Goal: Task Accomplishment & Management: Complete application form

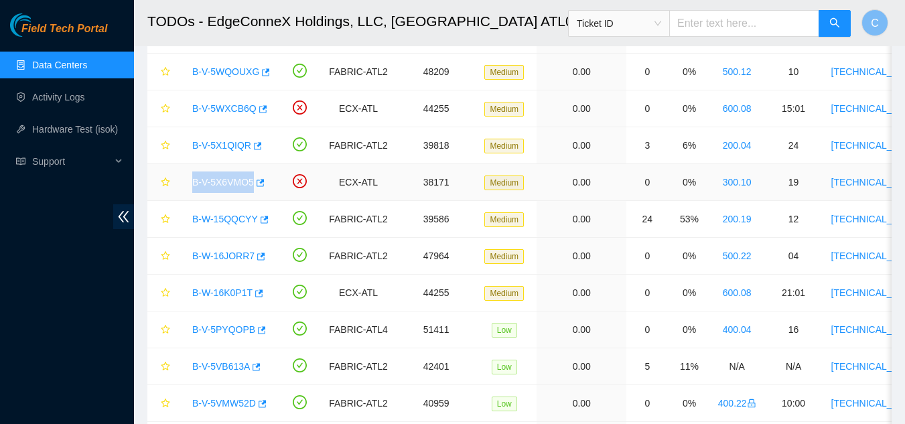
scroll to position [238, 0]
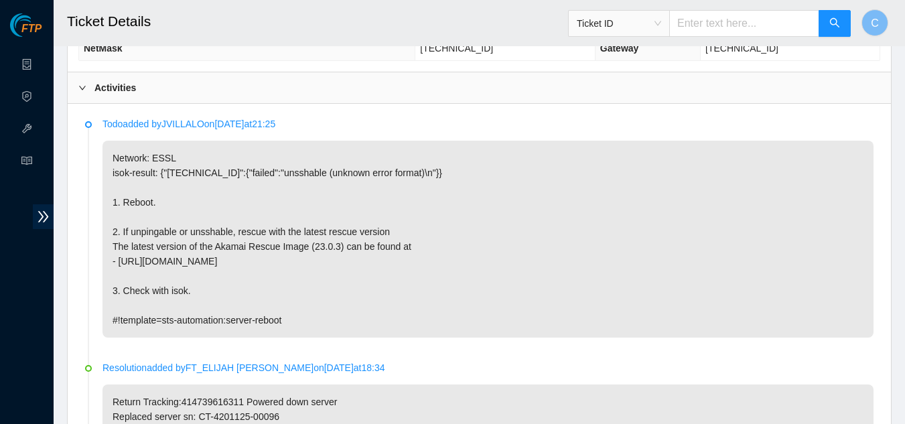
scroll to position [328, 0]
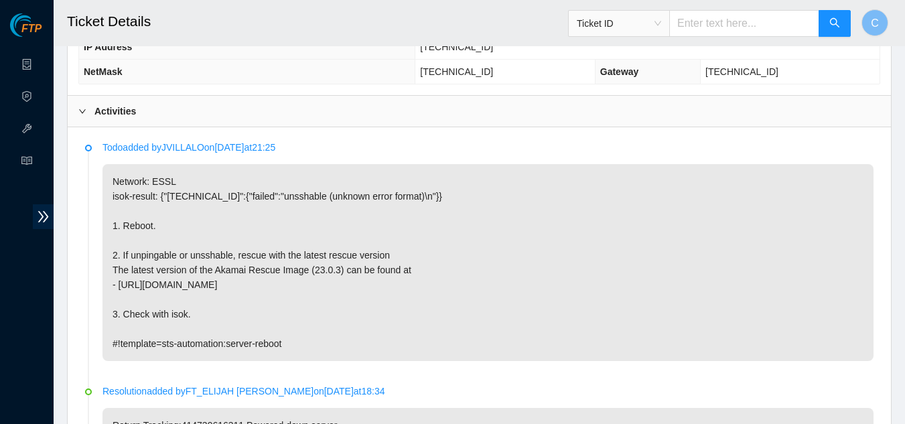
click at [147, 115] on div "Activities" at bounding box center [480, 111] width 824 height 31
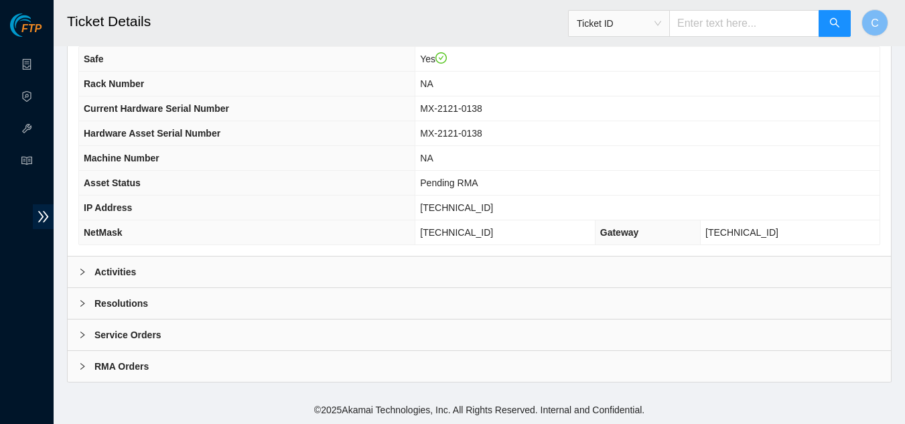
scroll to position [168, 0]
click at [173, 298] on div "Resolutions" at bounding box center [480, 303] width 824 height 31
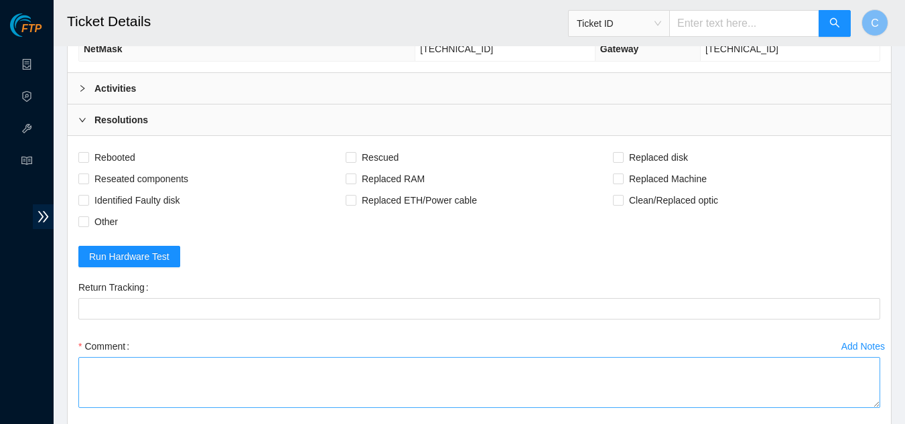
scroll to position [369, 0]
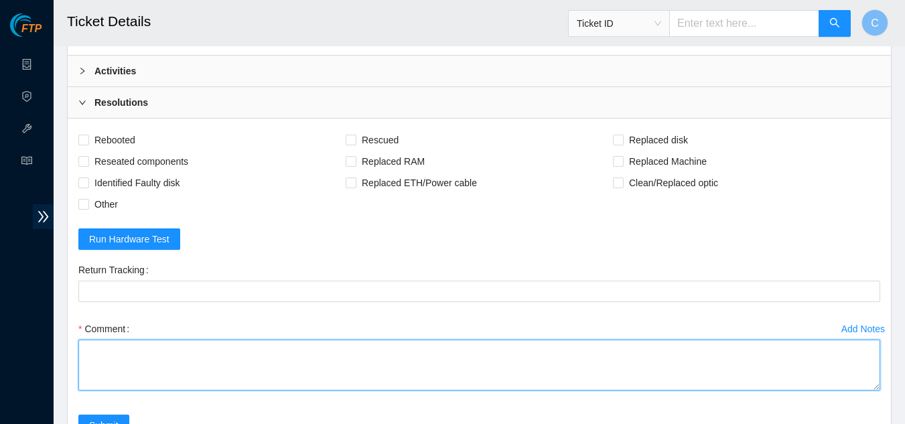
click at [214, 364] on textarea "Comment" at bounding box center [479, 365] width 802 height 51
paste textarea "Rebooted server Rescued and configured Isok:"
type textarea "Rebooted server Rescued and configured Isok:"
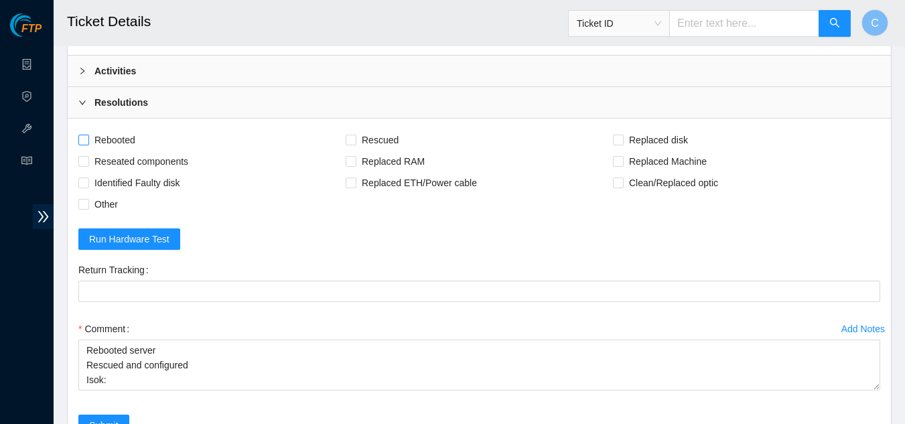
click at [88, 137] on span at bounding box center [83, 140] width 11 height 11
click at [88, 137] on input "Rebooted" at bounding box center [82, 139] width 9 height 9
checkbox input "true"
click at [353, 141] on input "Rescued" at bounding box center [350, 139] width 9 height 9
checkbox input "true"
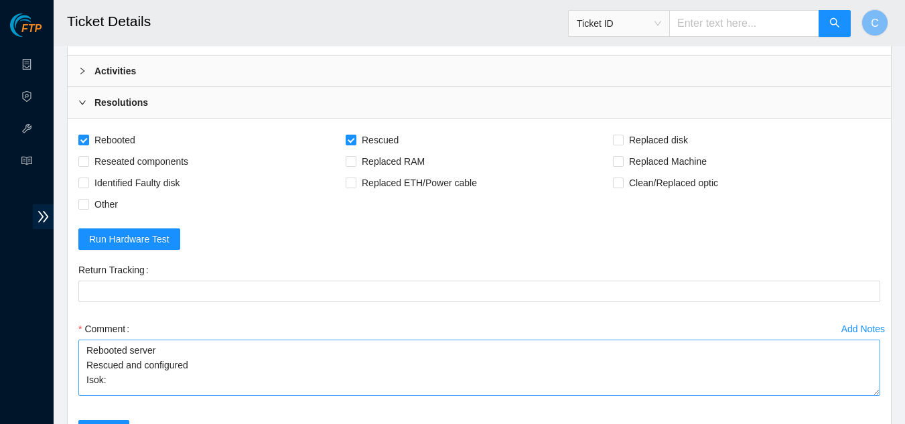
scroll to position [0, 0]
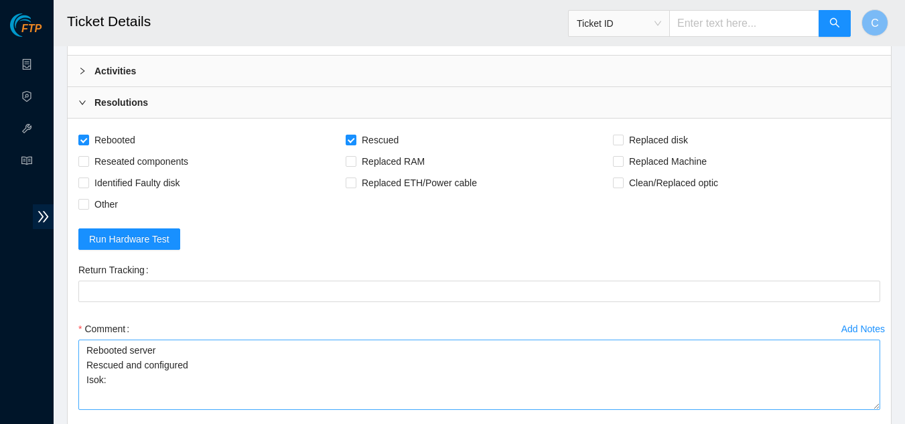
drag, startPoint x: 874, startPoint y: 388, endPoint x: 879, endPoint y: 407, distance: 20.0
click at [879, 407] on textarea "Rebooted server Rescued and configured Isok:" at bounding box center [479, 375] width 802 height 70
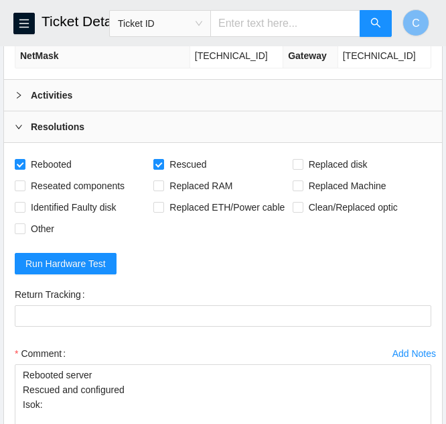
scroll to position [369, 0]
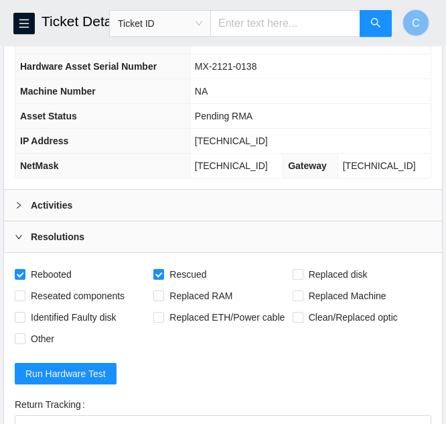
click at [96, 207] on div "Activities" at bounding box center [223, 205] width 438 height 31
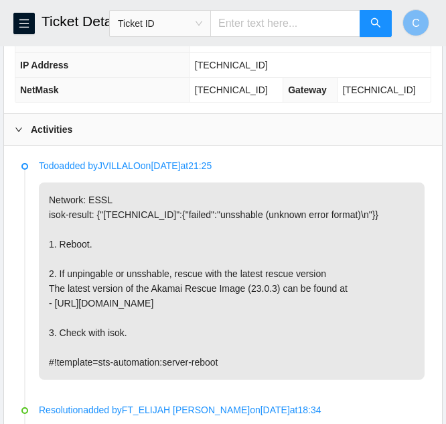
scroll to position [302, 0]
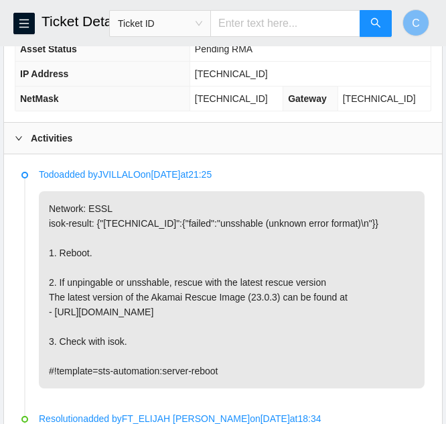
click at [86, 136] on div "Activities" at bounding box center [223, 138] width 438 height 31
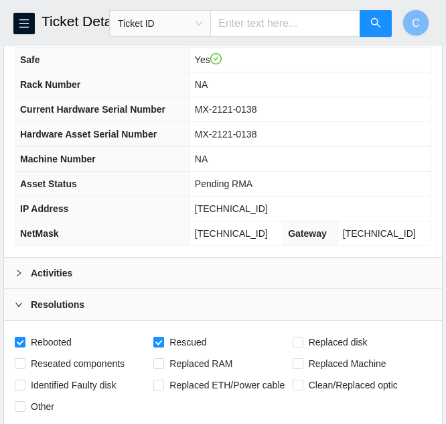
scroll to position [168, 0]
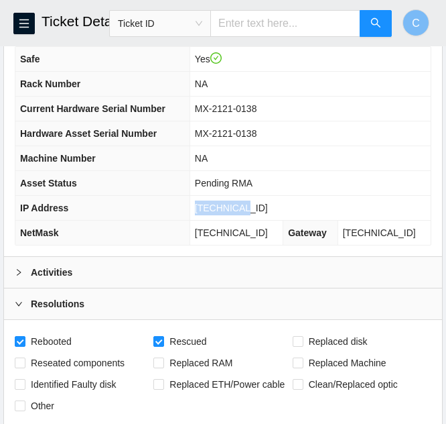
drag, startPoint x: 263, startPoint y: 204, endPoint x: 211, endPoint y: 203, distance: 52.3
click at [211, 203] on td "23.1.32.82" at bounding box center [310, 208] width 241 height 25
copy span "23.1.32.82"
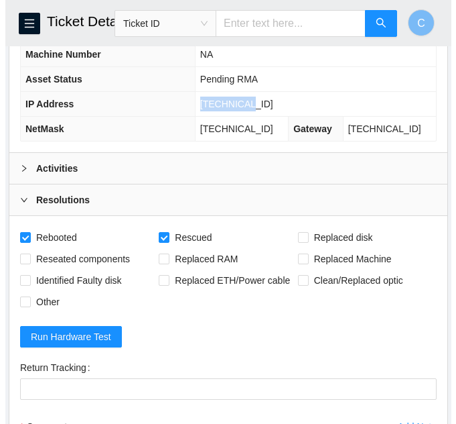
scroll to position [302, 0]
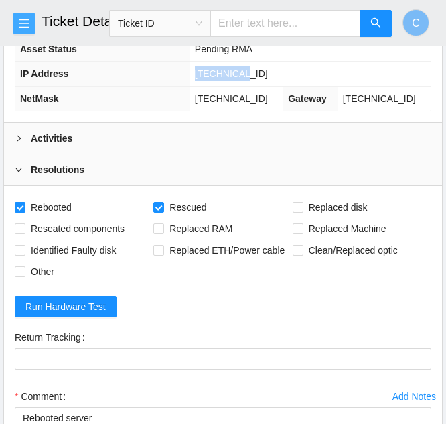
click at [13, 27] on button "button" at bounding box center [23, 23] width 21 height 21
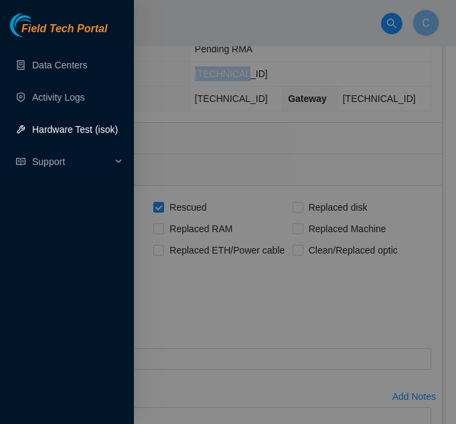
click at [40, 135] on link "Hardware Test (isok)" at bounding box center [75, 129] width 86 height 11
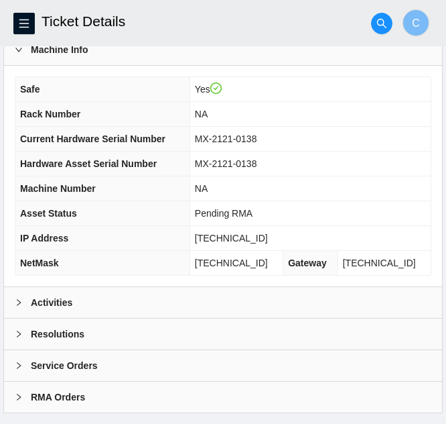
scroll to position [579, 0]
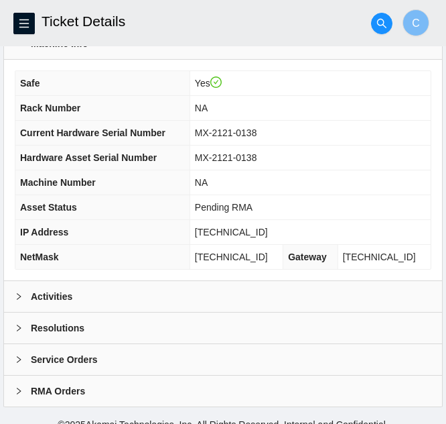
click at [111, 314] on div "Resolutions" at bounding box center [223, 327] width 438 height 31
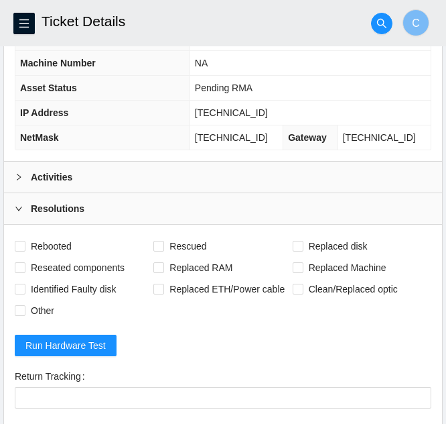
scroll to position [924, 0]
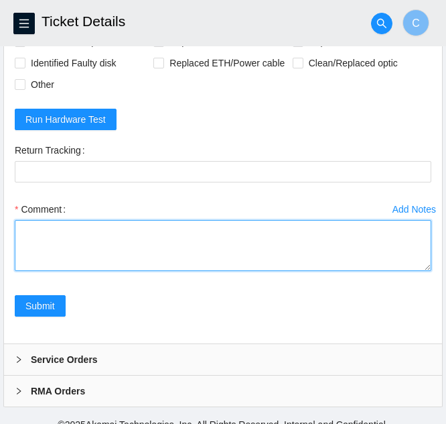
click at [72, 234] on textarea "Comment" at bounding box center [223, 245] width 417 height 51
paste textarea "Rebooted server Rescued and configured Isok:"
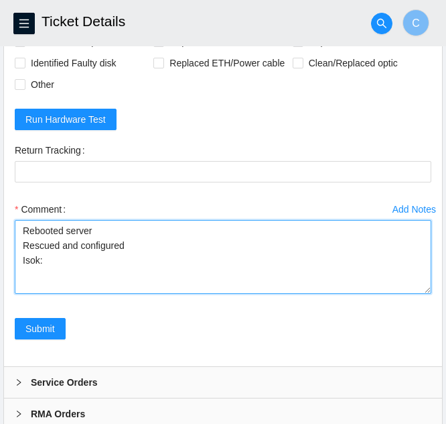
drag, startPoint x: 430, startPoint y: 253, endPoint x: 427, endPoint y: 275, distance: 22.9
click at [427, 275] on textarea "Rebooted server Rescued and configured Isok:" at bounding box center [223, 257] width 417 height 74
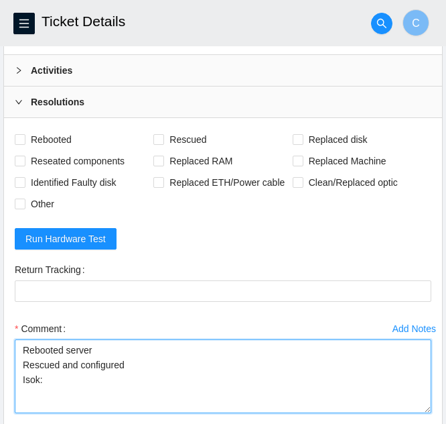
scroll to position [723, 0]
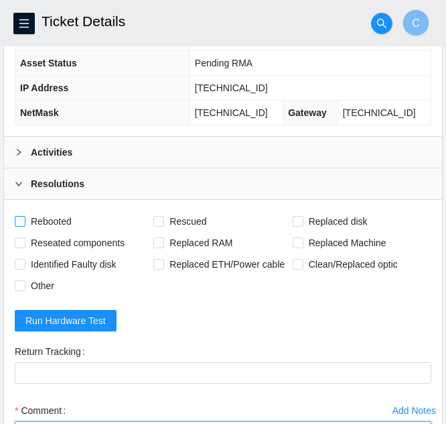
type textarea "Rebooted server Rescued and configured Isok:"
click at [19, 210] on label "Rebooted" at bounding box center [46, 220] width 62 height 21
click at [19, 216] on input "Rebooted" at bounding box center [19, 220] width 9 height 9
checkbox input "true"
click at [165, 210] on span "Rescued" at bounding box center [188, 220] width 48 height 21
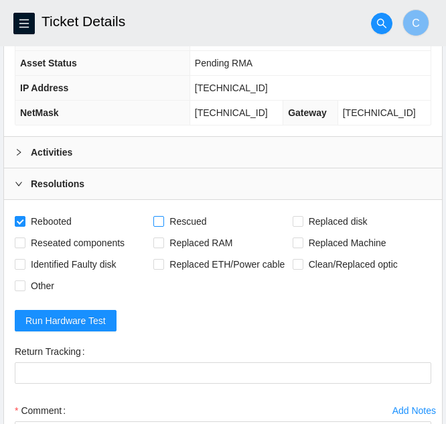
click at [163, 216] on input "Rescued" at bounding box center [157, 220] width 9 height 9
checkbox input "true"
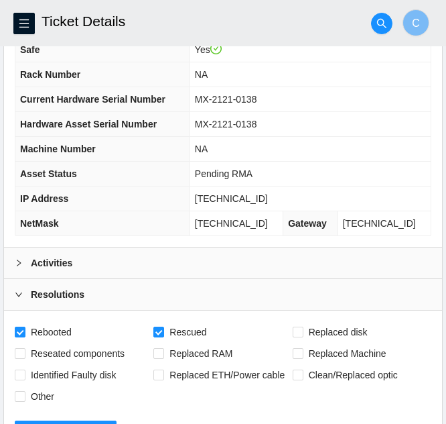
scroll to position [589, 0]
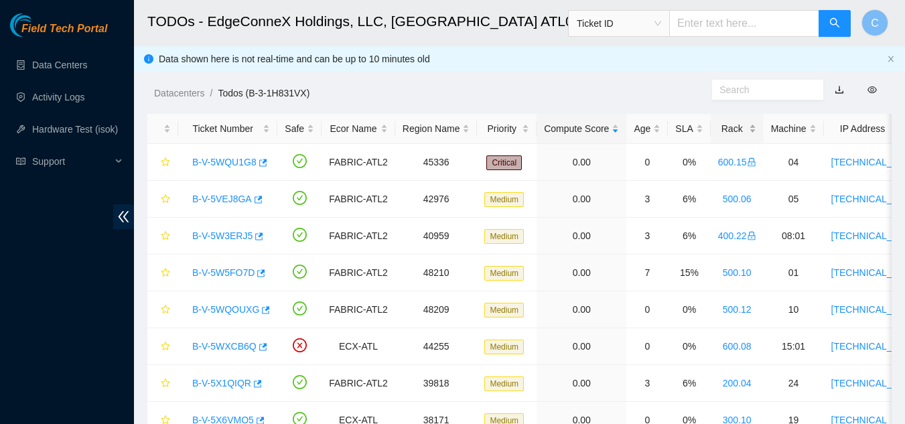
click at [749, 129] on div "Rack" at bounding box center [737, 128] width 38 height 15
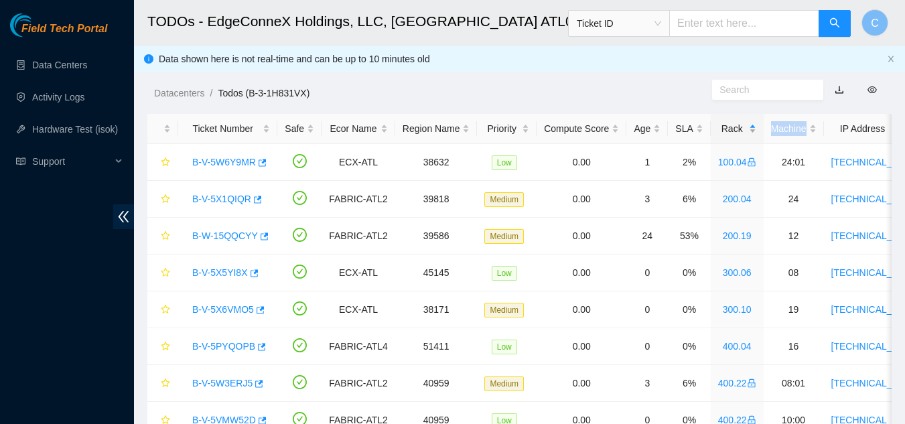
click at [749, 129] on div "Rack" at bounding box center [737, 128] width 38 height 15
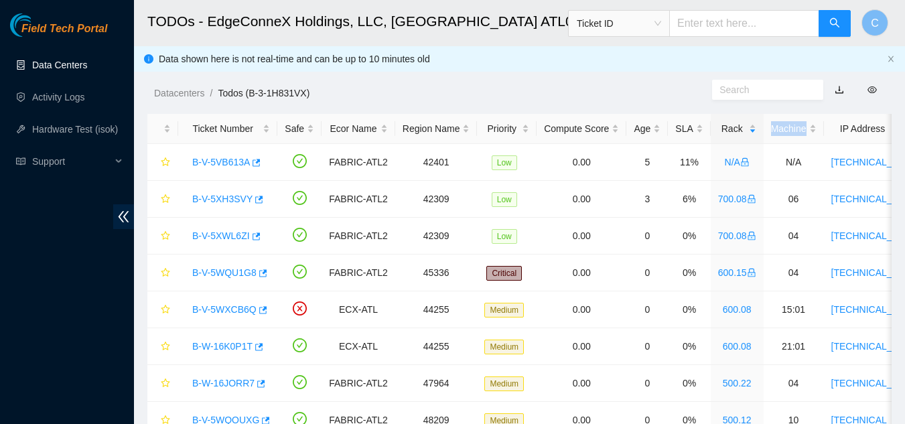
click at [68, 66] on link "Data Centers" at bounding box center [59, 65] width 55 height 11
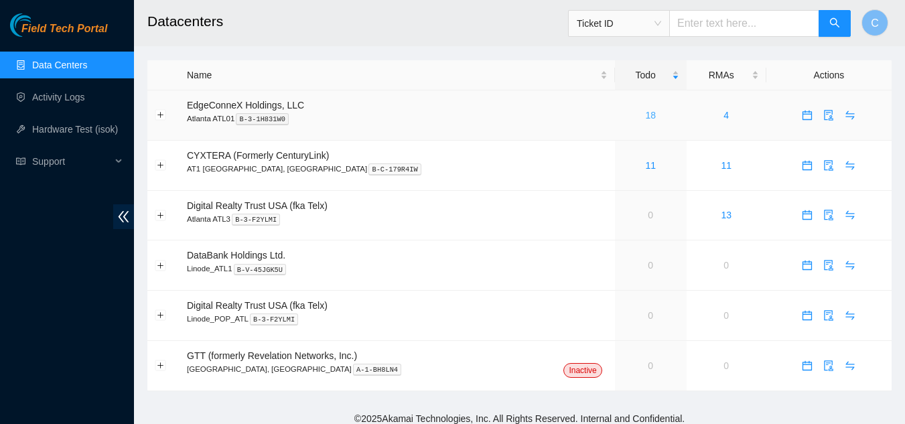
click at [645, 117] on link "18" at bounding box center [650, 115] width 11 height 11
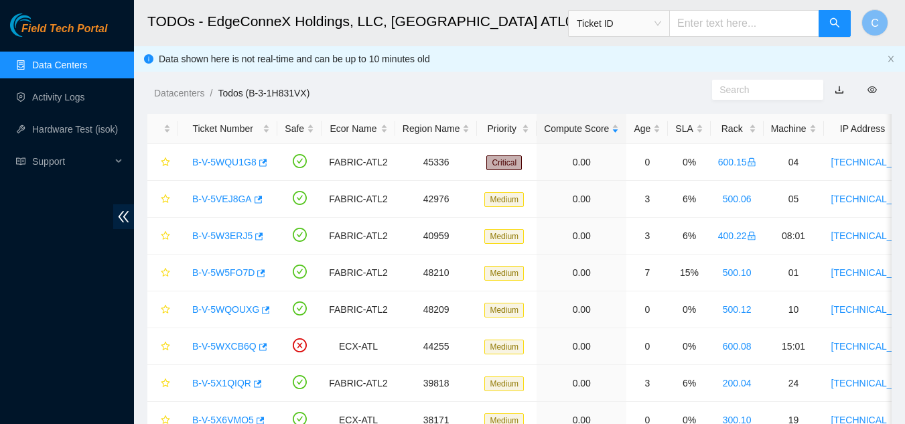
click at [58, 297] on div "Field Tech Portal Data Centers Activity Logs Hardware Test (isok) Support" at bounding box center [67, 218] width 134 height 411
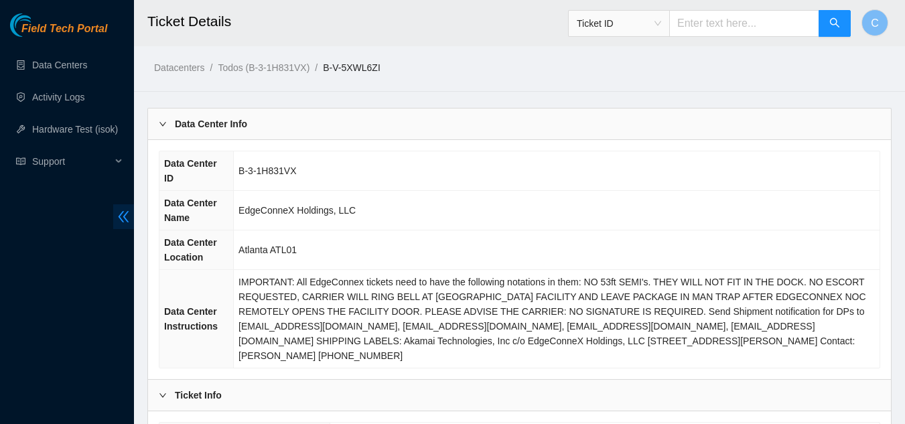
click at [129, 217] on icon "double-left" at bounding box center [124, 217] width 14 height 14
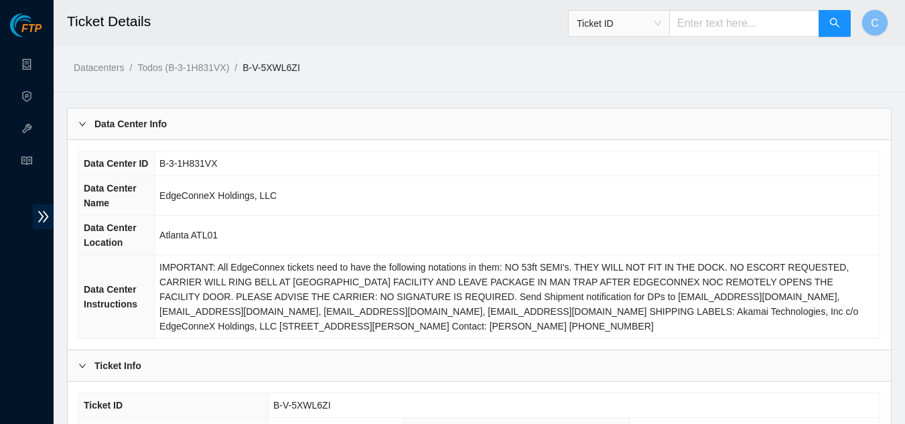
click at [155, 122] on b "Data Center Info" at bounding box center [130, 124] width 72 height 15
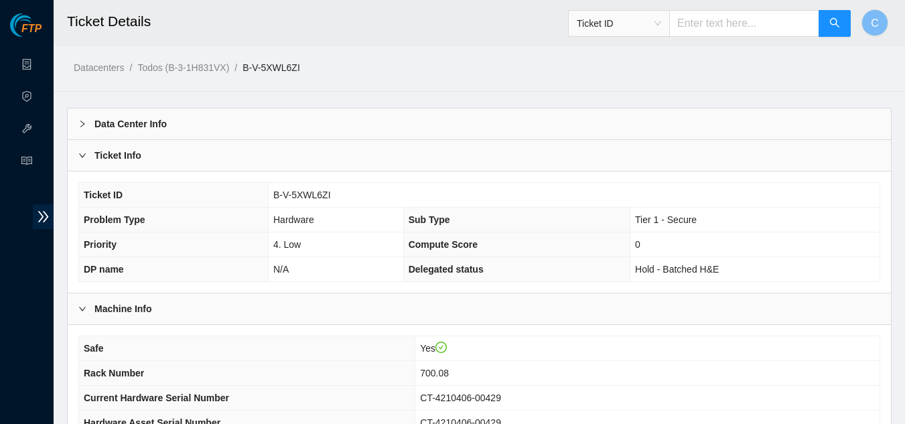
click at [177, 155] on div "Ticket Info" at bounding box center [480, 155] width 824 height 31
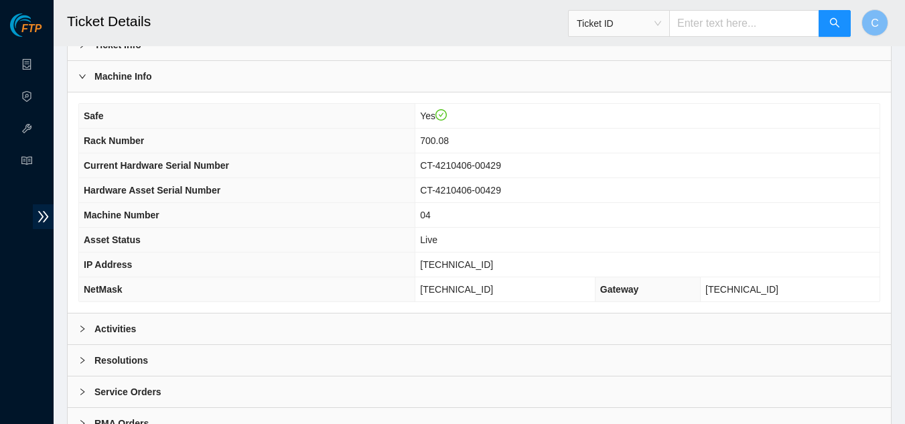
scroll to position [134, 0]
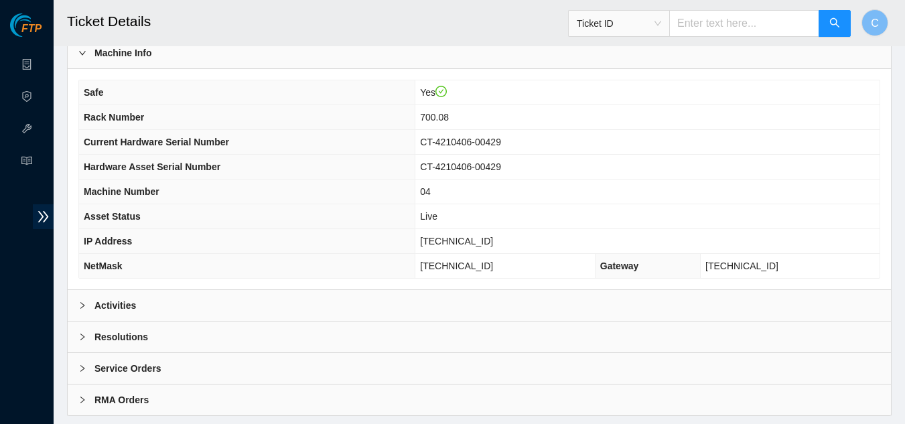
click at [135, 304] on div "Activities" at bounding box center [480, 305] width 824 height 31
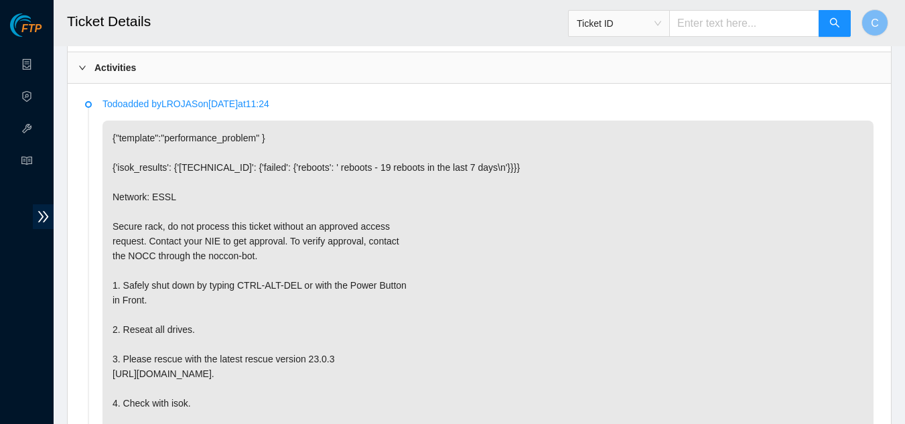
scroll to position [402, 0]
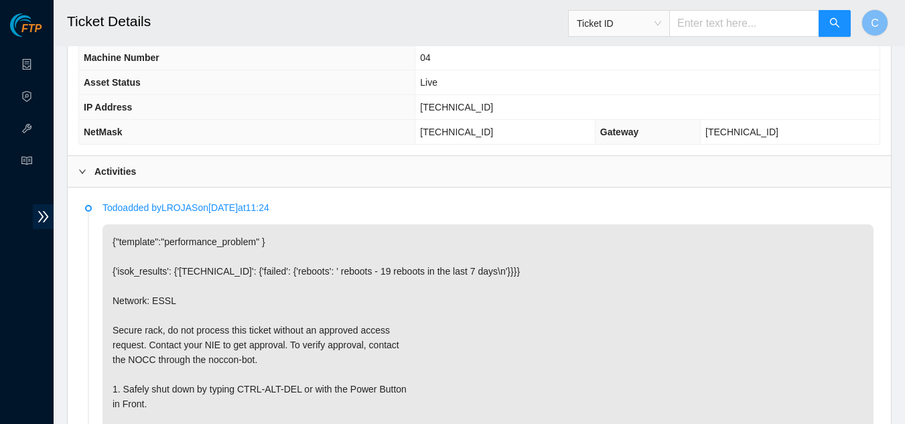
click at [143, 170] on div "Activities" at bounding box center [480, 171] width 824 height 31
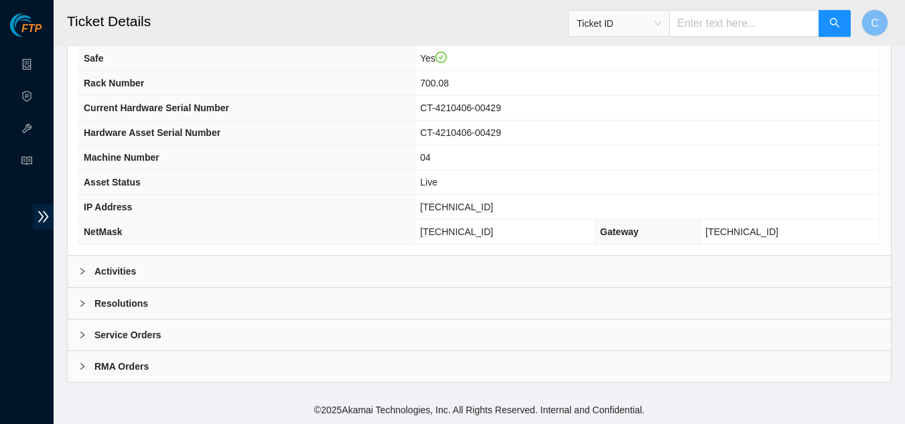
scroll to position [168, 0]
click at [261, 298] on div "Resolutions" at bounding box center [480, 303] width 824 height 31
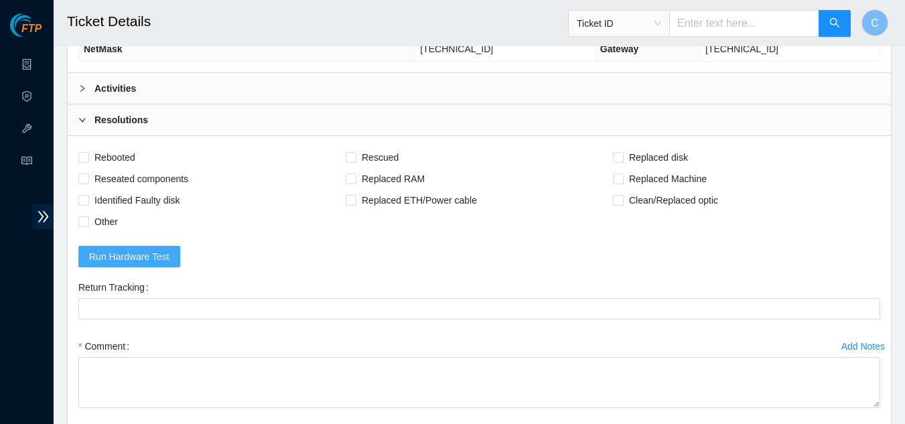
scroll to position [369, 0]
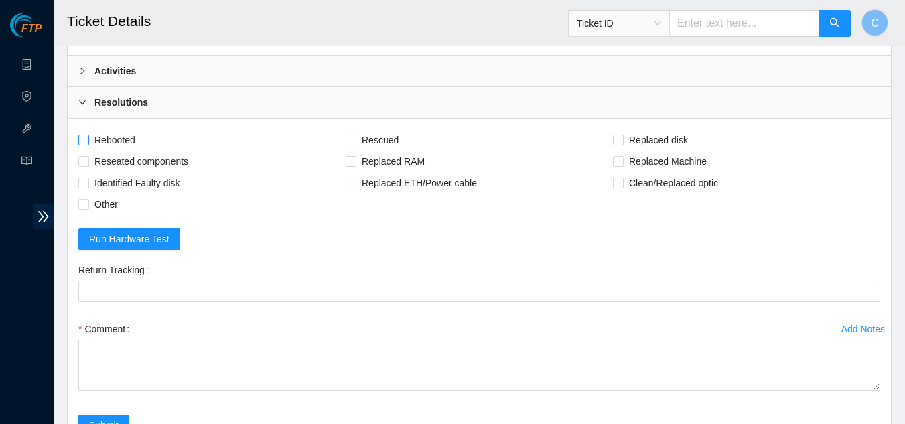
click at [82, 138] on input "Rebooted" at bounding box center [82, 139] width 9 height 9
checkbox input "true"
click at [349, 139] on input "Rescued" at bounding box center [350, 139] width 9 height 9
checkbox input "true"
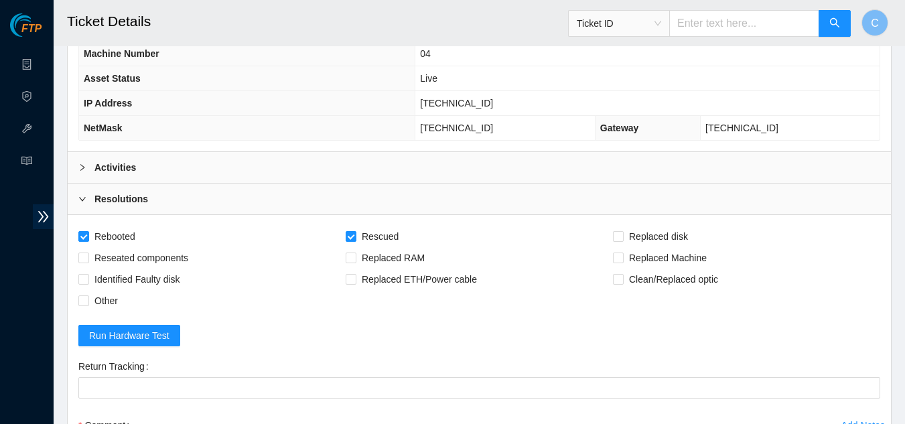
scroll to position [168, 0]
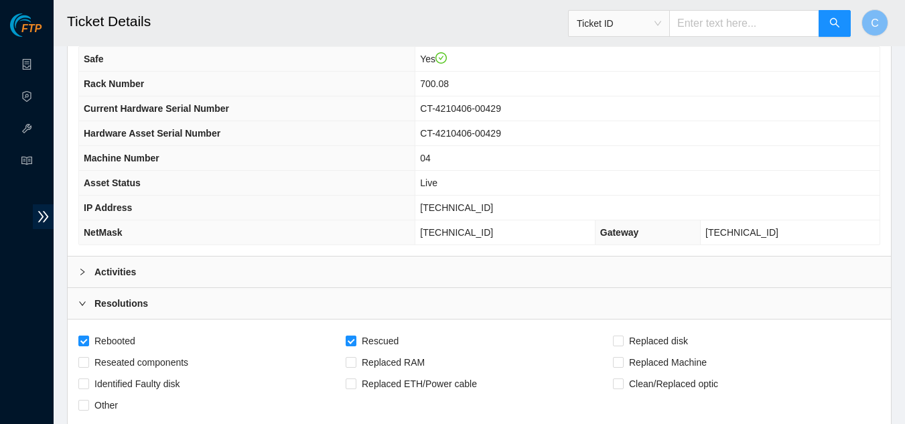
click at [166, 261] on div "Activities" at bounding box center [480, 272] width 824 height 31
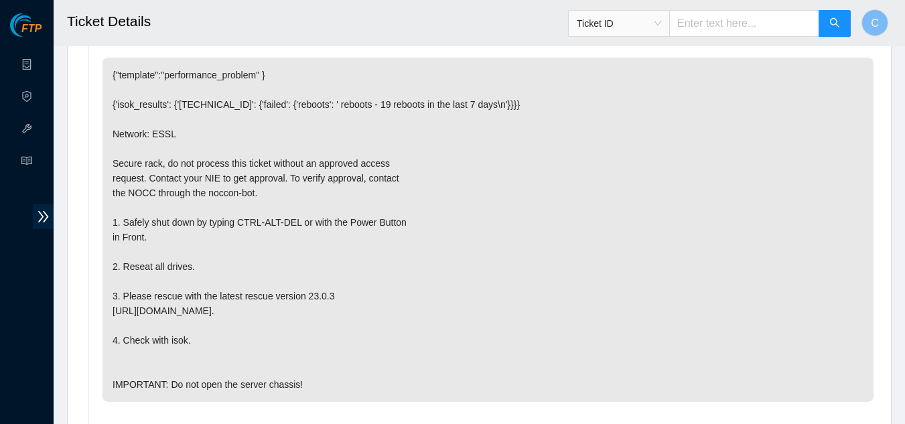
scroll to position [436, 0]
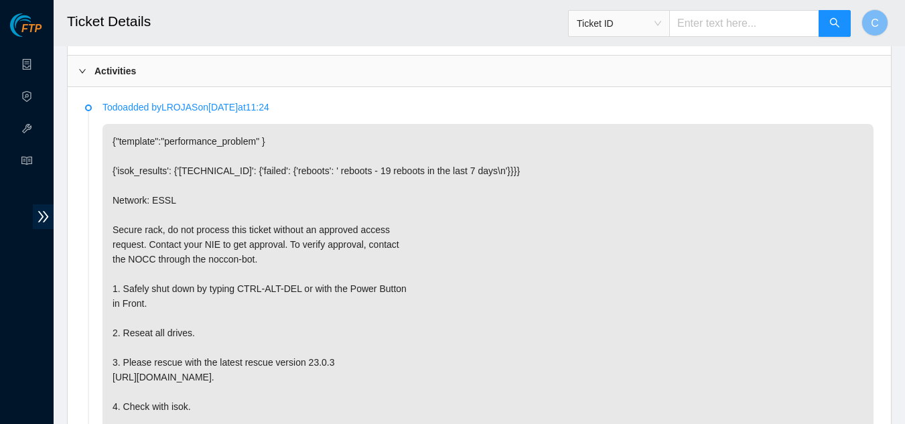
click at [120, 81] on div "Activities" at bounding box center [480, 71] width 824 height 31
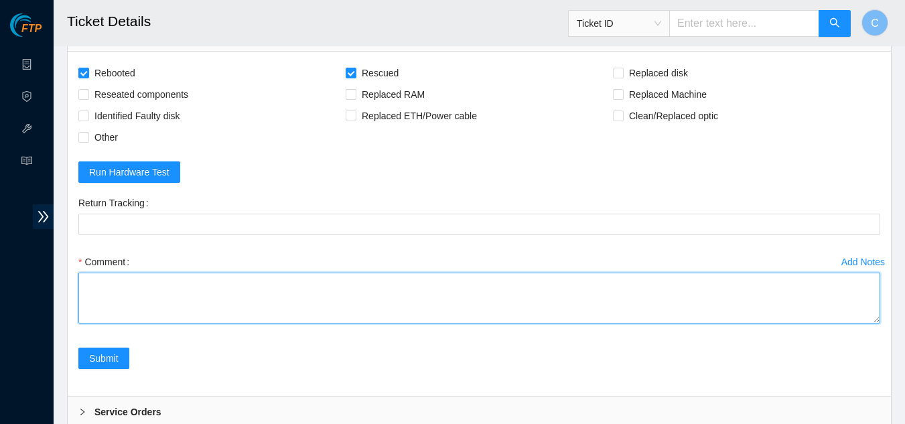
click at [162, 298] on textarea "Comment" at bounding box center [479, 298] width 802 height 51
paste textarea "Powered down server Reseated disks Rebooted Rescued and configured isok:"
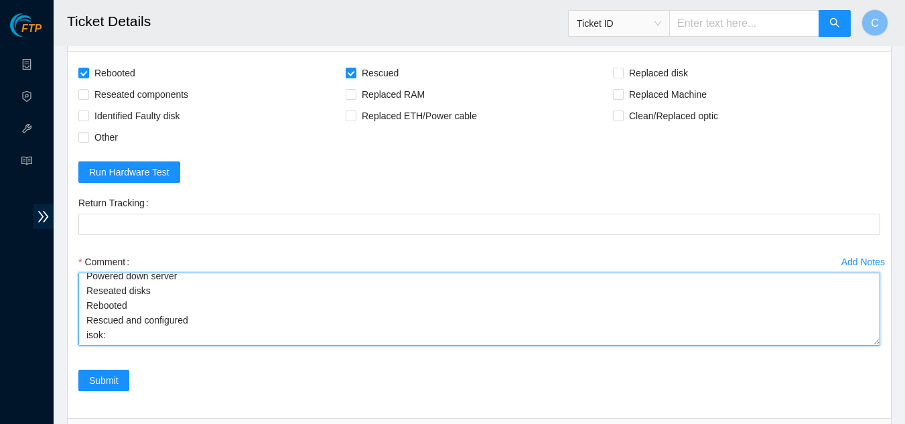
scroll to position [22, 0]
drag, startPoint x: 871, startPoint y: 344, endPoint x: 682, endPoint y: 342, distance: 189.7
click at [682, 342] on textarea "Powered down server Reseated disks Rebooted Rescued and configured isok:" at bounding box center [479, 309] width 802 height 73
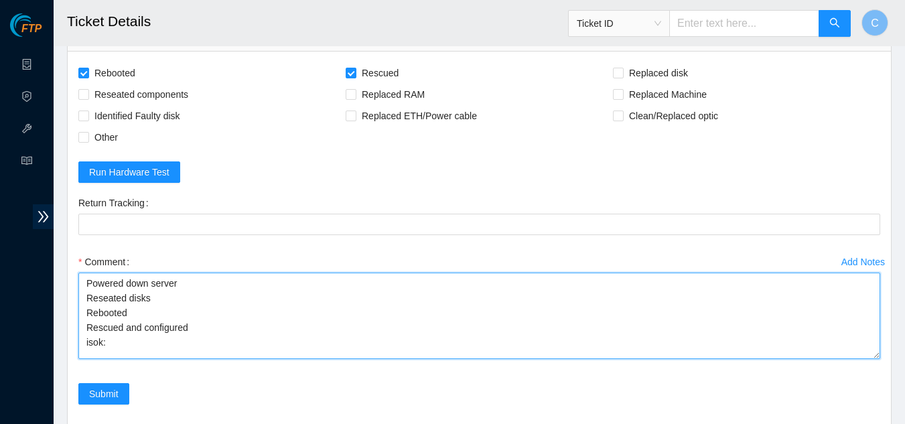
drag, startPoint x: 876, startPoint y: 342, endPoint x: 876, endPoint y: 356, distance: 13.4
click at [876, 356] on textarea "Powered down server Reseated disks Rebooted Rescued and configured isok:" at bounding box center [479, 316] width 802 height 86
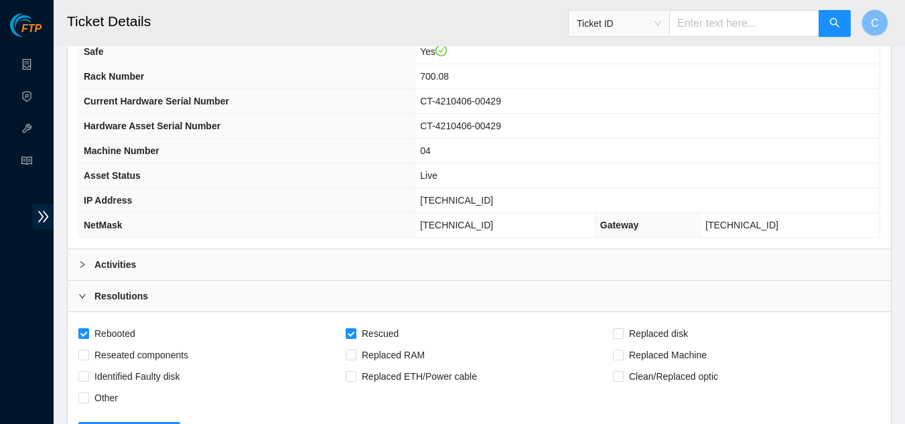
scroll to position [168, 0]
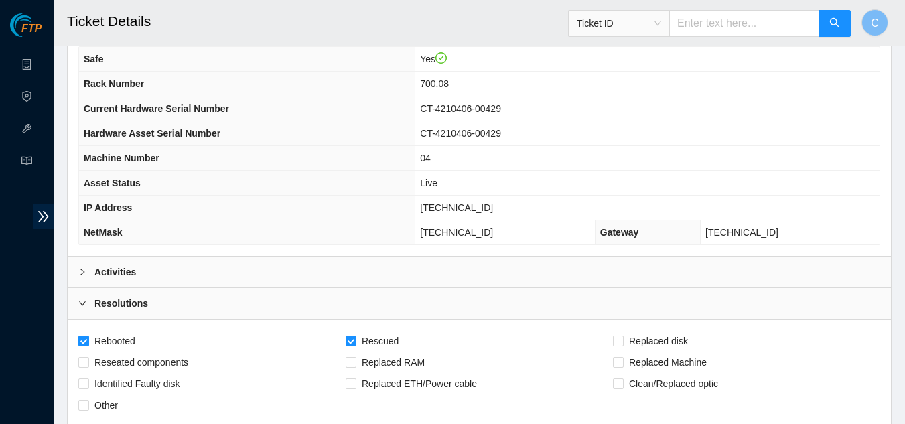
type textarea "Powered down server Reseated disks Rebooted Rescued and configured isok:"
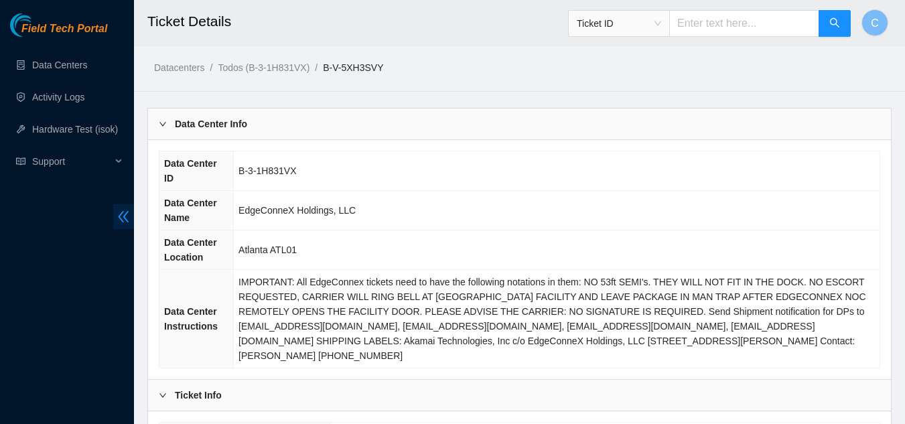
click at [116, 210] on span "double-left" at bounding box center [123, 216] width 21 height 25
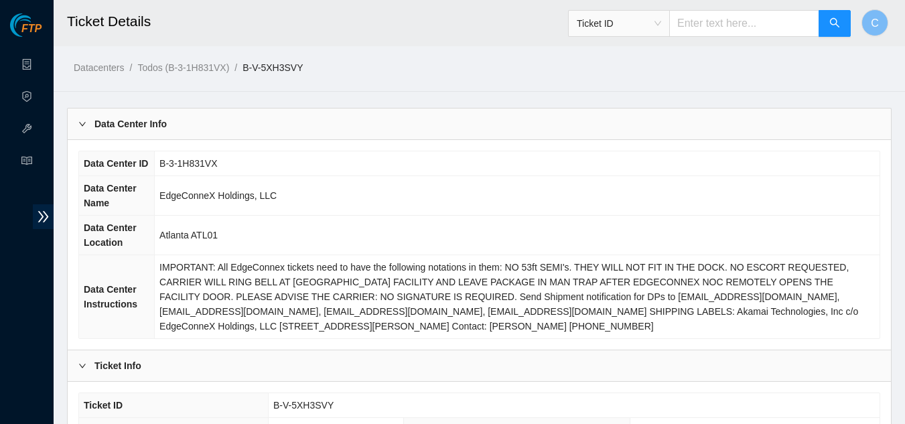
click at [178, 111] on div "Data Center Info" at bounding box center [480, 124] width 824 height 31
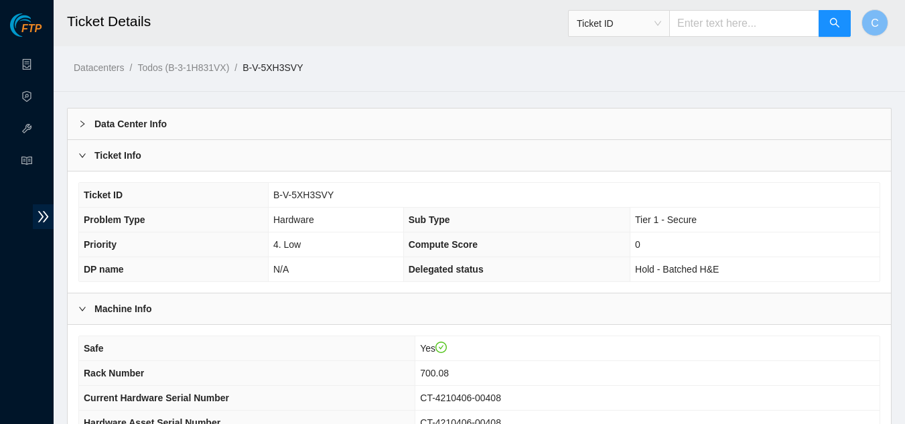
click at [178, 160] on div "Ticket Info" at bounding box center [480, 155] width 824 height 31
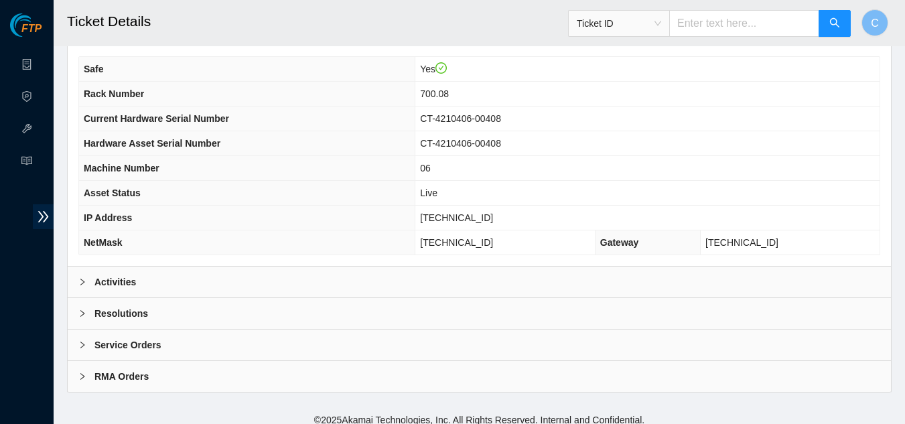
scroll to position [168, 0]
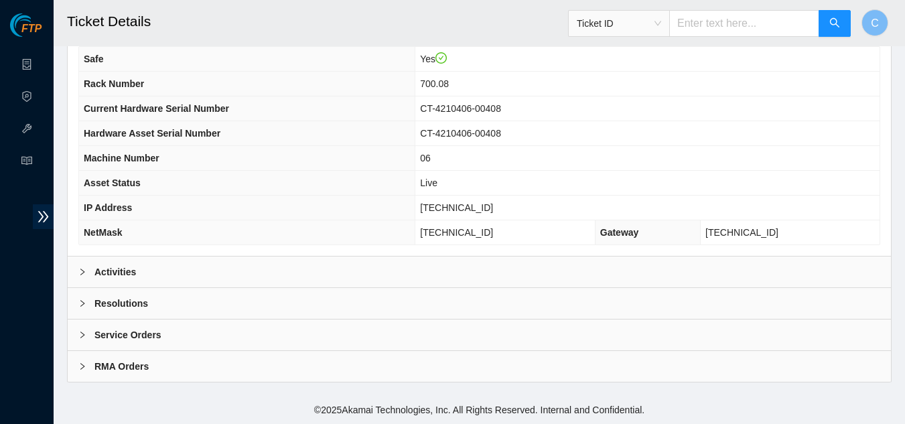
click at [196, 277] on div "Activities" at bounding box center [480, 272] width 824 height 31
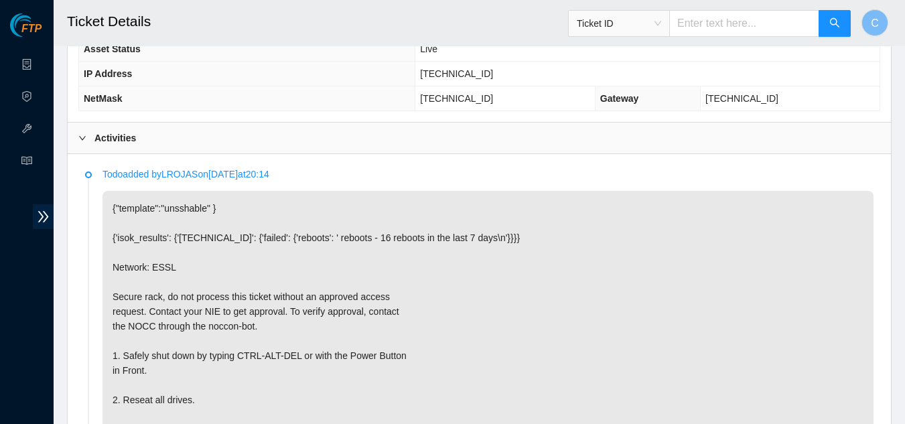
scroll to position [369, 0]
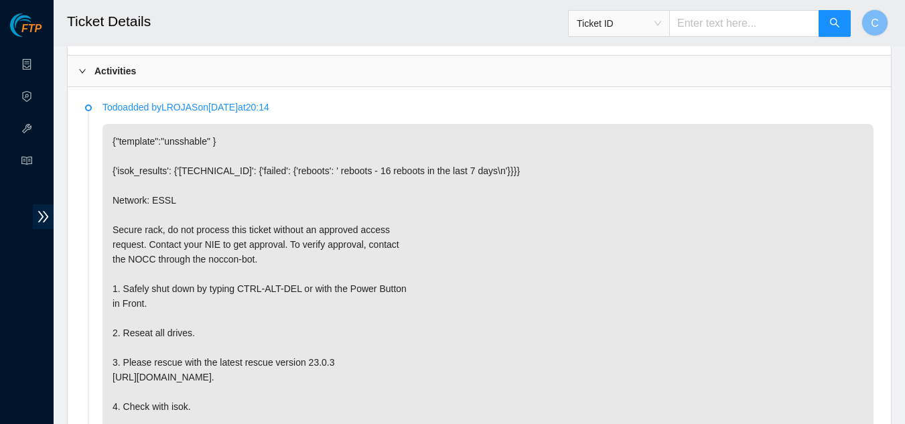
click at [132, 73] on b "Activities" at bounding box center [115, 71] width 42 height 15
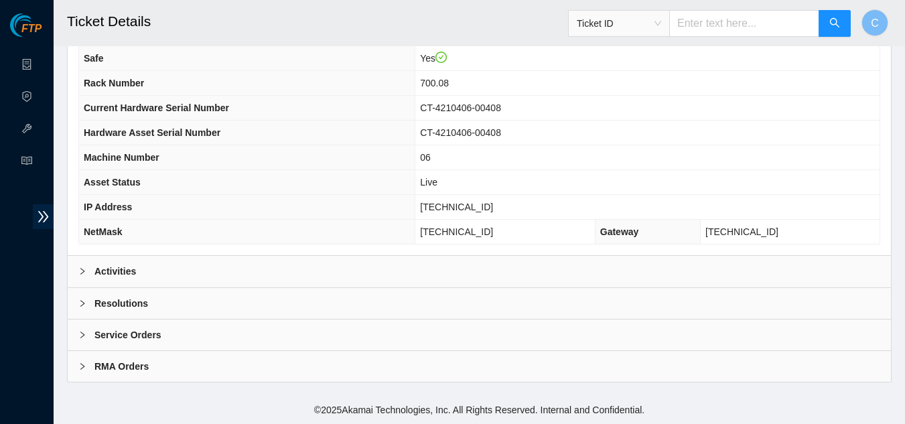
scroll to position [168, 0]
click at [161, 312] on div "Resolutions" at bounding box center [480, 303] width 824 height 31
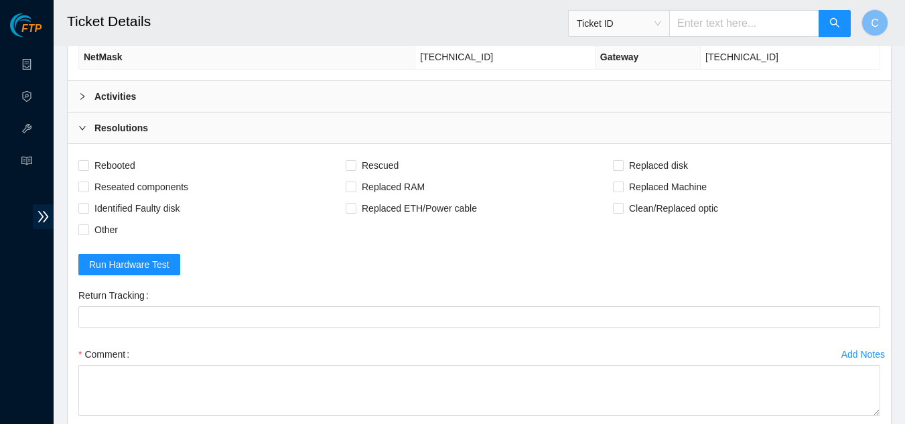
scroll to position [369, 0]
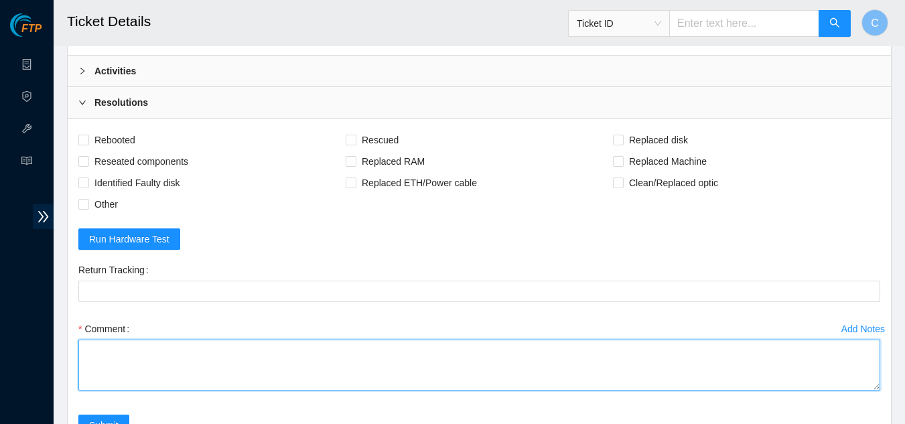
click at [179, 363] on textarea "Comment" at bounding box center [479, 365] width 802 height 51
paste textarea "Powered down server Reseated disks Rebooted Rescued and configured isok:"
type textarea "Powered down server Reseated disks Rebooted Rescued and configured isok:"
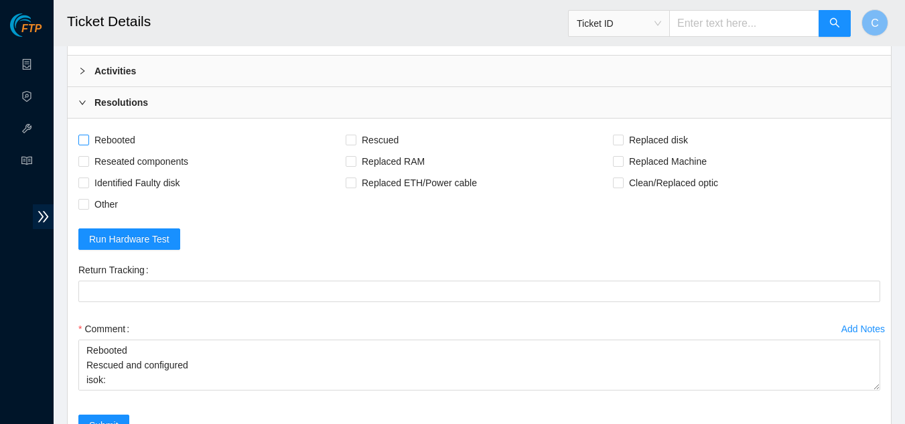
drag, startPoint x: 87, startPoint y: 135, endPoint x: 103, endPoint y: 135, distance: 16.1
click at [87, 135] on input "Rebooted" at bounding box center [82, 139] width 9 height 9
checkbox input "true"
click at [351, 140] on input "Rescued" at bounding box center [350, 139] width 9 height 9
checkbox input "true"
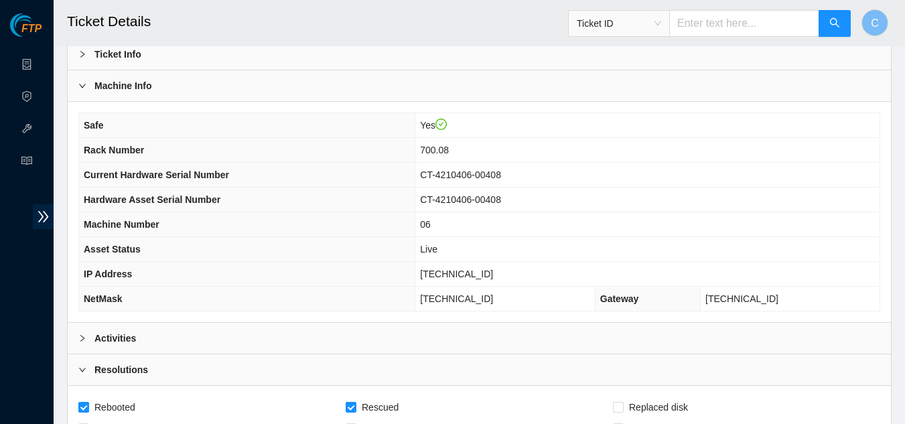
scroll to position [168, 0]
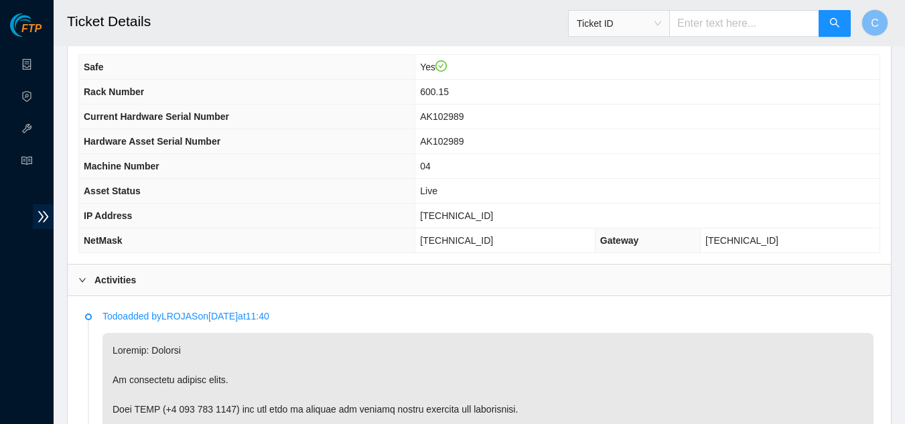
scroll to position [139, 0]
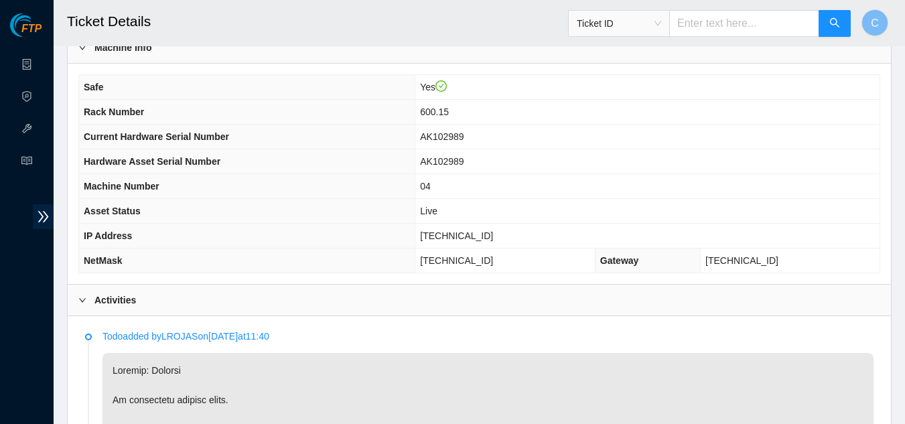
click at [290, 304] on div "Activities" at bounding box center [480, 300] width 824 height 31
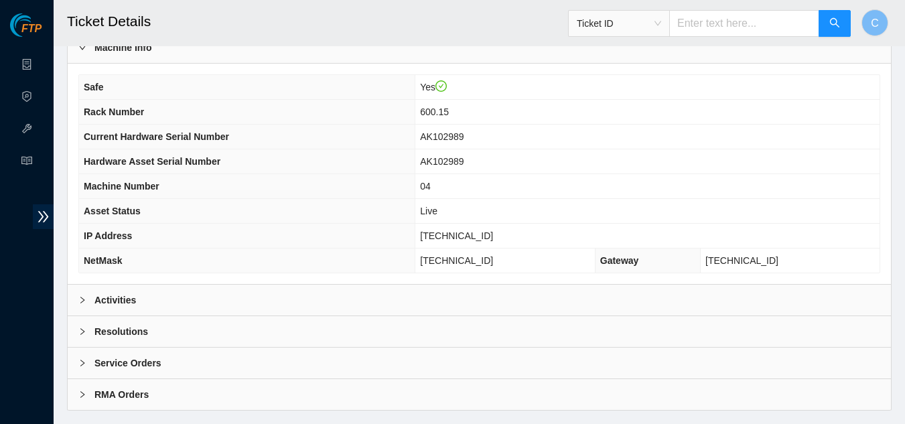
click at [261, 332] on div "Resolutions" at bounding box center [480, 331] width 824 height 31
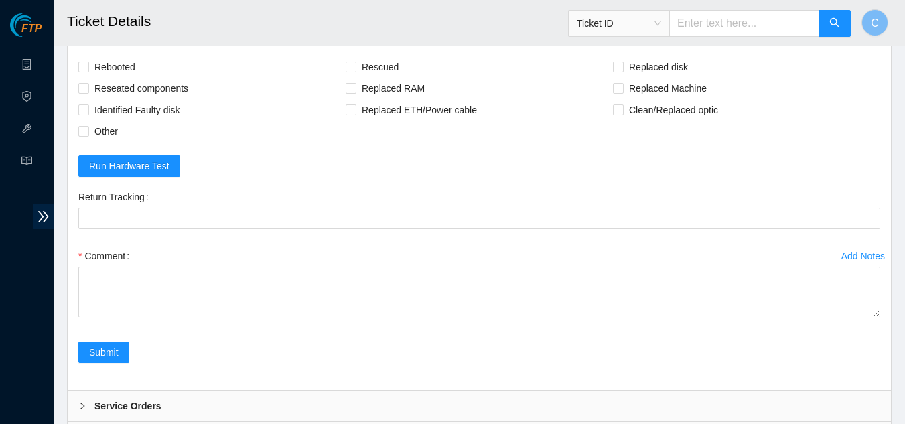
scroll to position [474, 0]
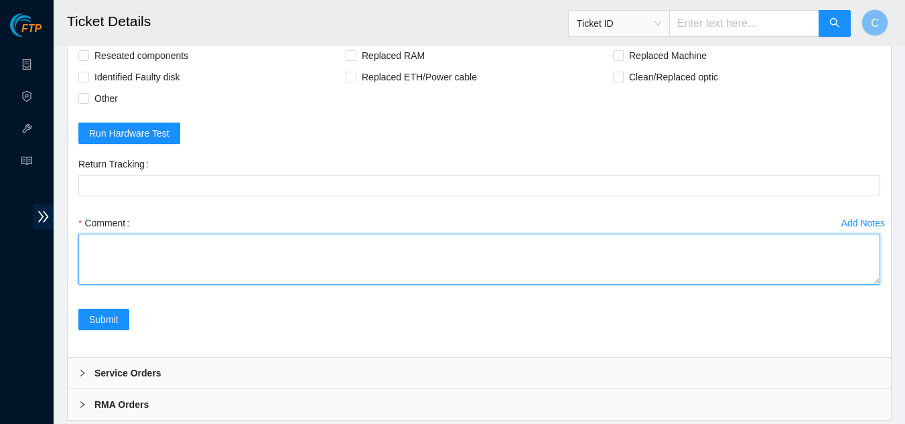
paste textarea "Powered down server Replaced disk sn: With new disk sn: Rebooted Rescued and co…"
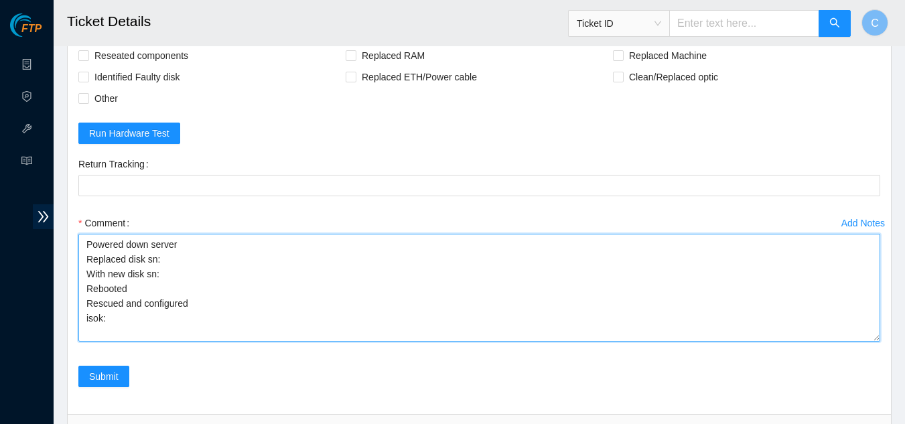
scroll to position [0, 0]
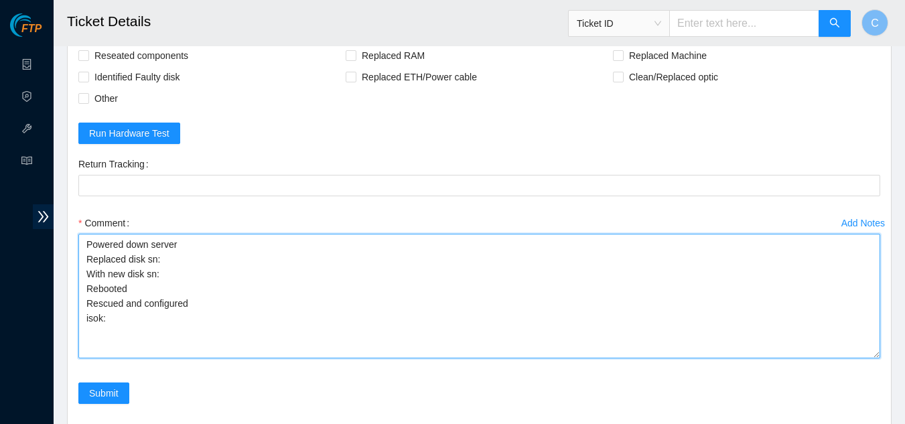
drag, startPoint x: 878, startPoint y: 279, endPoint x: 884, endPoint y: 353, distance: 74.0
click at [884, 353] on div "Add Notes Comment Powered down server Replaced disk sn: With new disk sn: Reboo…" at bounding box center [479, 297] width 813 height 170
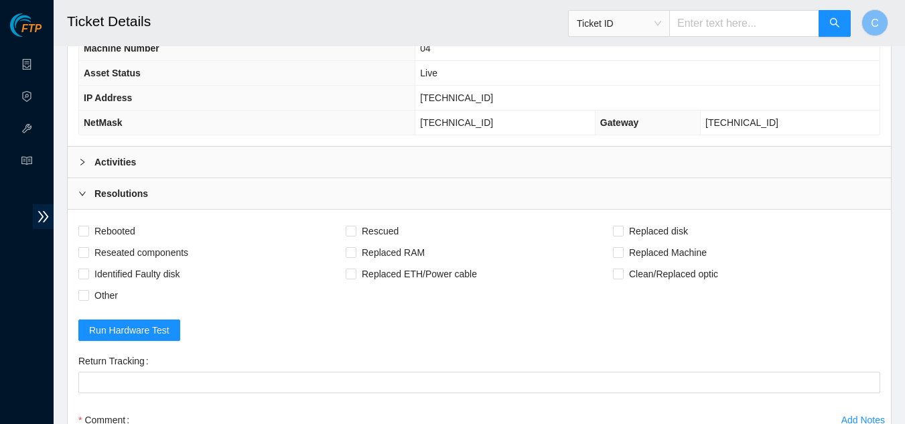
scroll to position [273, 0]
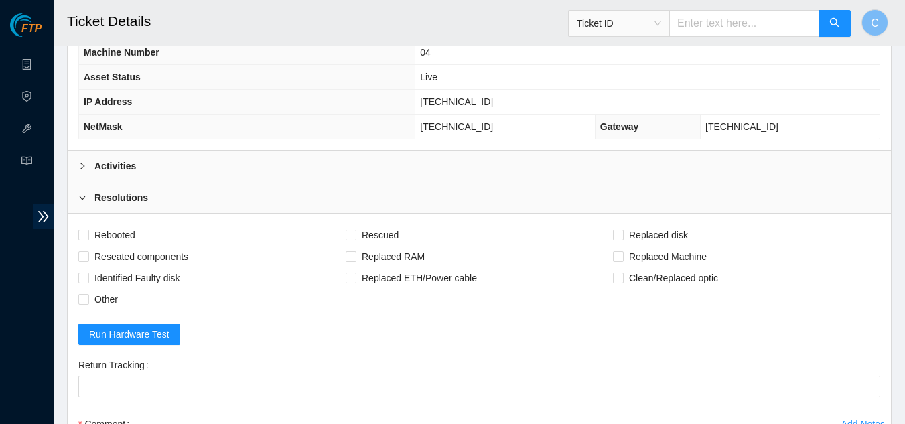
click at [101, 170] on b "Activities" at bounding box center [115, 166] width 42 height 15
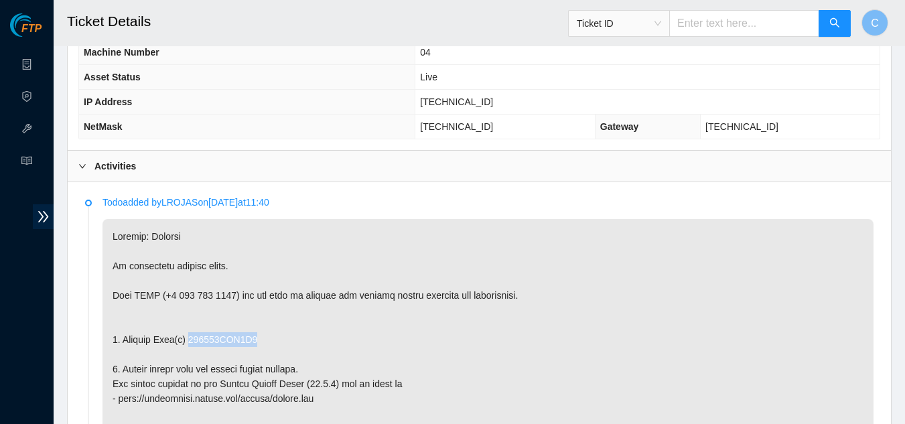
drag, startPoint x: 247, startPoint y: 336, endPoint x: 186, endPoint y: 335, distance: 61.0
copy p "161912BCB0B9"
click at [175, 166] on div "Activities" at bounding box center [480, 166] width 824 height 31
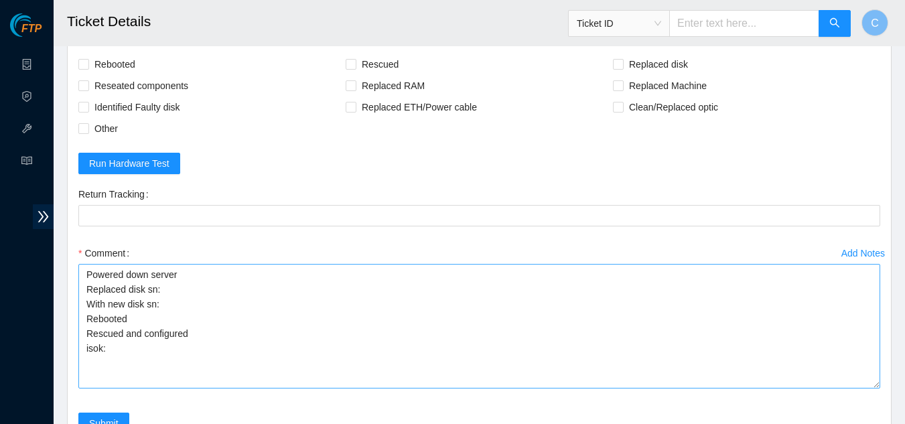
scroll to position [474, 0]
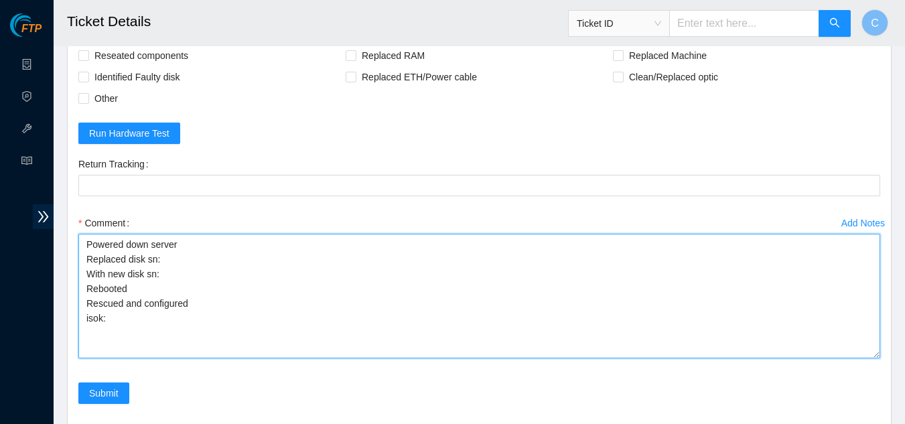
click at [164, 262] on textarea "Powered down server Replaced disk sn: With new disk sn: Rebooted Rescued and co…" at bounding box center [479, 296] width 802 height 125
paste textarea "161912BCB0B9"
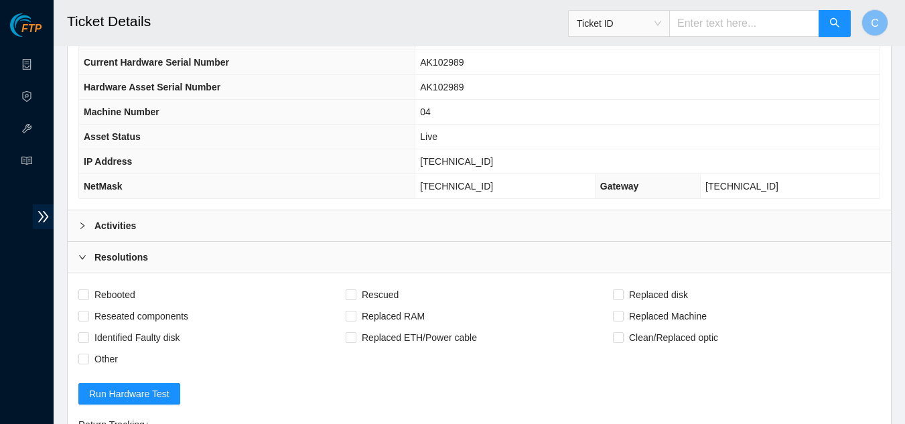
scroll to position [206, 0]
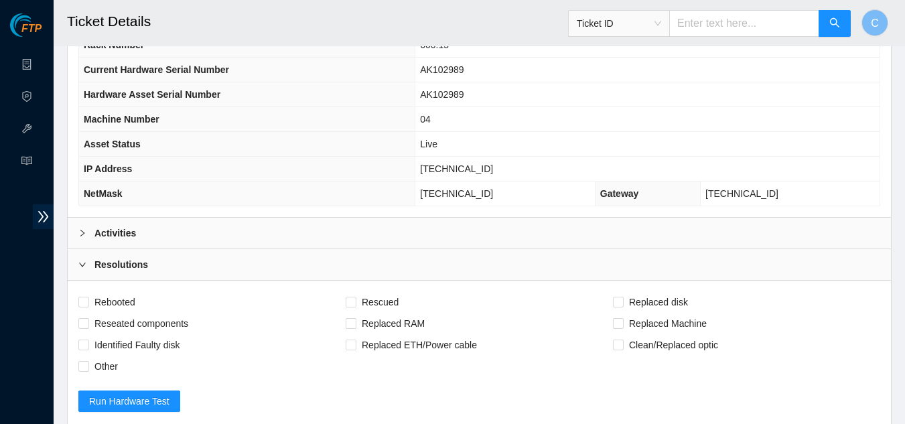
type textarea "Powered down server Replaced disk sn: 161912BCB0B9 With new disk sn: Rebooted R…"
click at [164, 237] on div "Activities" at bounding box center [480, 233] width 824 height 31
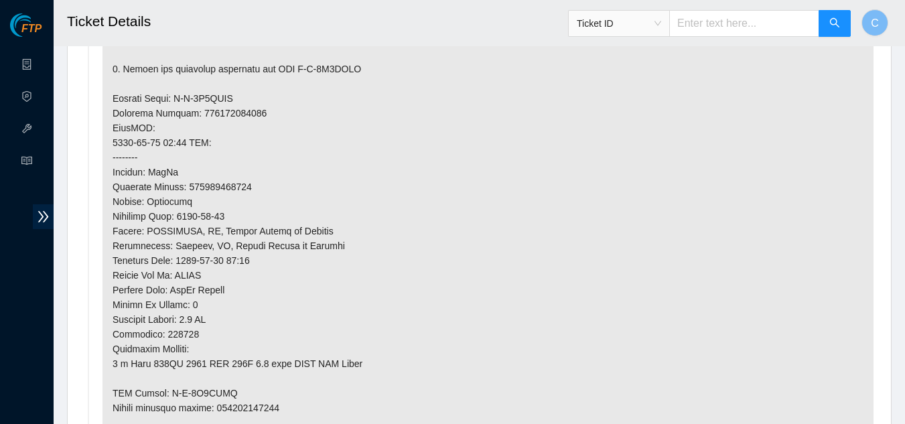
scroll to position [810, 0]
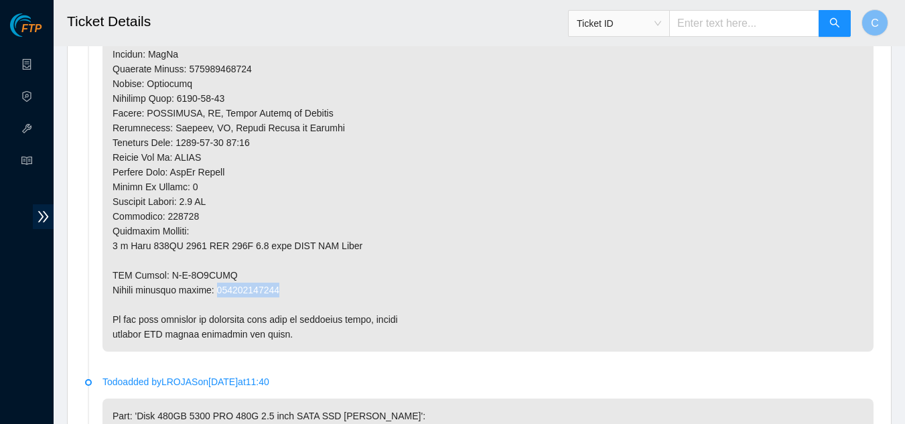
drag, startPoint x: 275, startPoint y: 289, endPoint x: 216, endPoint y: 290, distance: 59.0
click at [216, 290] on p at bounding box center [488, 17] width 771 height 669
copy p "463470062870"
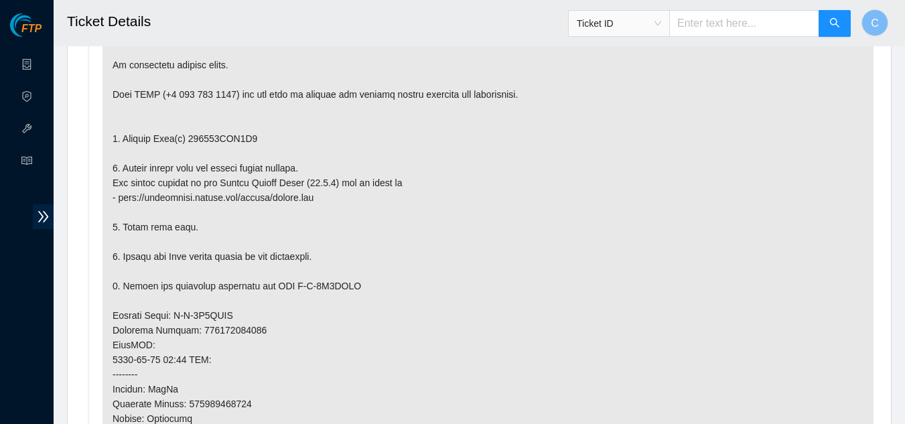
scroll to position [139, 0]
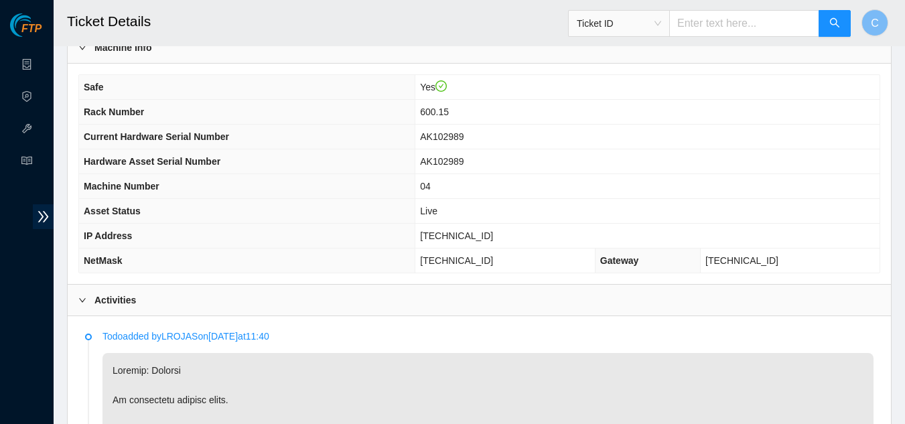
click at [139, 309] on div "Activities" at bounding box center [480, 300] width 824 height 31
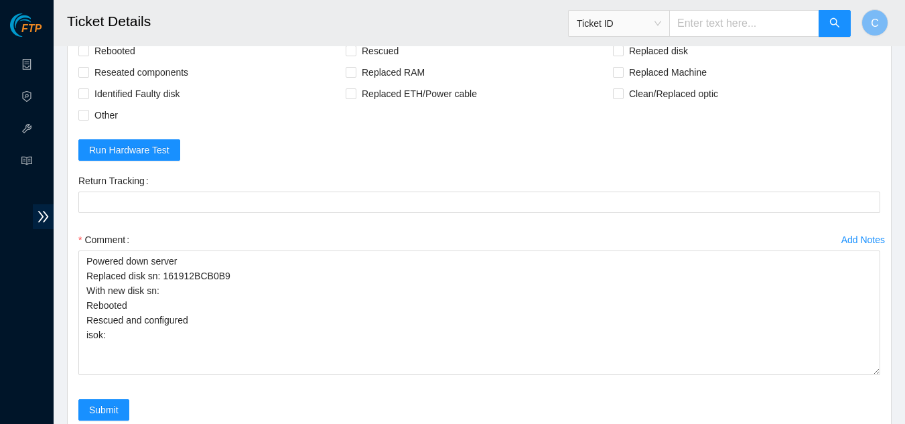
scroll to position [586, 0]
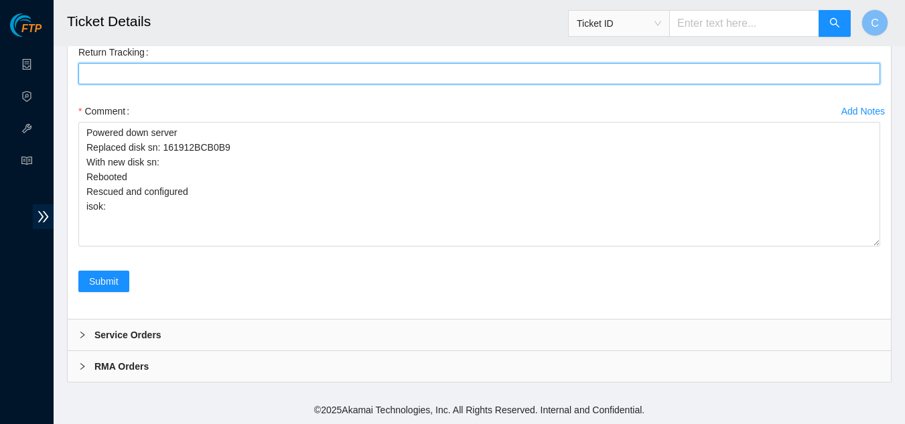
paste Tracking "463470062870"
type Tracking "463470062870"
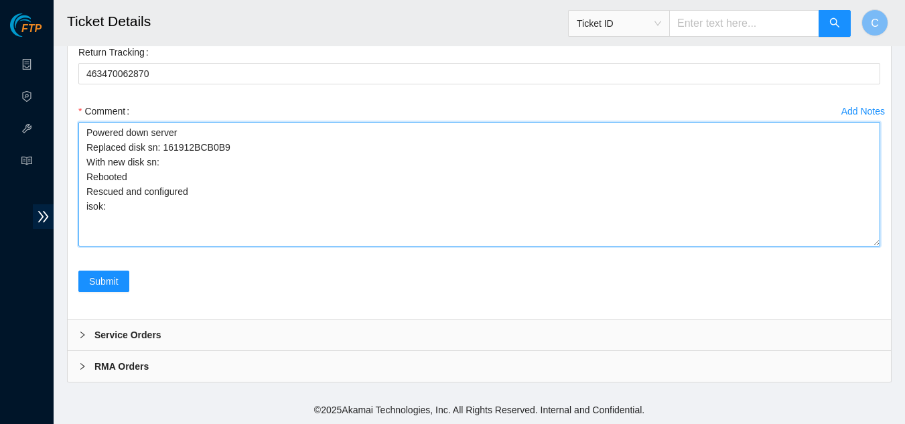
click at [172, 164] on textarea "Powered down server Replaced disk sn: 161912BCB0B9 With new disk sn: Rebooted R…" at bounding box center [479, 184] width 802 height 125
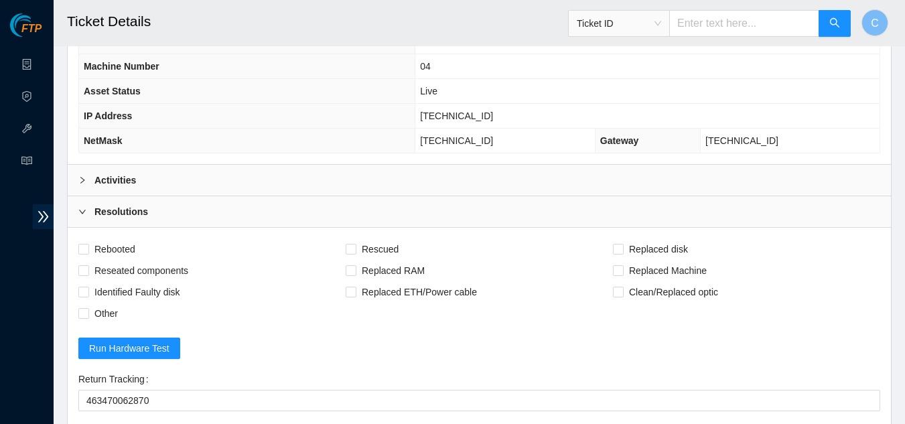
scroll to position [251, 0]
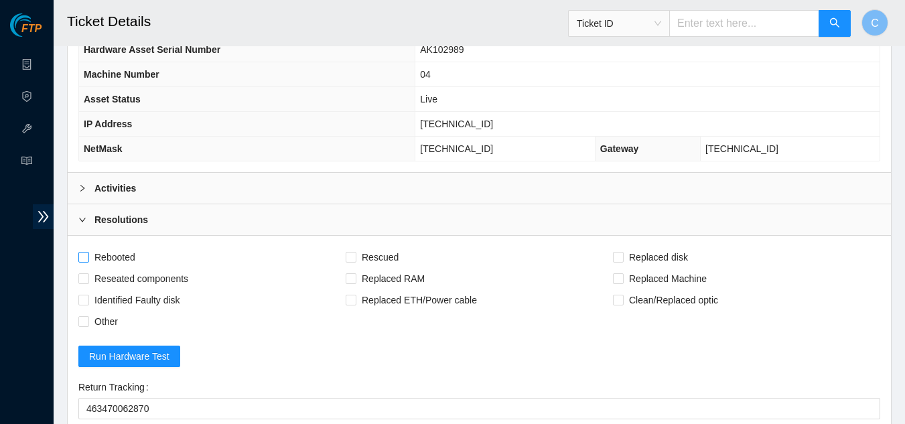
type textarea "Powered down server Replaced disk sn: 161912BCB0B9 With new disk sn: 2205347578…"
click at [89, 264] on span "Rebooted" at bounding box center [115, 257] width 52 height 21
click at [88, 261] on input "Rebooted" at bounding box center [82, 256] width 9 height 9
checkbox input "true"
drag, startPoint x: 344, startPoint y: 252, endPoint x: 433, endPoint y: 263, distance: 89.1
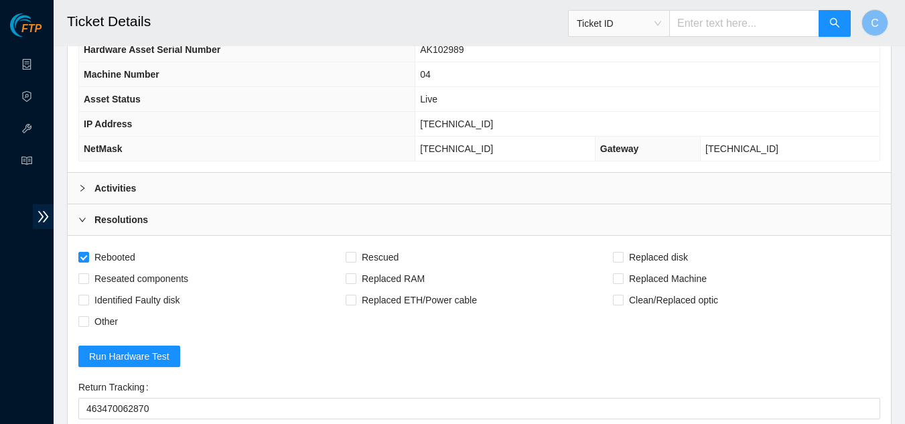
click at [345, 252] on div "Rebooted" at bounding box center [211, 257] width 267 height 21
click at [357, 258] on span "Rescued" at bounding box center [381, 257] width 48 height 21
click at [355, 258] on input "Rescued" at bounding box center [350, 256] width 9 height 9
checkbox input "true"
click at [625, 255] on span "Replaced disk" at bounding box center [659, 257] width 70 height 21
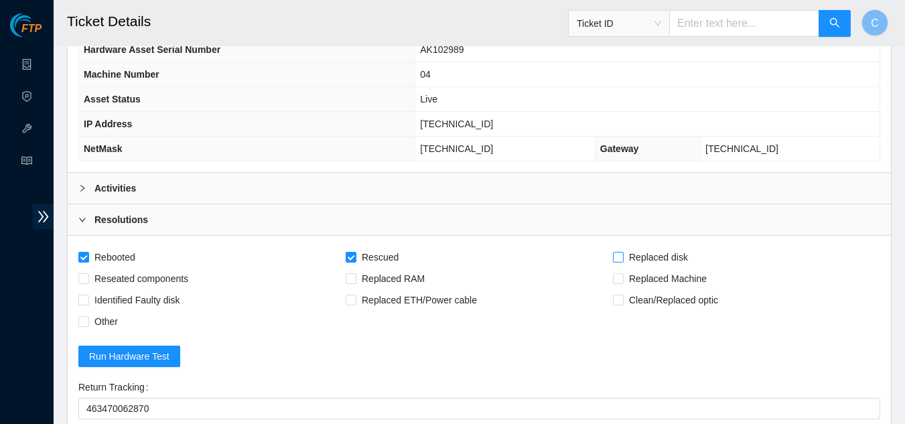
click at [623, 255] on input "Replaced disk" at bounding box center [617, 256] width 9 height 9
checkbox input "true"
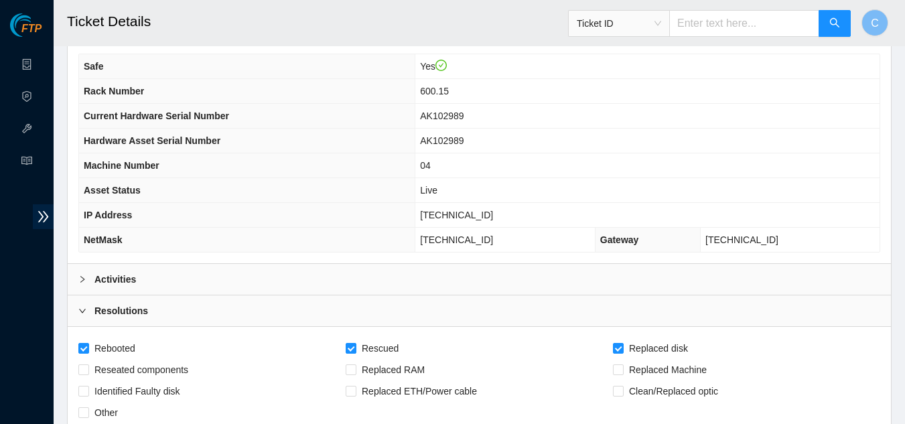
scroll to position [184, 0]
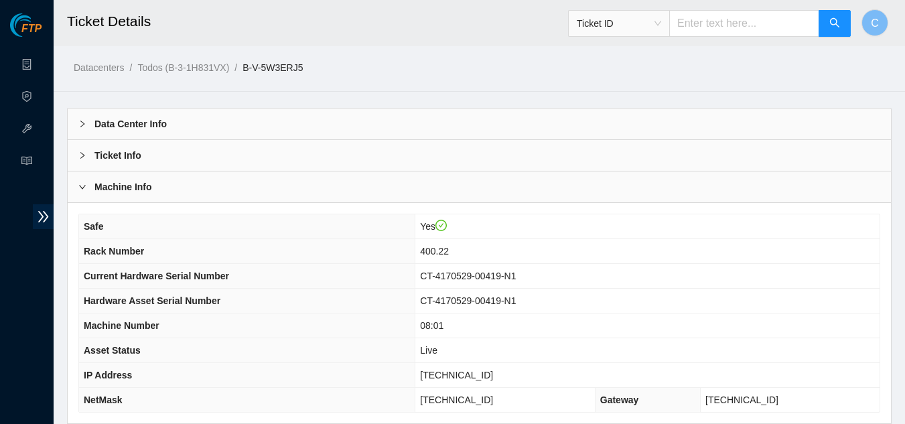
scroll to position [125, 0]
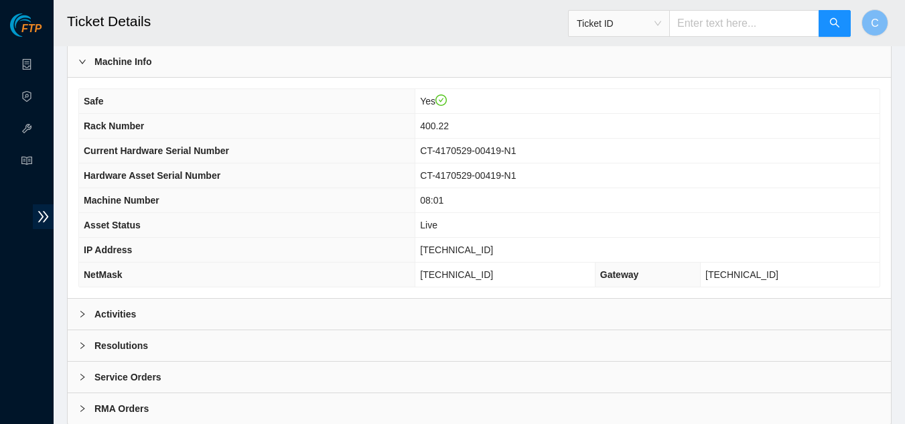
click at [186, 316] on div "Activities" at bounding box center [480, 314] width 824 height 31
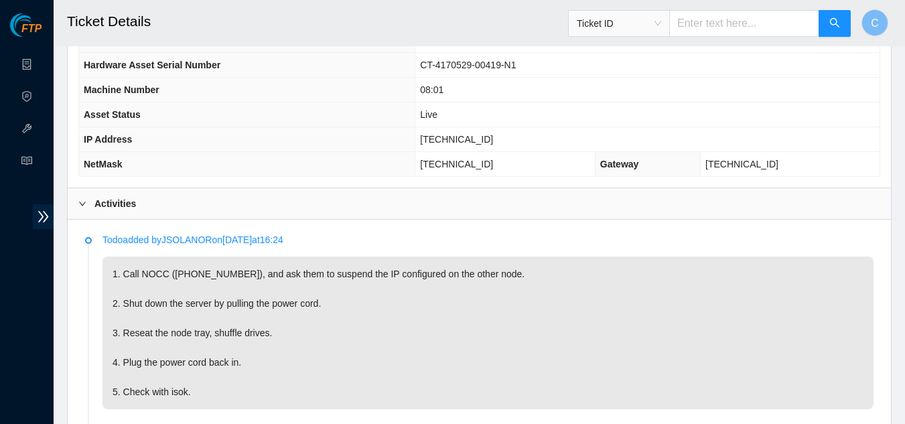
scroll to position [259, 0]
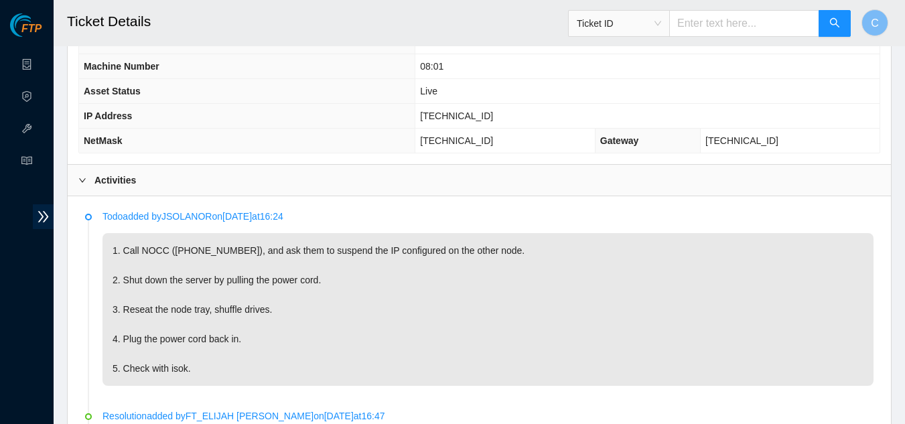
click at [144, 182] on div "Activities" at bounding box center [480, 180] width 824 height 31
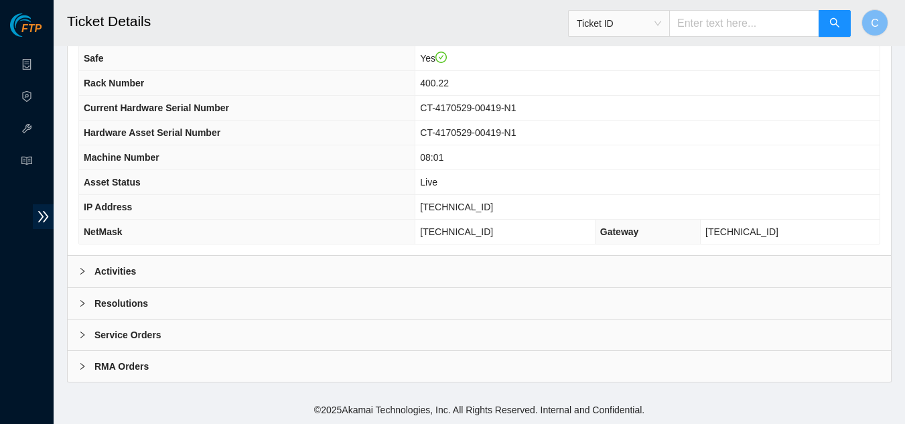
scroll to position [168, 0]
click at [193, 305] on div "Resolutions" at bounding box center [480, 303] width 824 height 31
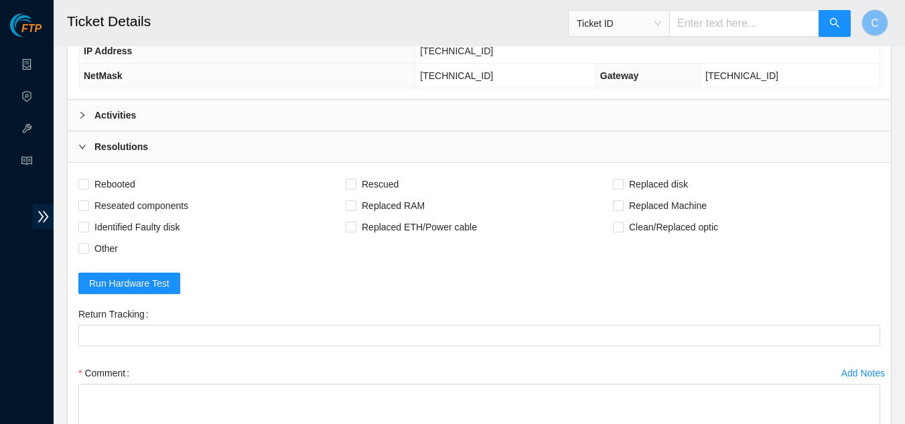
scroll to position [369, 0]
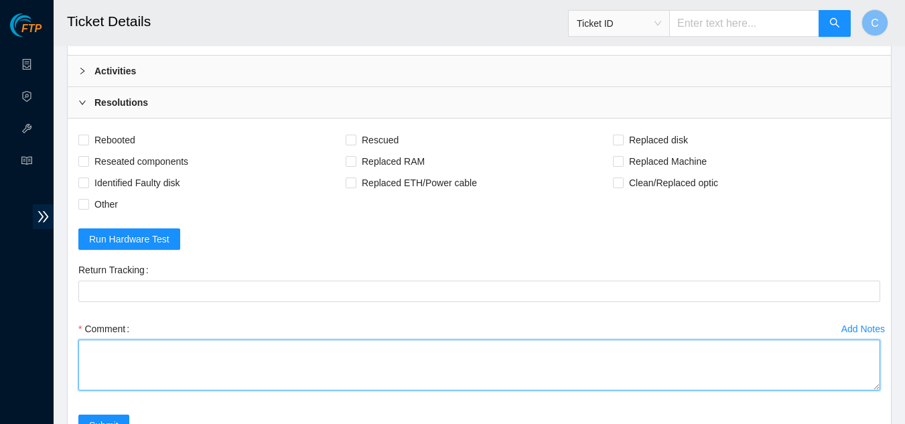
click at [206, 372] on textarea "Comment" at bounding box center [479, 365] width 802 height 51
paste textarea "Powered down server Shuffled disks Rebooted isok:"
type textarea "Powered down server Shuffled disks Rebooted isok:"
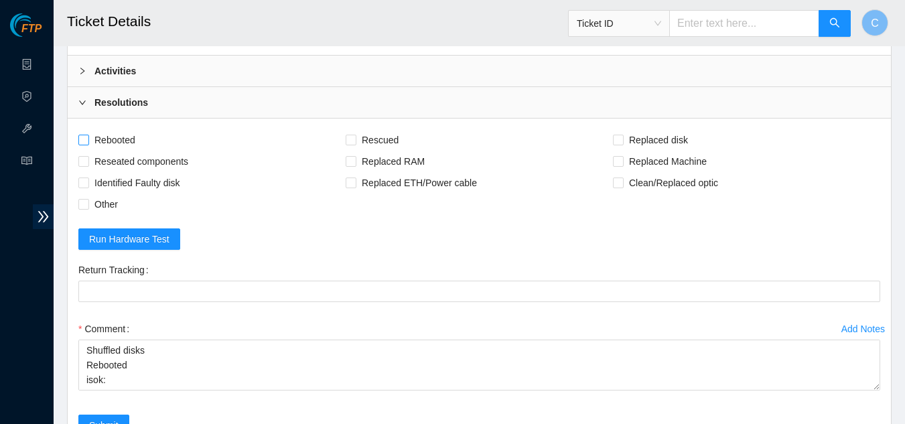
click at [86, 139] on input "Rebooted" at bounding box center [82, 139] width 9 height 9
checkbox input "true"
drag, startPoint x: 873, startPoint y: 383, endPoint x: 874, endPoint y: 407, distance: 23.5
click at [874, 407] on textarea "Powered down server Shuffled disks Rebooted isok:" at bounding box center [479, 377] width 802 height 74
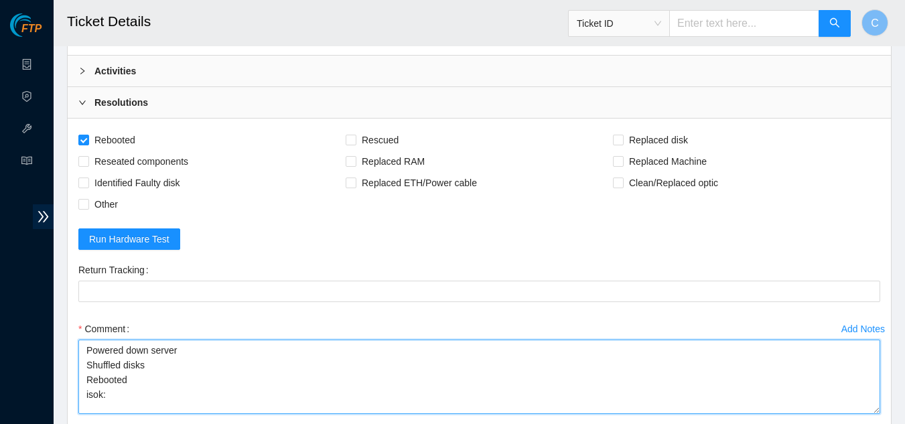
click at [216, 371] on textarea "Powered down server Shuffled disks Rebooted isok:" at bounding box center [479, 377] width 802 height 74
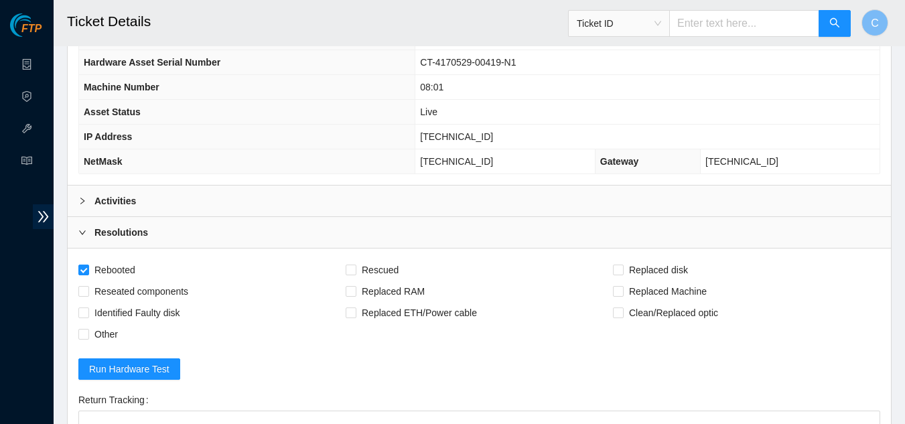
scroll to position [201, 0]
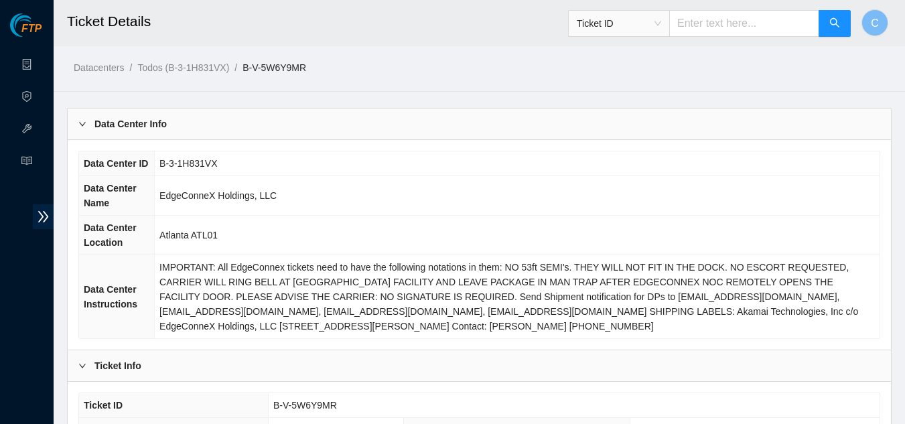
click at [133, 123] on b "Data Center Info" at bounding box center [130, 124] width 72 height 15
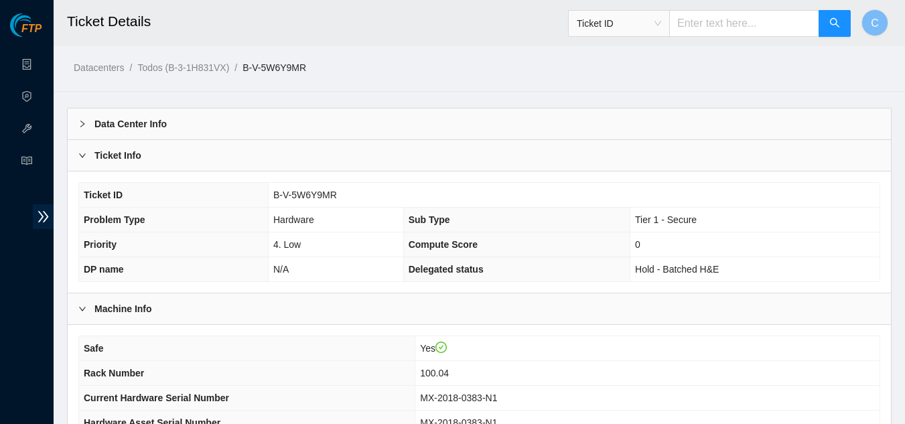
click at [143, 160] on div "Ticket Info" at bounding box center [480, 155] width 824 height 31
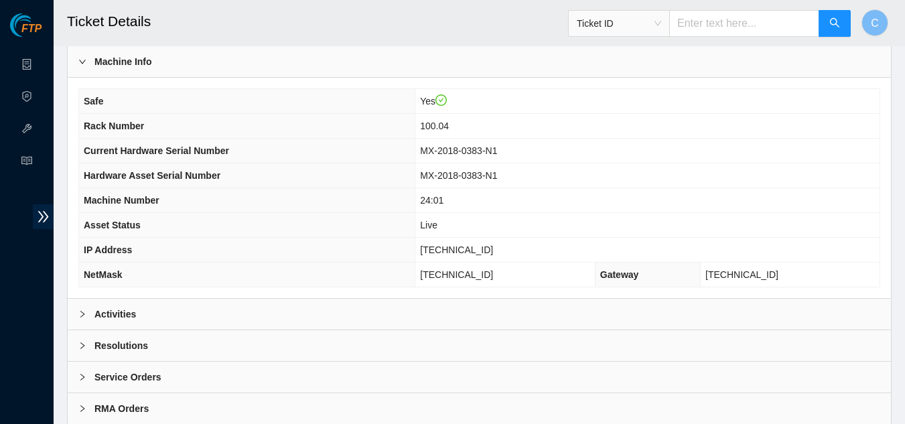
scroll to position [134, 0]
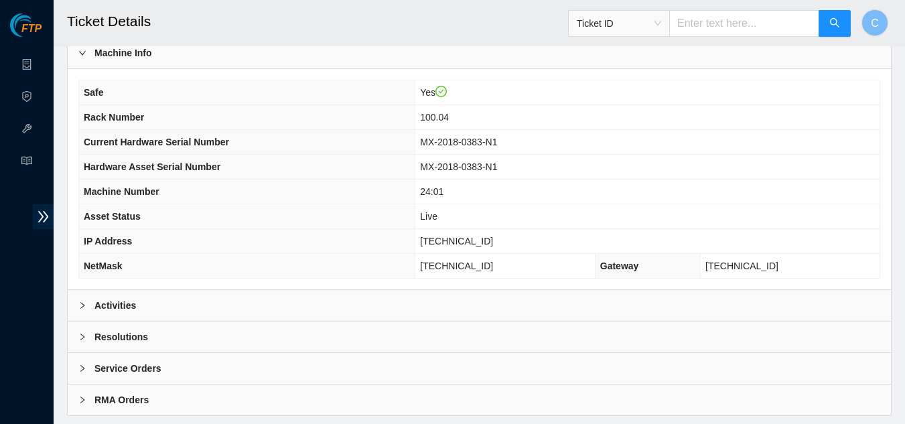
drag, startPoint x: 222, startPoint y: 301, endPoint x: 288, endPoint y: 251, distance: 83.2
click at [221, 301] on div "Activities" at bounding box center [480, 305] width 824 height 31
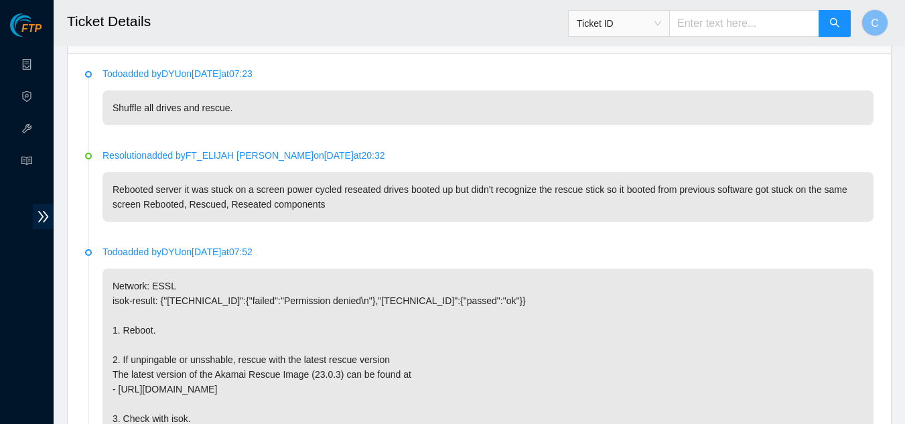
scroll to position [335, 0]
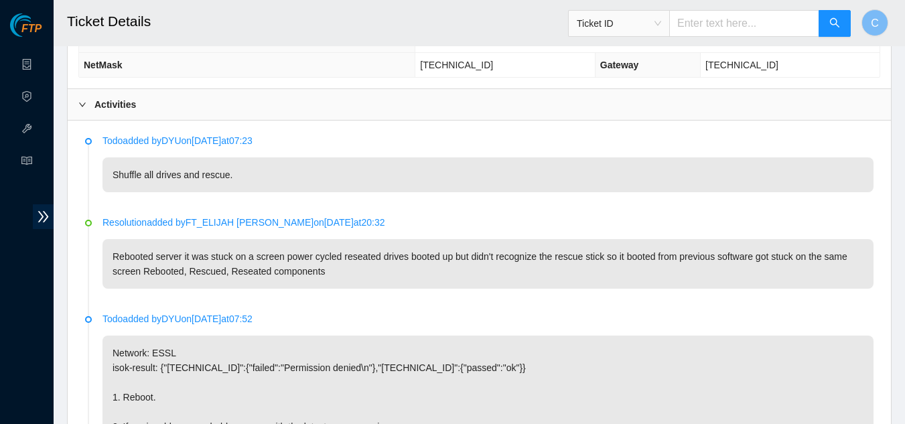
click at [281, 109] on div "Activities" at bounding box center [480, 104] width 824 height 31
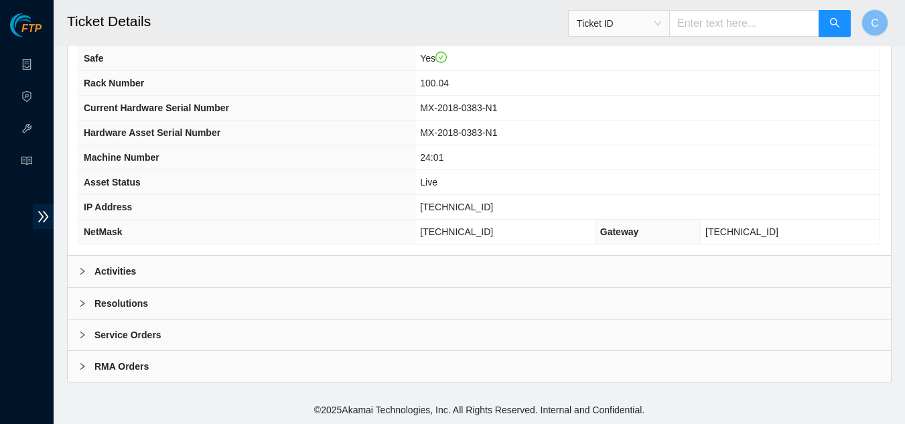
scroll to position [168, 0]
click at [225, 292] on div "Resolutions" at bounding box center [480, 303] width 824 height 31
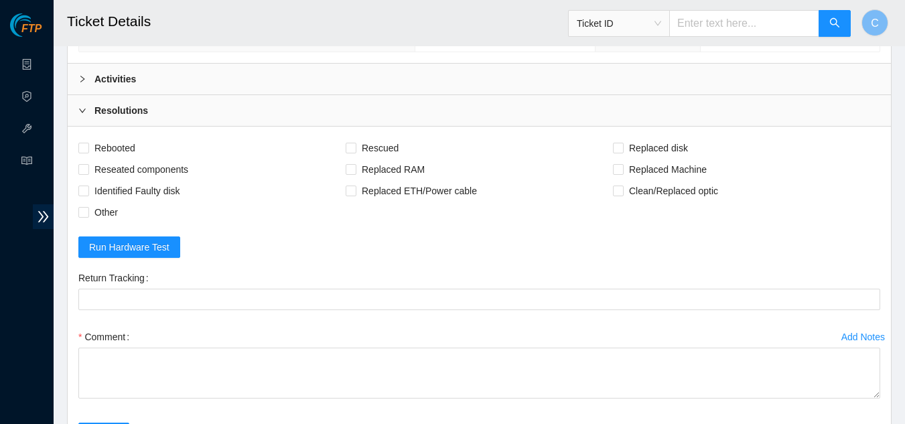
scroll to position [369, 0]
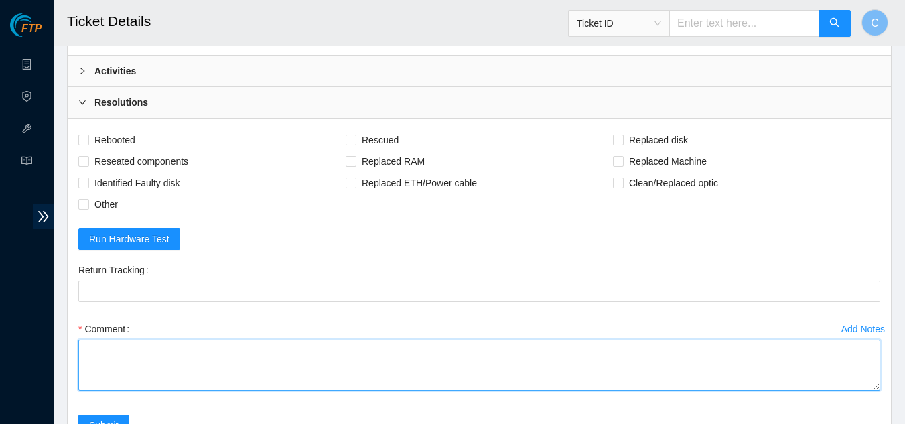
click at [186, 367] on textarea "Comment" at bounding box center [479, 365] width 802 height 51
paste textarea "Powered down server Shuffled disks Recued and configured Rebooted isok:"
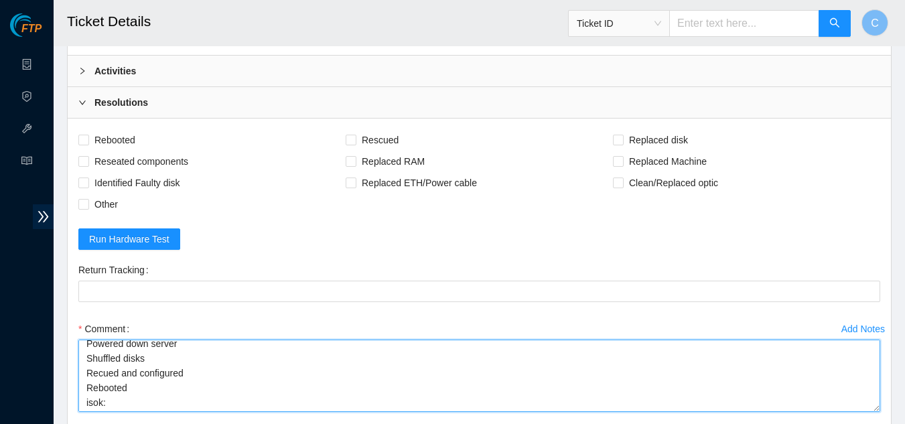
drag, startPoint x: 876, startPoint y: 383, endPoint x: 876, endPoint y: 405, distance: 22.1
click at [876, 405] on textarea "Powered down server Shuffled disks Recued and configured Rebooted isok:" at bounding box center [479, 376] width 802 height 72
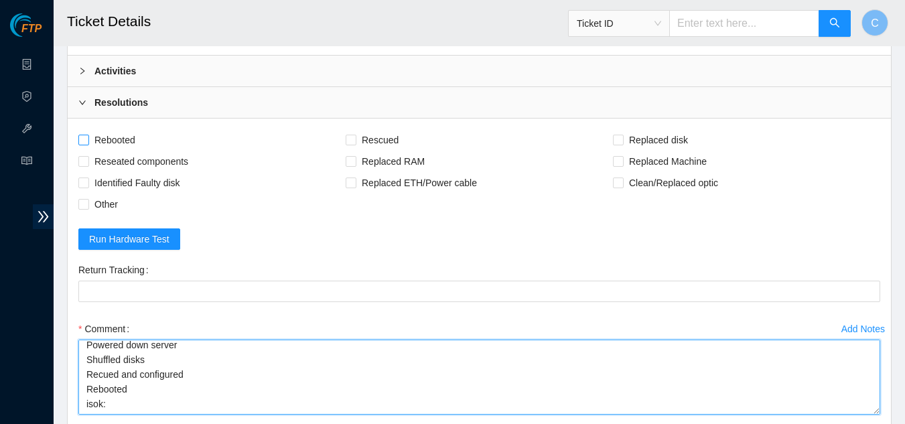
type textarea "Powered down server Shuffled disks Recued and configured Rebooted isok:"
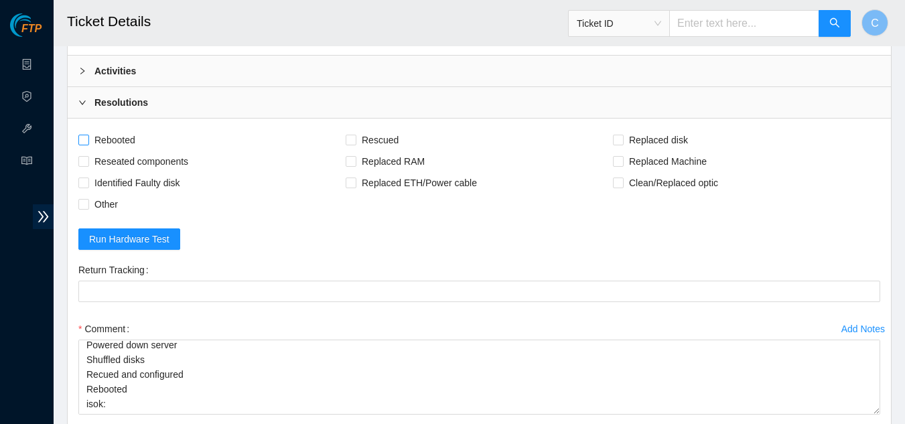
click at [84, 145] on span at bounding box center [83, 140] width 11 height 11
click at [84, 144] on input "Rebooted" at bounding box center [82, 139] width 9 height 9
checkbox input "true"
click at [350, 139] on input "Rescued" at bounding box center [350, 139] width 9 height 9
checkbox input "true"
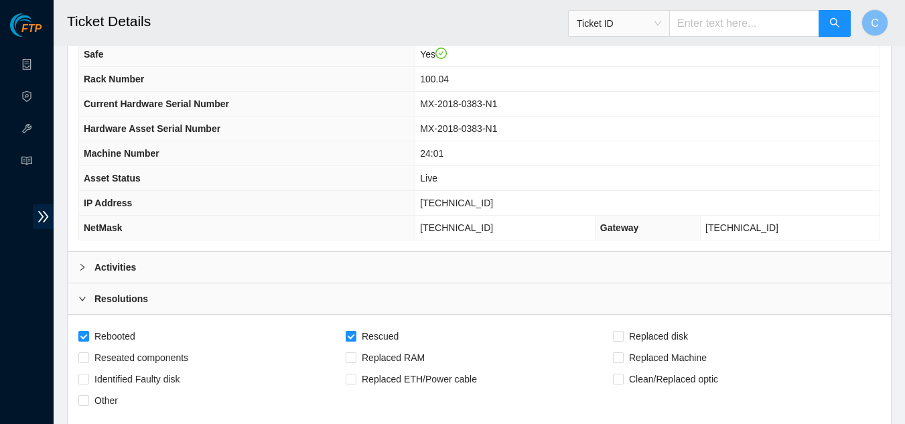
scroll to position [168, 0]
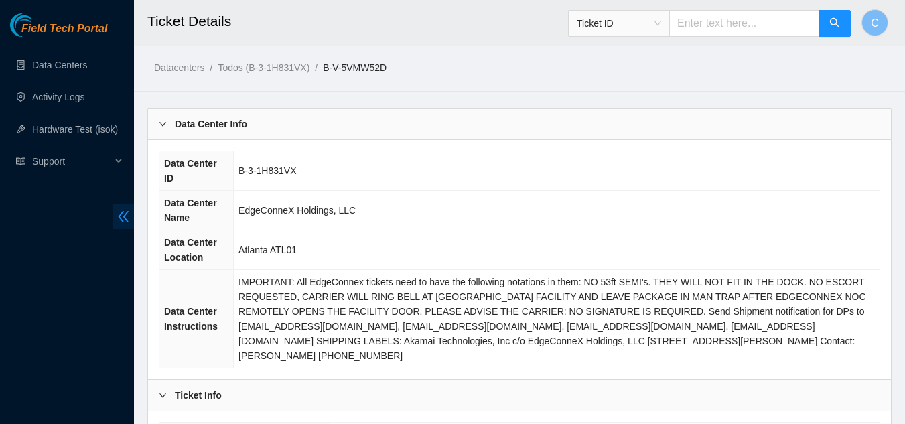
click at [125, 209] on span "double-left" at bounding box center [123, 216] width 21 height 25
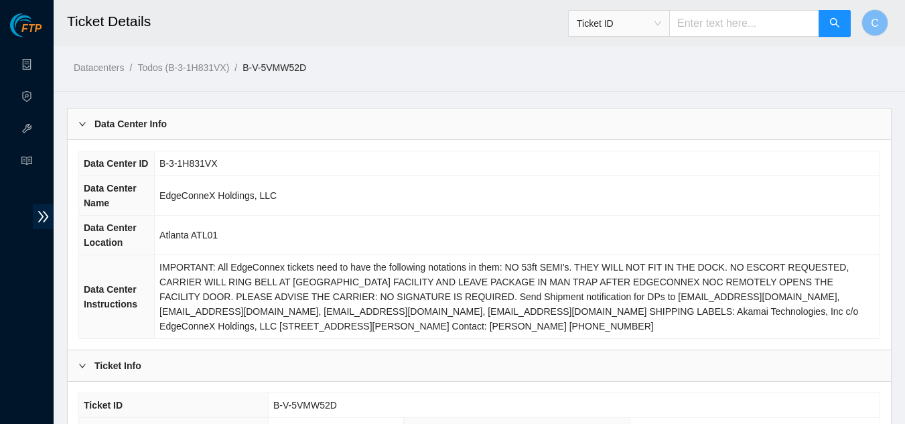
click at [149, 126] on b "Data Center Info" at bounding box center [130, 124] width 72 height 15
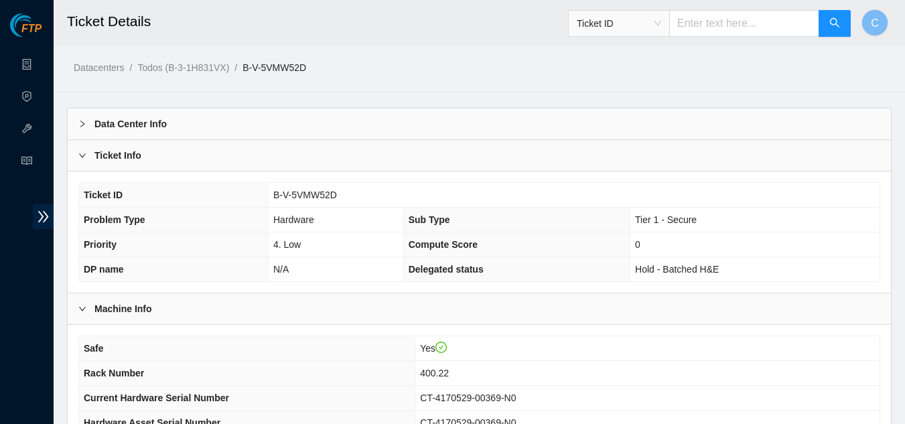
click at [139, 165] on div "Ticket Info" at bounding box center [480, 155] width 824 height 31
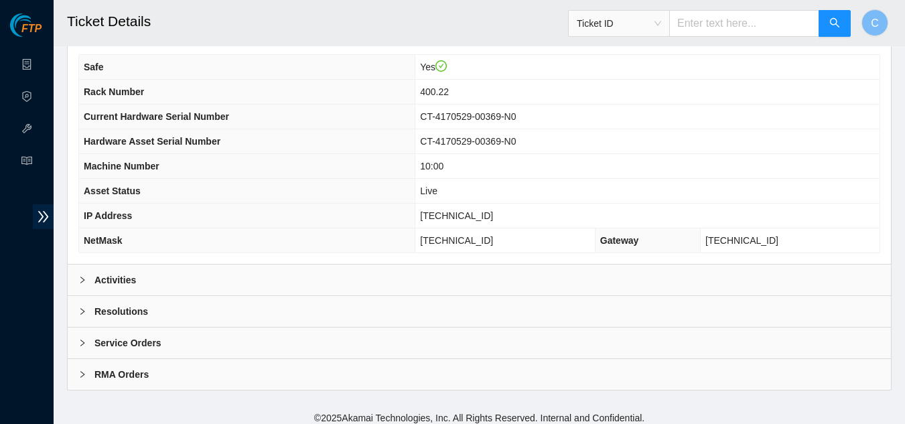
scroll to position [168, 0]
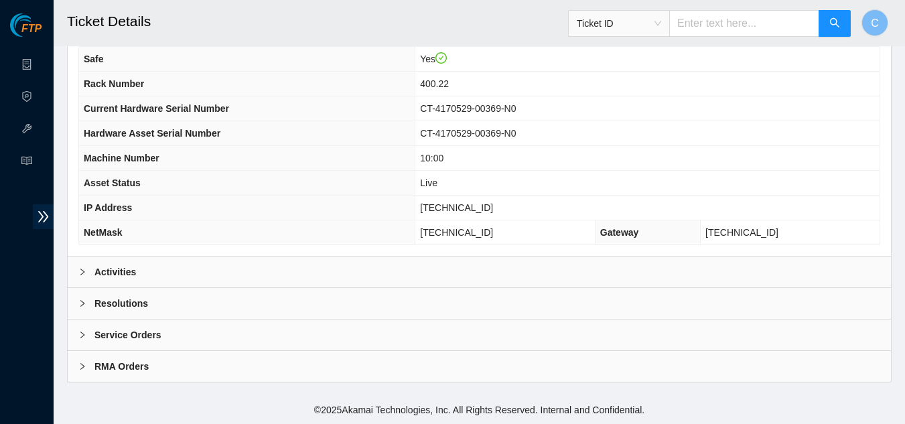
click at [108, 277] on b "Activities" at bounding box center [115, 272] width 42 height 15
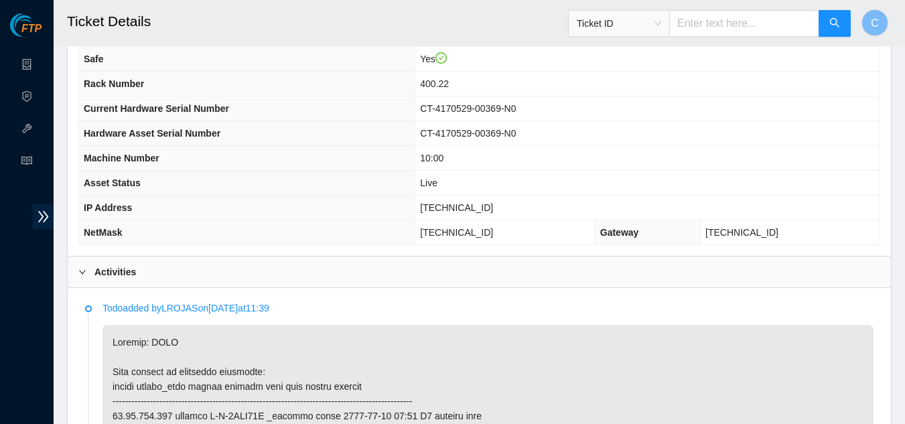
click at [349, 281] on div "Activities" at bounding box center [480, 272] width 824 height 31
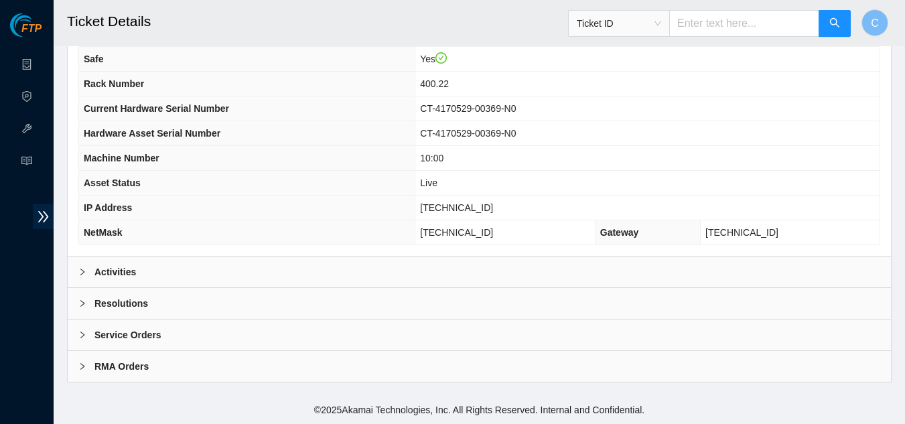
click at [199, 297] on div "Resolutions" at bounding box center [480, 303] width 824 height 31
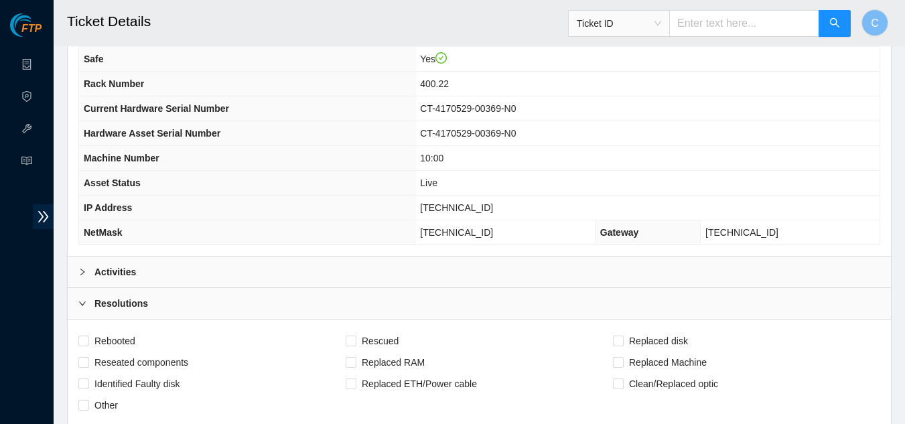
scroll to position [436, 0]
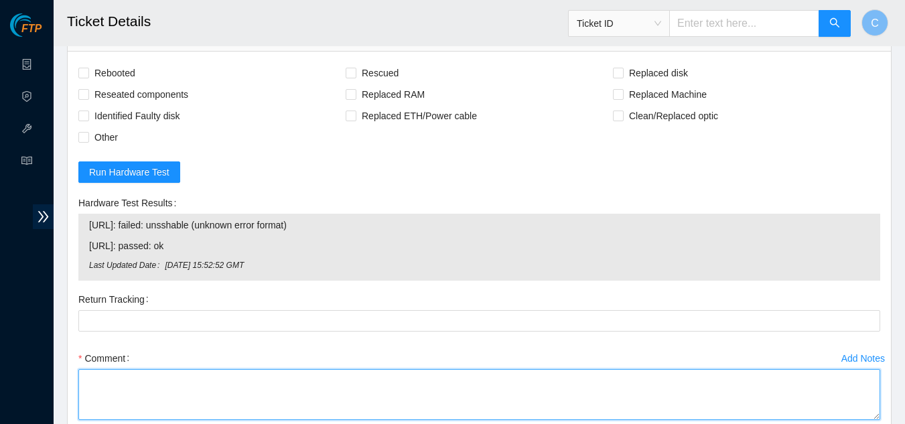
paste textarea "Powered down server Replaced disk sn: With new disk sn: Rebooted Rescued and co…"
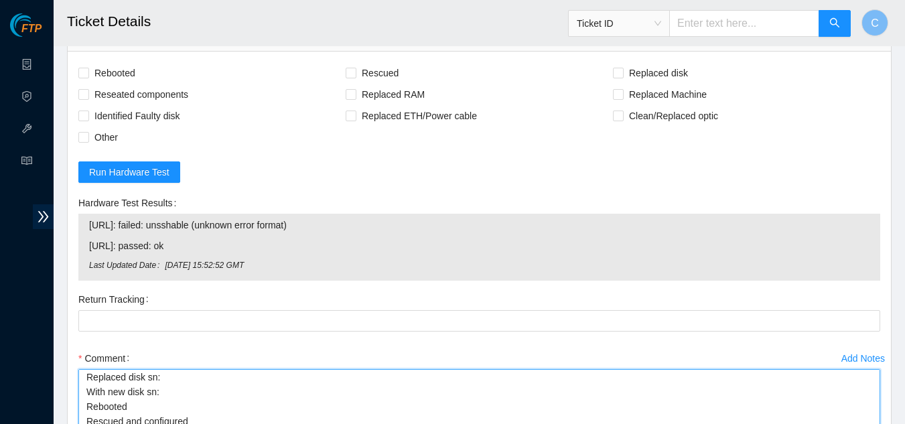
scroll to position [31, 0]
drag, startPoint x: 874, startPoint y: 416, endPoint x: 881, endPoint y: 444, distance: 28.9
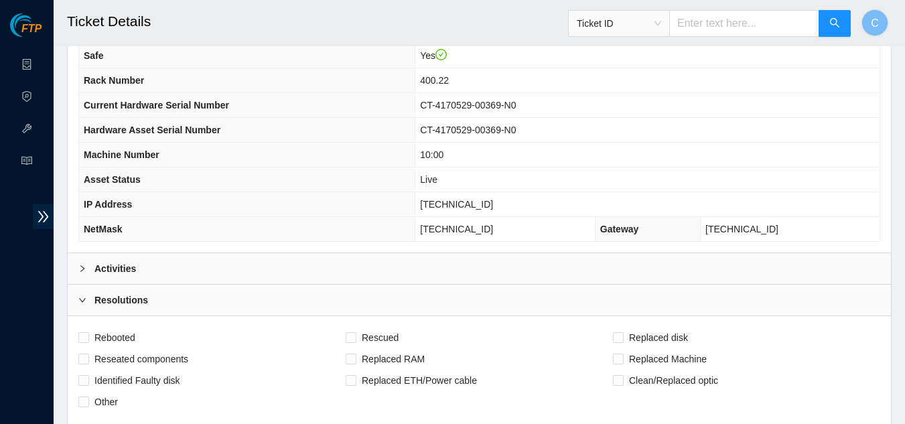
scroll to position [168, 0]
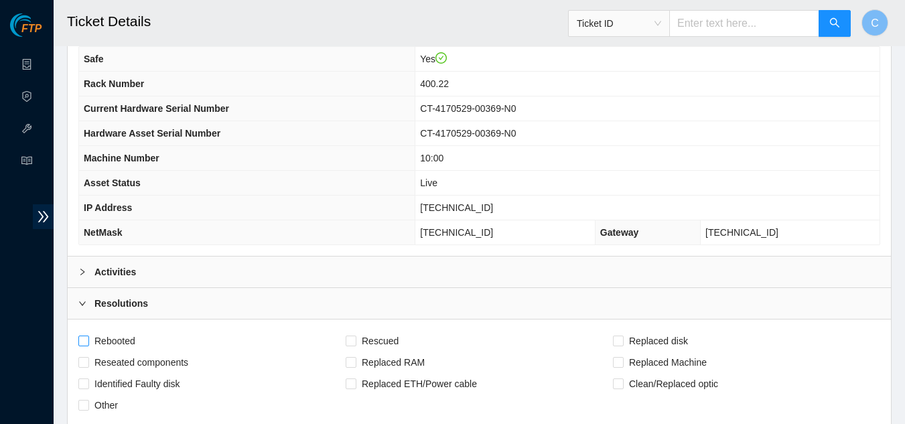
type textarea "Powered down server Replaced disk sn: With new disk sn: Rebooted Rescued and co…"
click at [88, 339] on span at bounding box center [83, 341] width 11 height 11
click at [88, 339] on input "Rebooted" at bounding box center [82, 340] width 9 height 9
checkbox input "true"
click at [351, 337] on input "Rescued" at bounding box center [350, 340] width 9 height 9
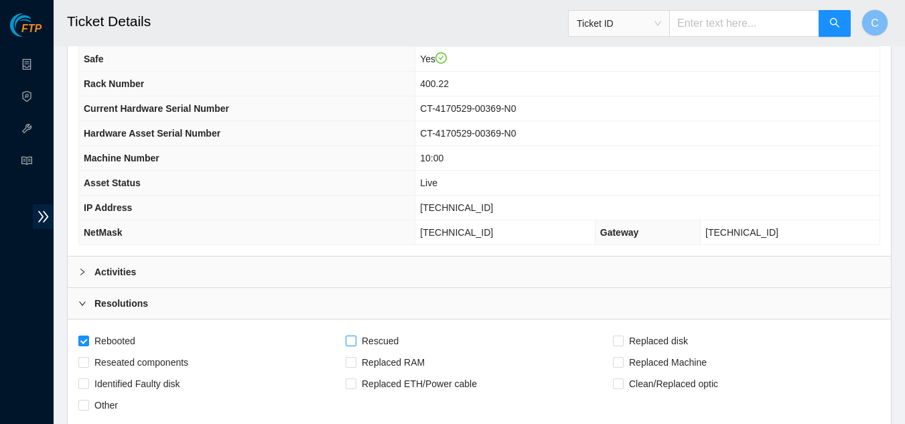
checkbox input "true"
click at [627, 341] on span "Replaced disk" at bounding box center [659, 340] width 70 height 21
click at [623, 341] on input "Replaced disk" at bounding box center [617, 340] width 9 height 9
checkbox input "true"
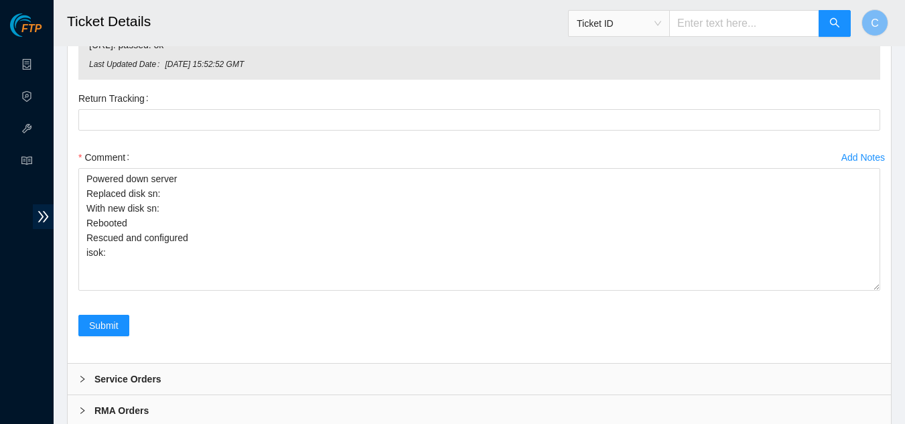
scroll to position [0, 0]
drag, startPoint x: 876, startPoint y: 239, endPoint x: 886, endPoint y: 284, distance: 46.0
click at [886, 284] on div "Rebooted Rescued Replaced disk Reseated components Replaced RAM Replaced Machin…" at bounding box center [480, 107] width 824 height 513
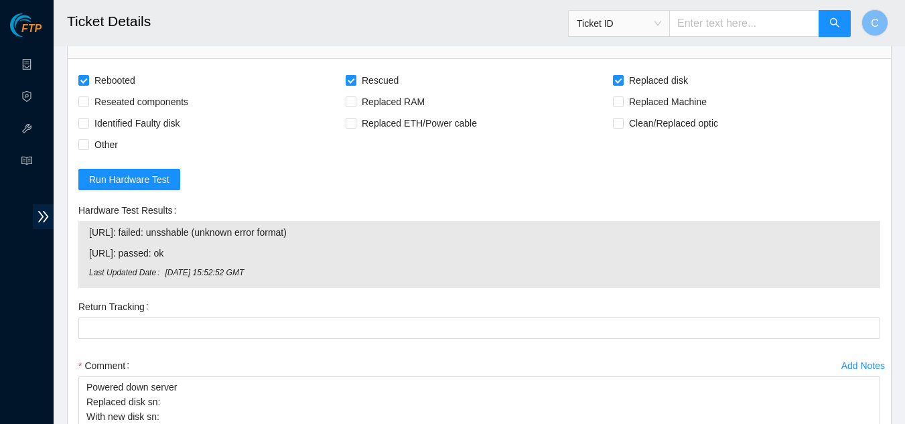
scroll to position [369, 0]
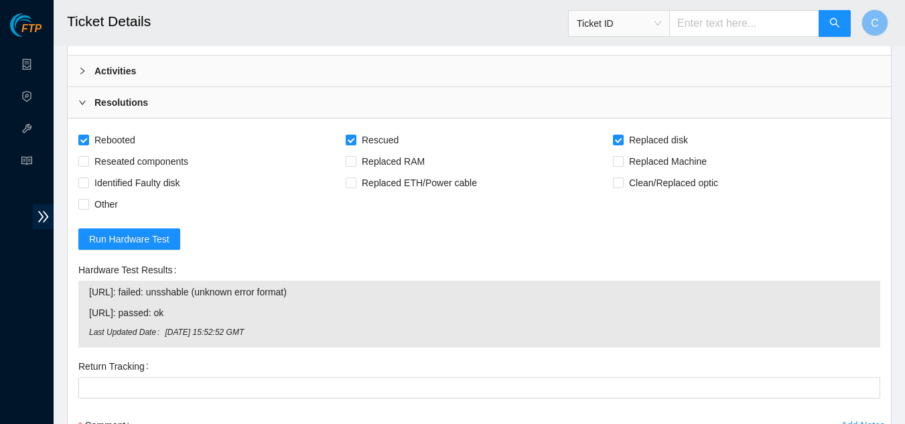
click at [245, 68] on div "Activities" at bounding box center [480, 71] width 824 height 31
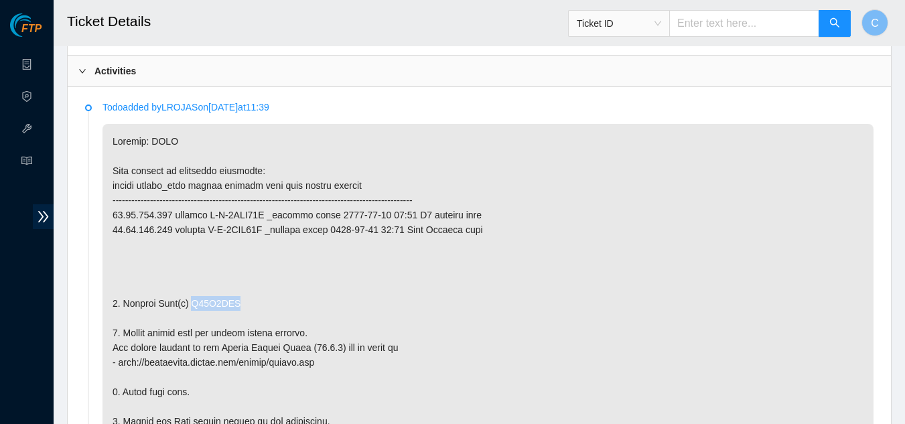
drag, startPoint x: 234, startPoint y: 305, endPoint x: 186, endPoint y: 304, distance: 47.6
copy p "A01B7DCF"
click at [145, 82] on div "Activities" at bounding box center [480, 71] width 824 height 31
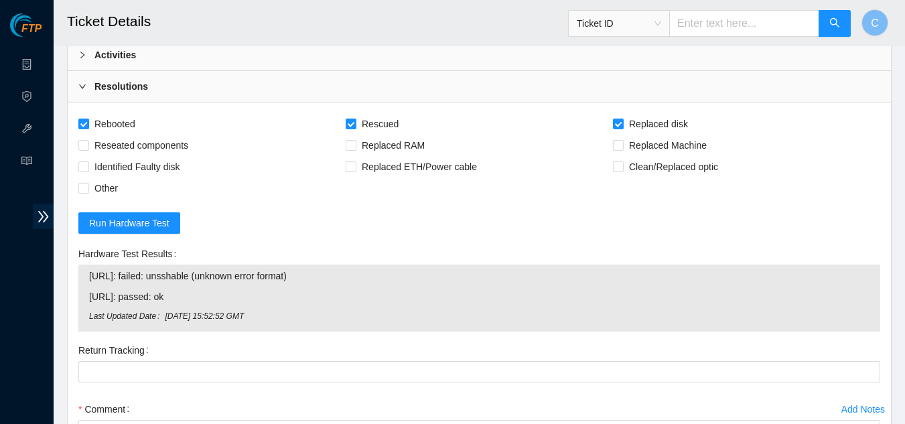
scroll to position [570, 0]
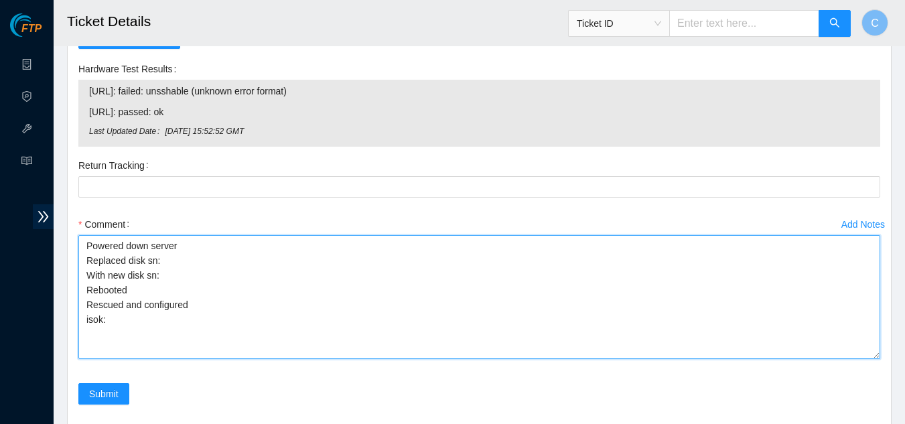
click at [174, 267] on textarea "Powered down server Replaced disk sn: With new disk sn: Rebooted Rescued and co…" at bounding box center [479, 297] width 802 height 124
paste textarea "A01B7DCF"
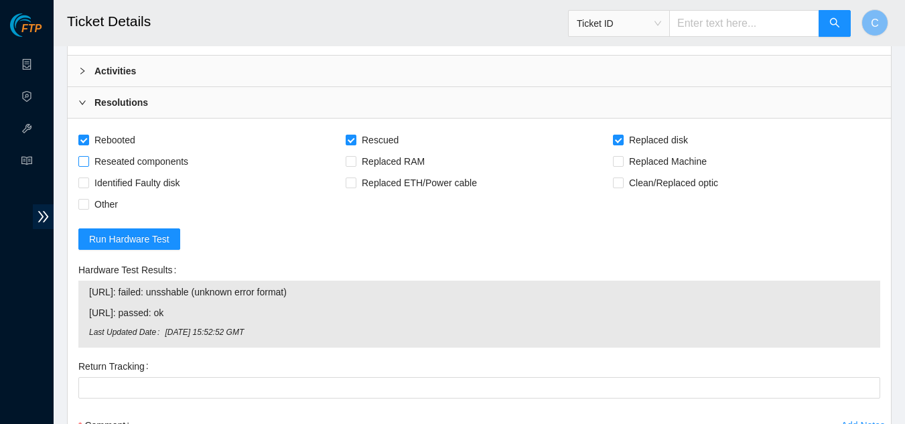
scroll to position [302, 0]
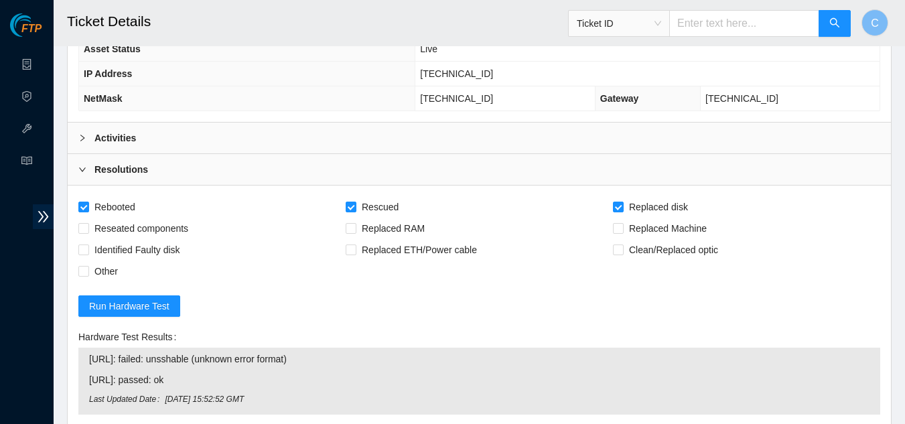
type textarea "Powered down server Replaced disk sn: A01B7DCF With new disk sn: Rebooted Rescu…"
click at [153, 140] on div "Activities" at bounding box center [480, 138] width 824 height 31
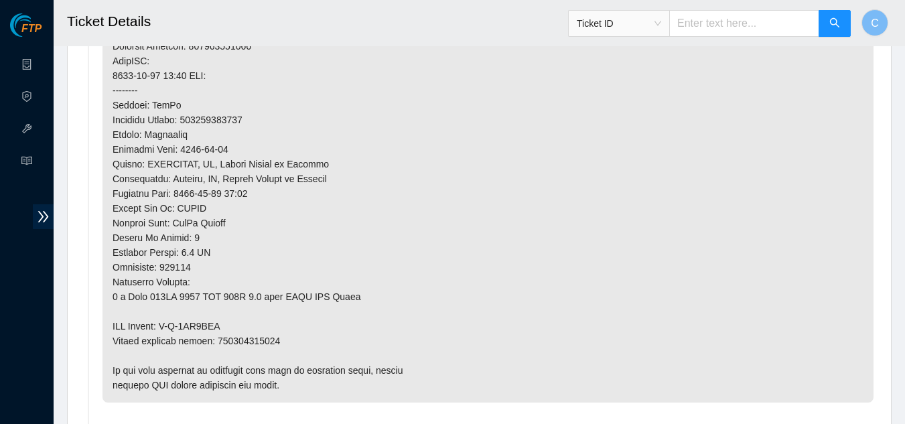
scroll to position [1039, 0]
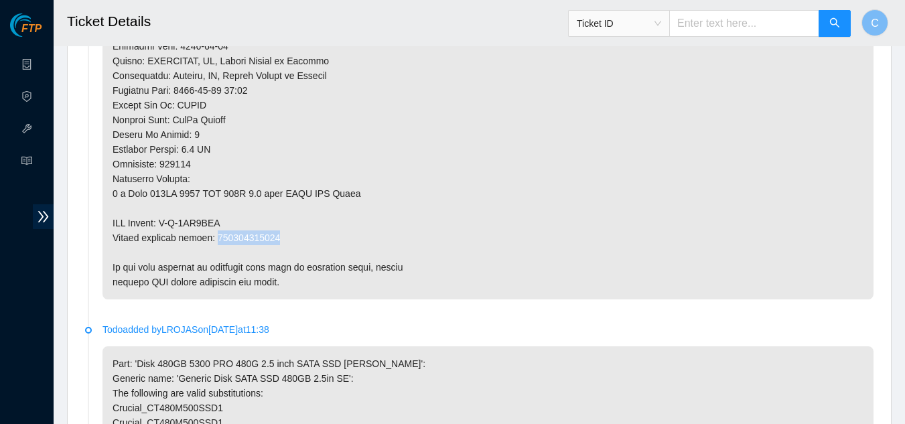
drag, startPoint x: 277, startPoint y: 235, endPoint x: 216, endPoint y: 234, distance: 61.0
copy p "450826222133"
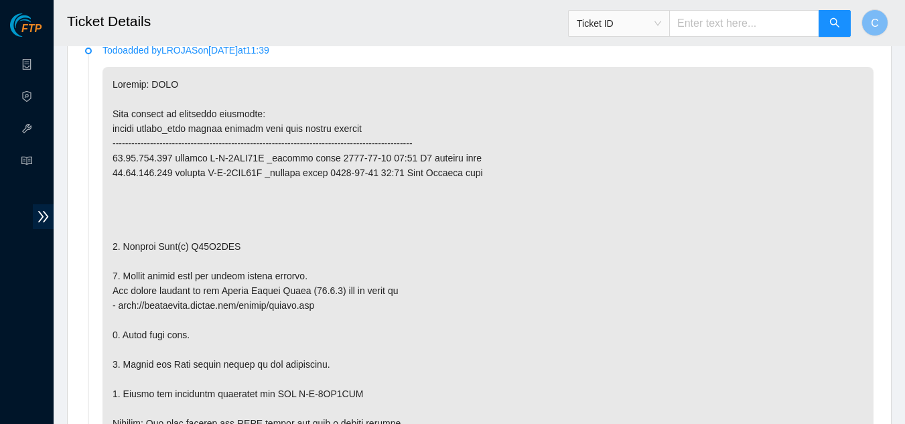
scroll to position [235, 0]
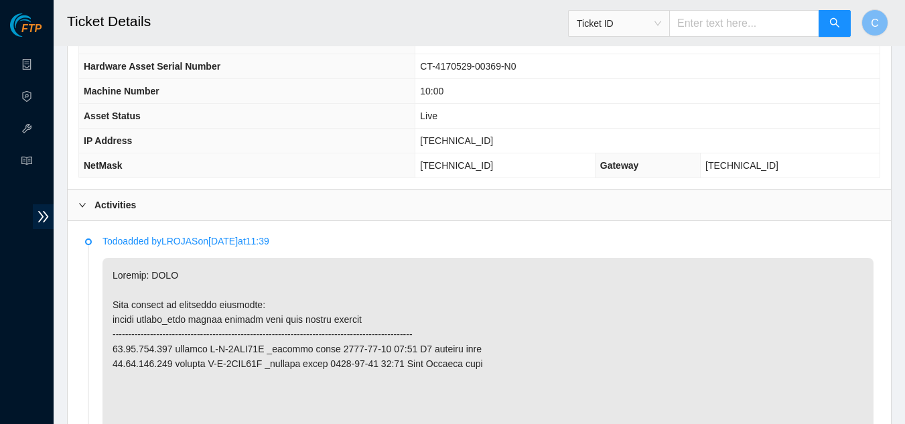
click at [156, 214] on div "Activities" at bounding box center [480, 205] width 824 height 31
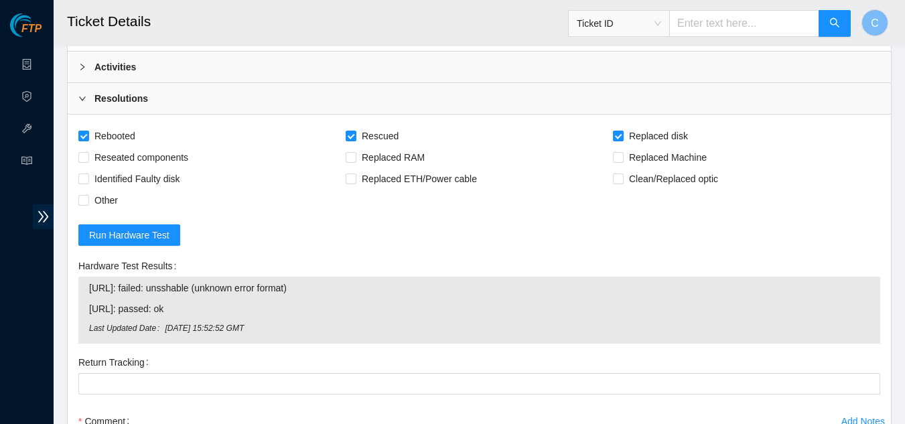
scroll to position [503, 0]
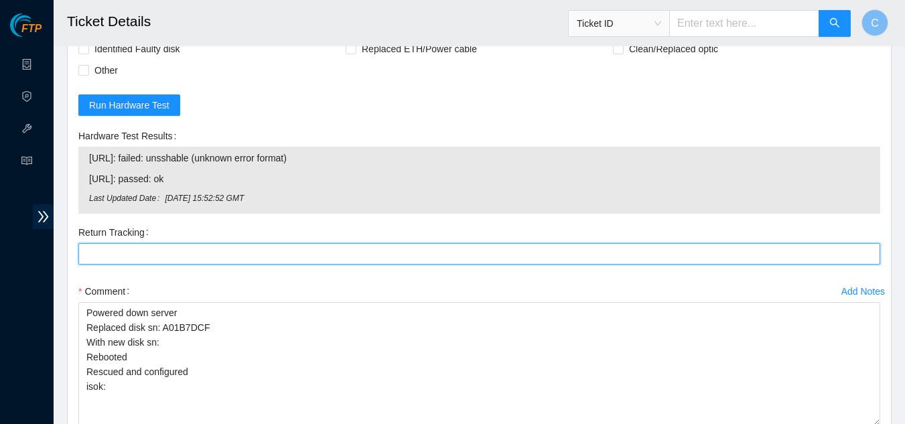
paste Tracking "450826222133"
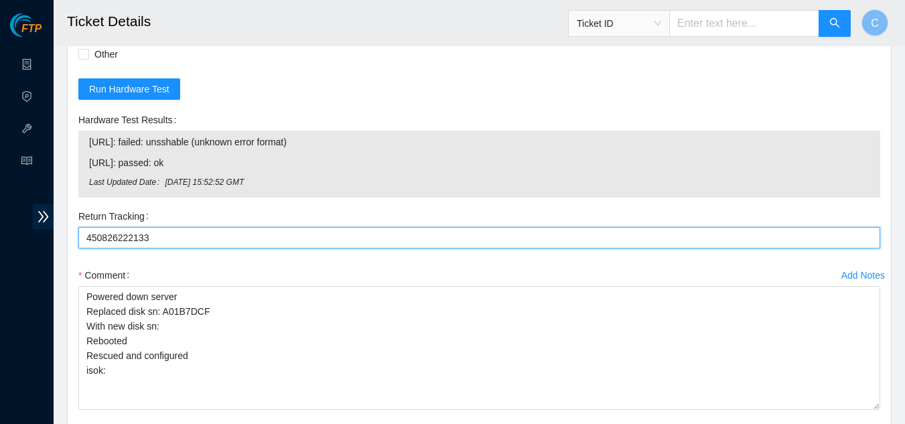
scroll to position [637, 0]
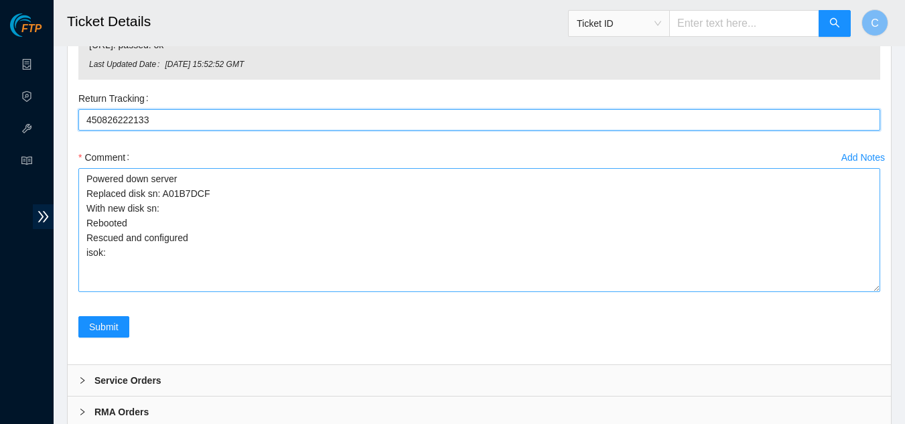
type Tracking "450826222133"
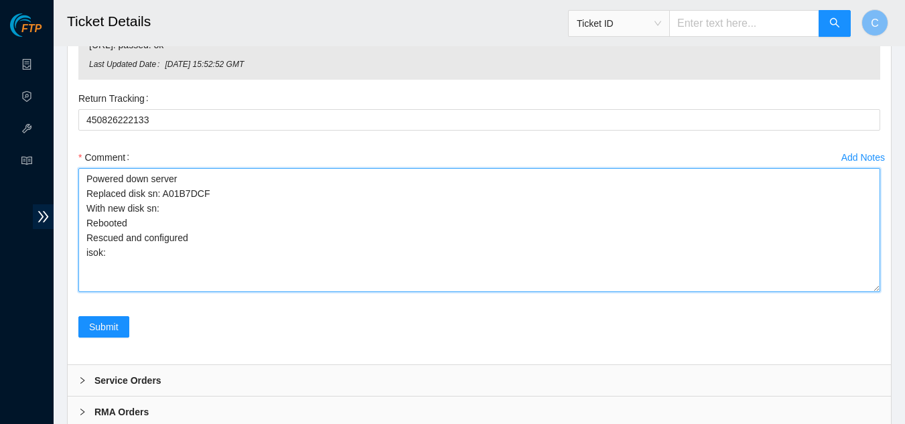
click at [170, 206] on textarea "Powered down server Replaced disk sn: A01B7DCF With new disk sn: Rebooted Rescu…" at bounding box center [479, 230] width 802 height 124
click at [200, 219] on textarea "Powered down server Replaced disk sn: A01B7DCF With new disk sn: 22053470f8d3 R…" at bounding box center [479, 230] width 802 height 124
drag, startPoint x: 231, startPoint y: 188, endPoint x: 249, endPoint y: 187, distance: 18.1
click at [235, 188] on textarea "Powered down server Replaced disk sn: A01B7DCF With new disk sn: 22053470f8d3 R…" at bounding box center [479, 230] width 802 height 124
click at [201, 210] on textarea "Powered down server Replaced disk sn: A01B7DCF With new disk sn: 22053470f8d3 R…" at bounding box center [479, 230] width 802 height 124
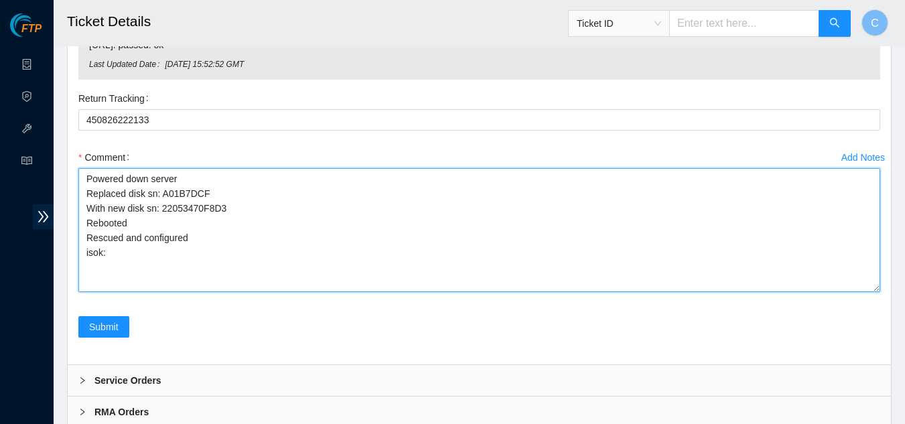
drag, startPoint x: 214, startPoint y: 214, endPoint x: 578, endPoint y: 418, distance: 416.5
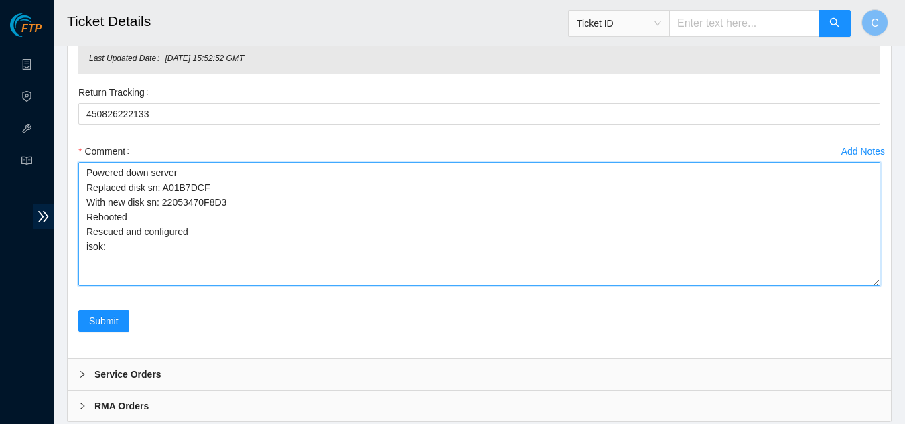
click at [536, 192] on textarea "Powered down server Replaced disk sn: A01B7DCF With new disk sn: 22053470F8D3 R…" at bounding box center [479, 224] width 802 height 124
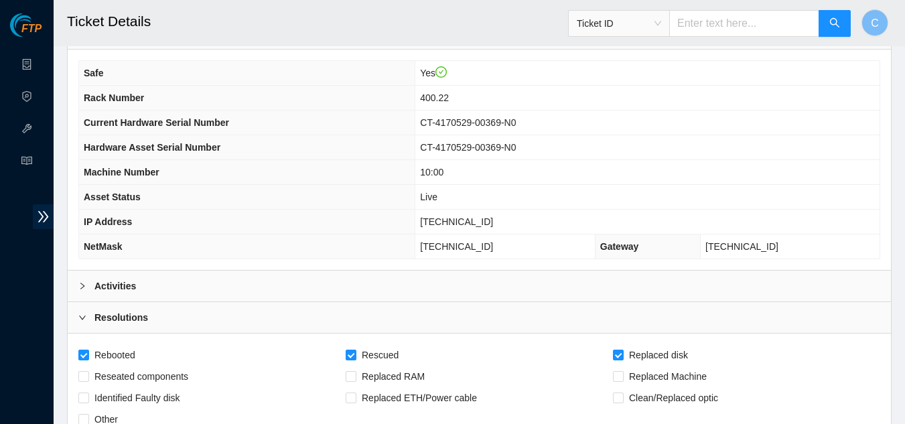
scroll to position [174, 0]
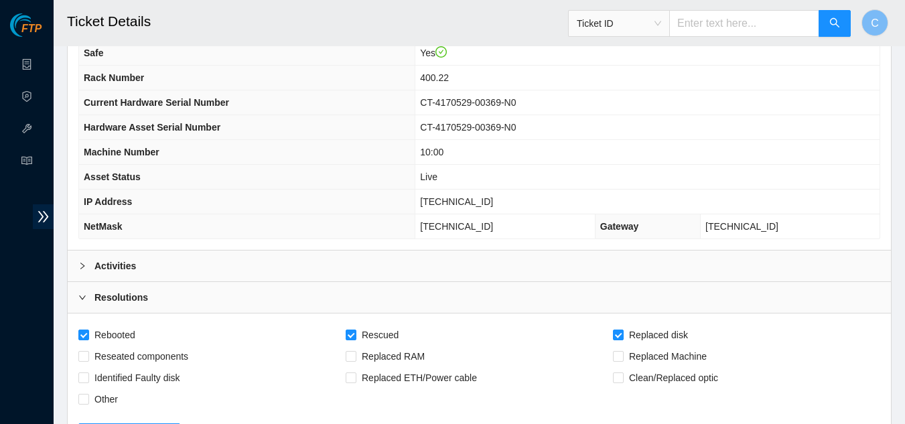
type textarea "Powered down server Replaced disk sn: A01B7DCF With new disk sn: 22053470F8D3 R…"
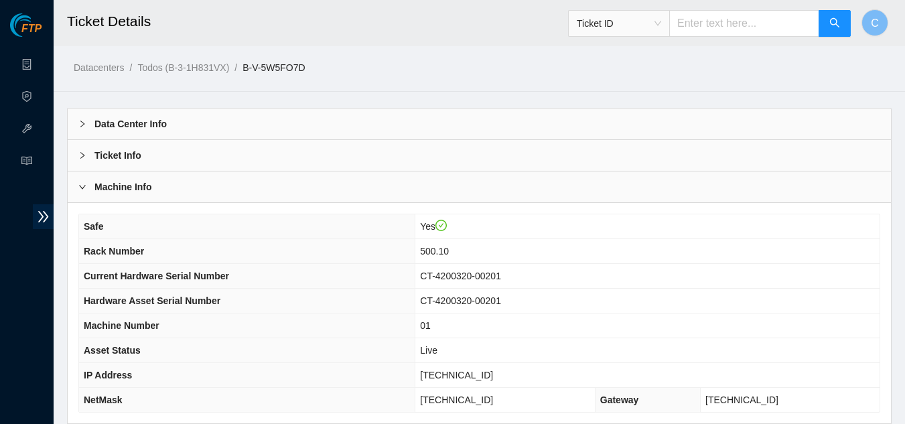
scroll to position [139, 0]
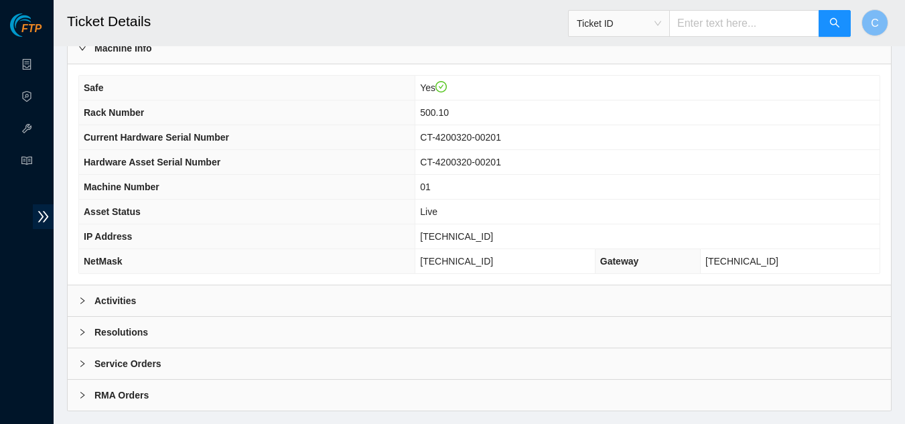
click at [222, 298] on div "Activities" at bounding box center [480, 301] width 824 height 31
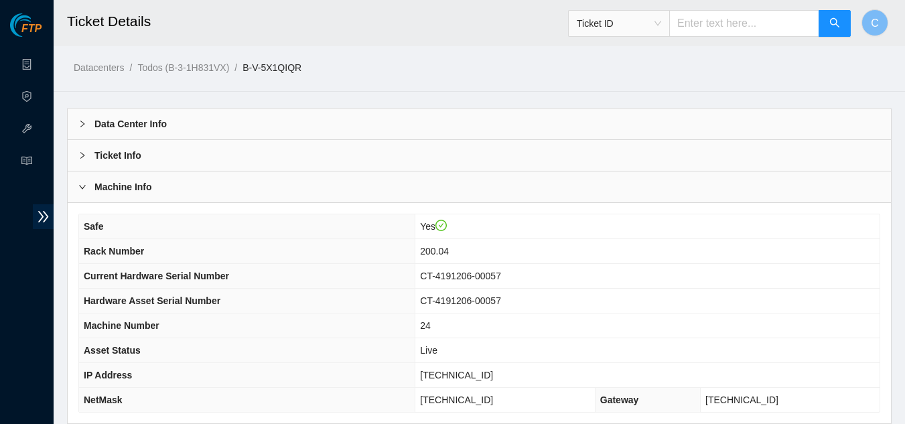
scroll to position [131, 0]
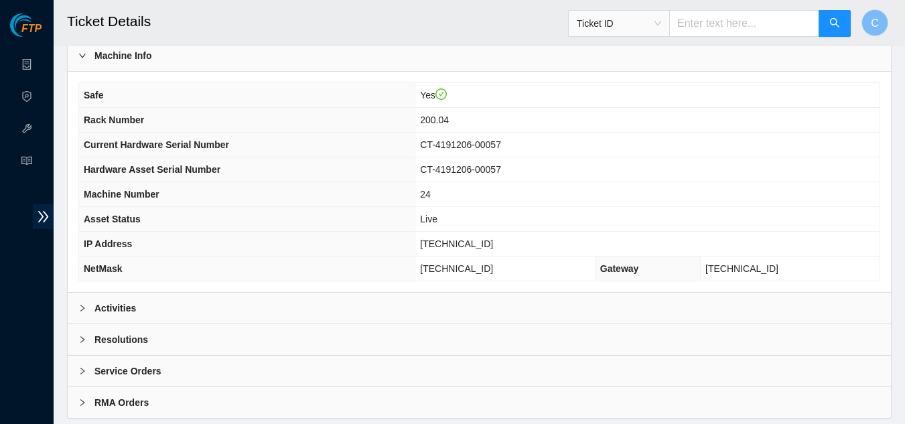
click at [262, 303] on div "Activities" at bounding box center [480, 308] width 824 height 31
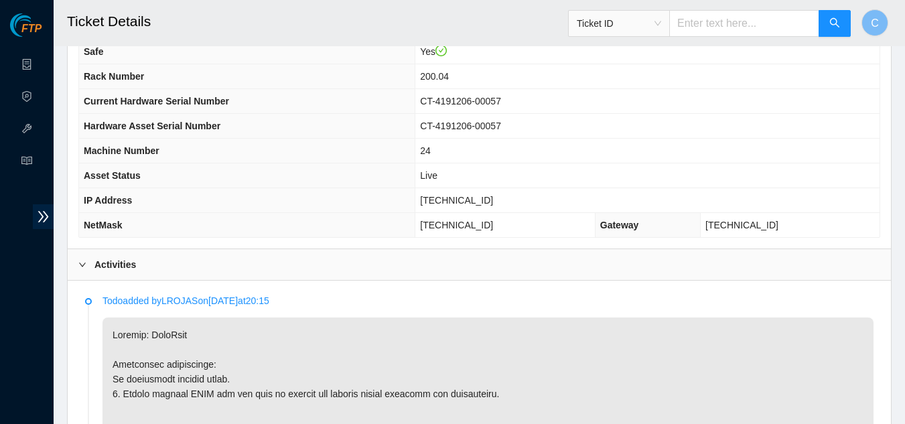
scroll to position [198, 0]
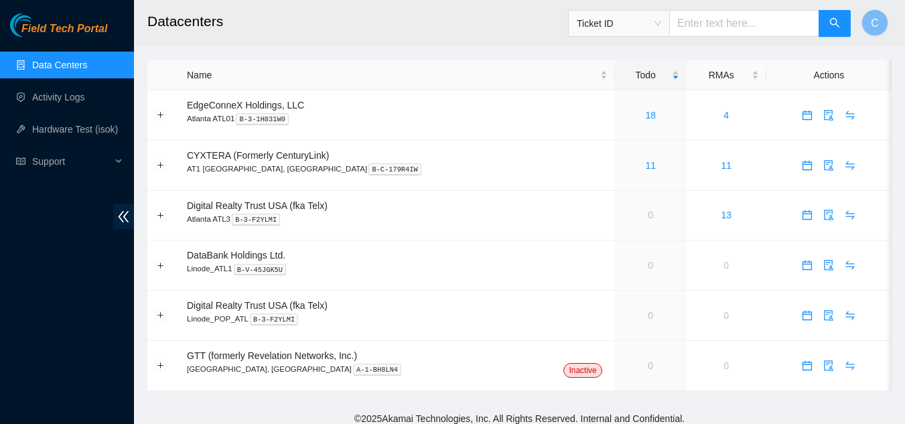
click at [661, 21] on span "Ticket ID" at bounding box center [619, 23] width 84 height 20
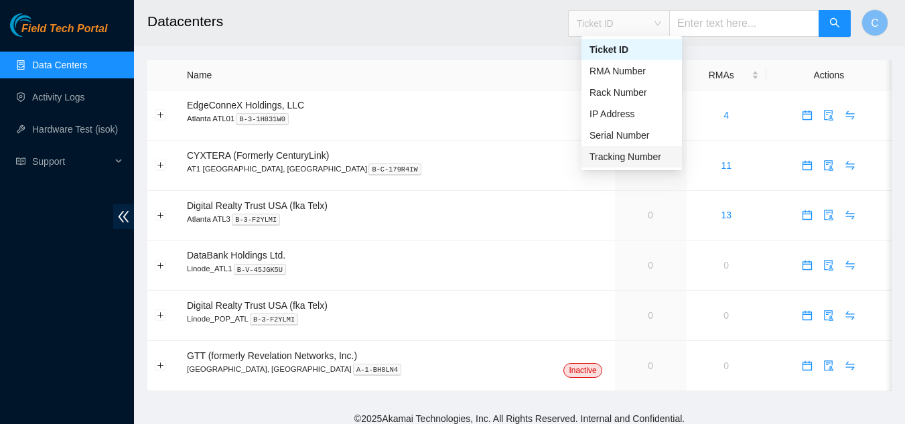
click at [645, 157] on div "Tracking Number" at bounding box center [632, 156] width 84 height 15
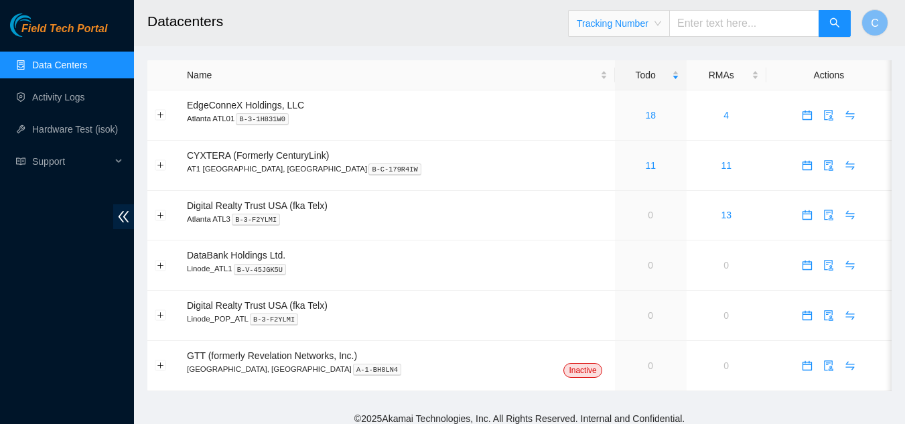
click at [698, 26] on input "text" at bounding box center [745, 23] width 150 height 27
drag, startPoint x: 737, startPoint y: 26, endPoint x: 674, endPoint y: 26, distance: 63.0
click at [674, 26] on span "Tracking Number 45082622" at bounding box center [709, 23] width 283 height 27
click at [757, 27] on input "45082622" at bounding box center [745, 23] width 150 height 27
type input "450826221321"
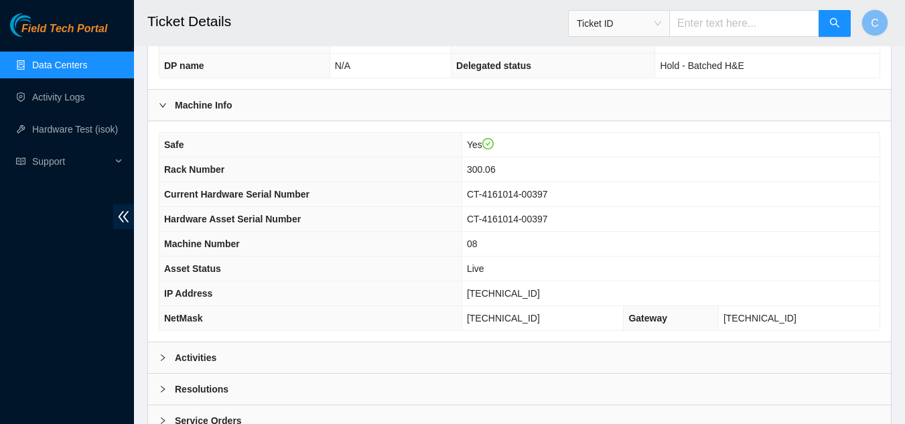
scroll to position [515, 0]
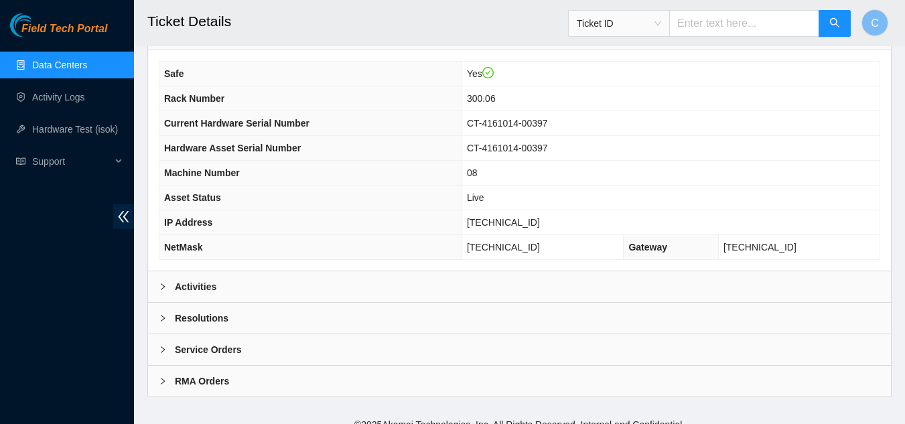
click at [178, 279] on b "Activities" at bounding box center [196, 286] width 42 height 15
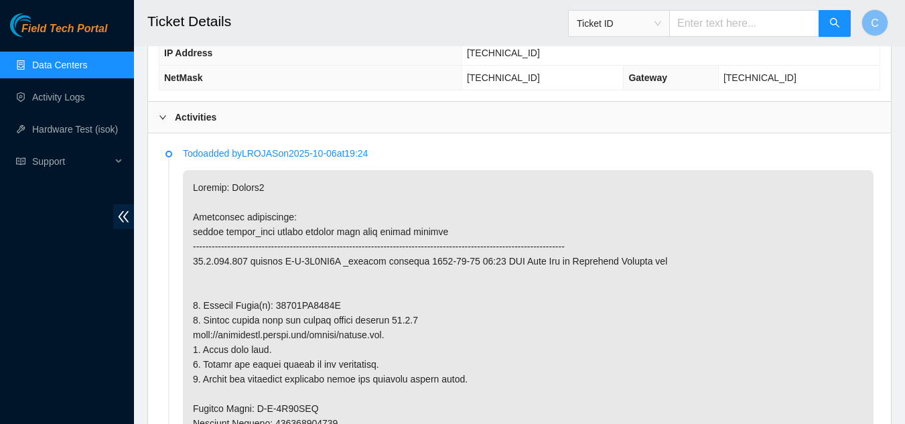
scroll to position [716, 0]
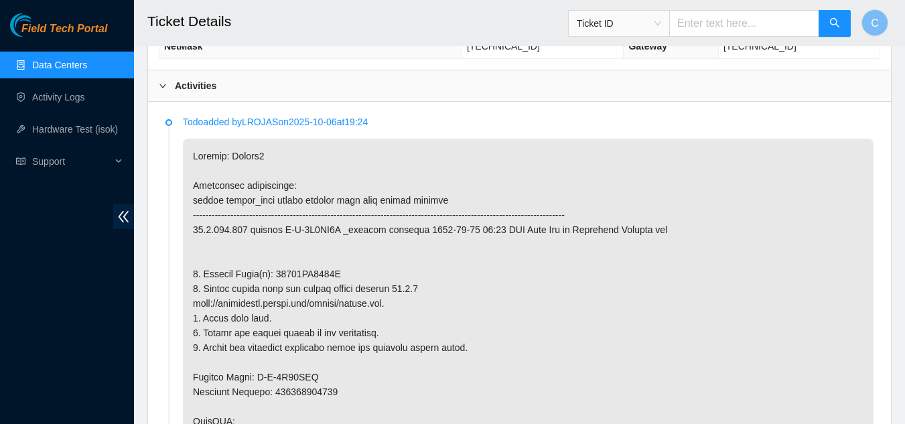
click at [651, 22] on span "Ticket ID" at bounding box center [619, 23] width 84 height 20
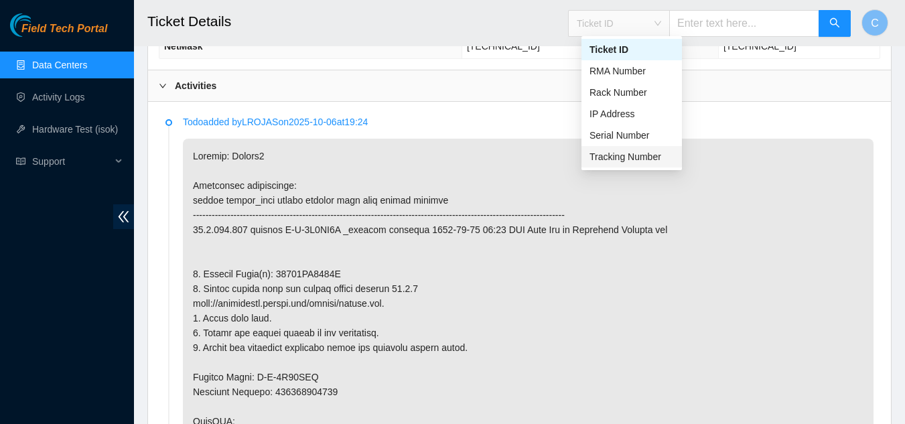
click at [632, 153] on div "Tracking Number" at bounding box center [632, 156] width 84 height 15
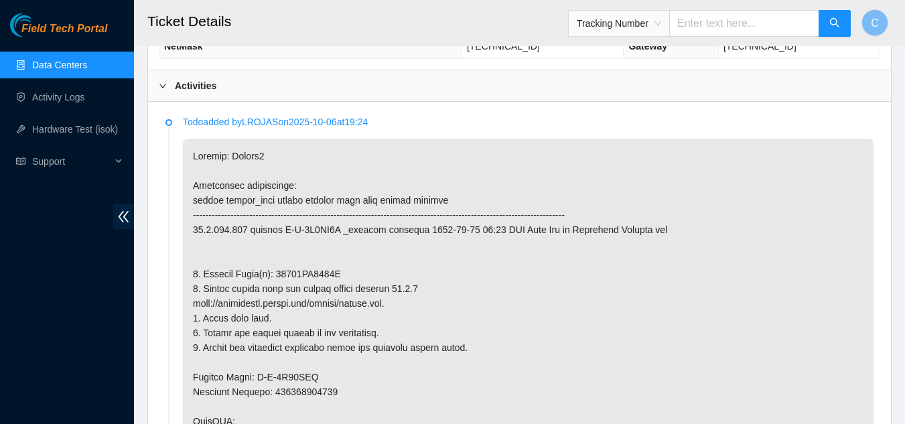
paste input "45082622"
type input "450826221446"
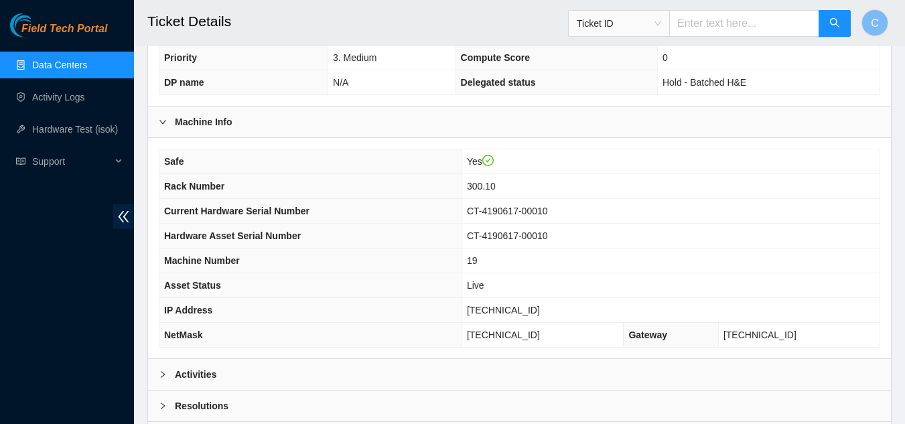
scroll to position [469, 0]
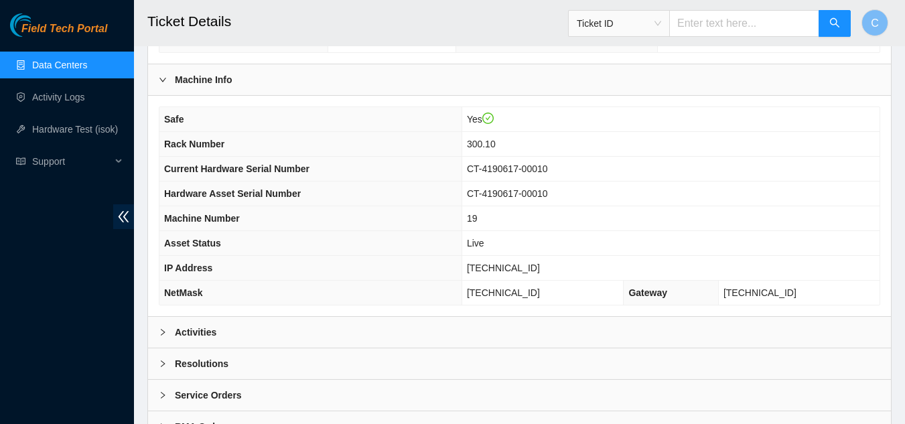
drag, startPoint x: 243, startPoint y: 302, endPoint x: 292, endPoint y: 294, distance: 49.6
click at [243, 317] on div "Activities" at bounding box center [519, 332] width 743 height 31
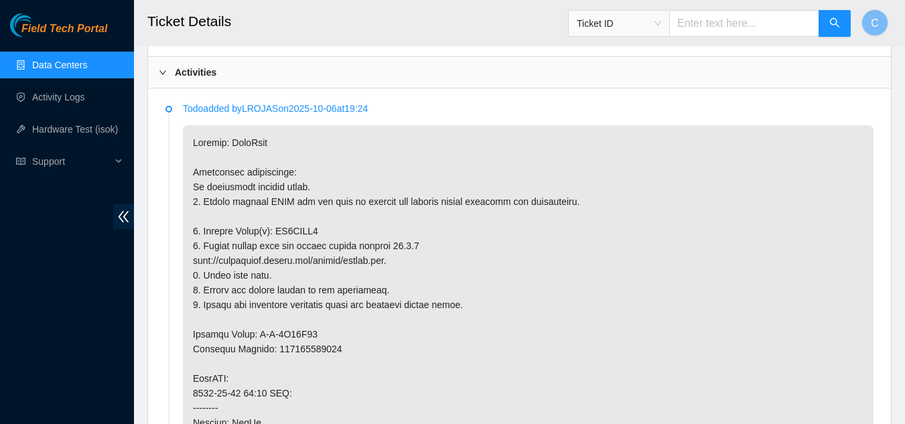
scroll to position [737, 0]
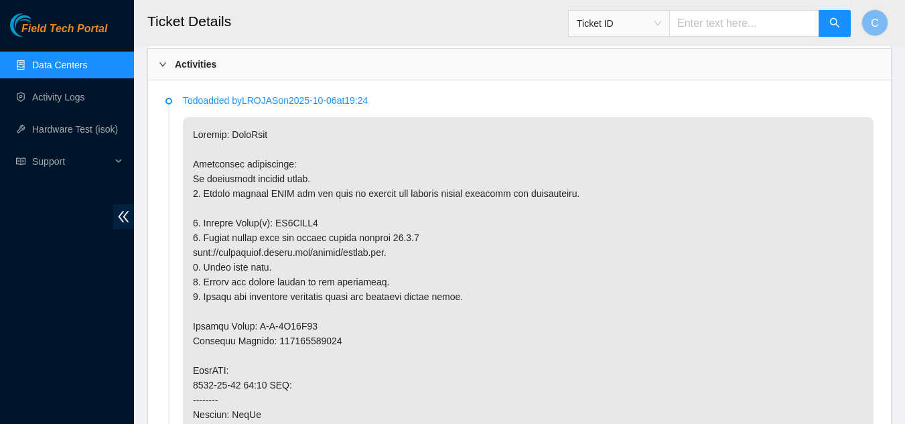
click at [636, 27] on span "Ticket ID" at bounding box center [619, 23] width 84 height 20
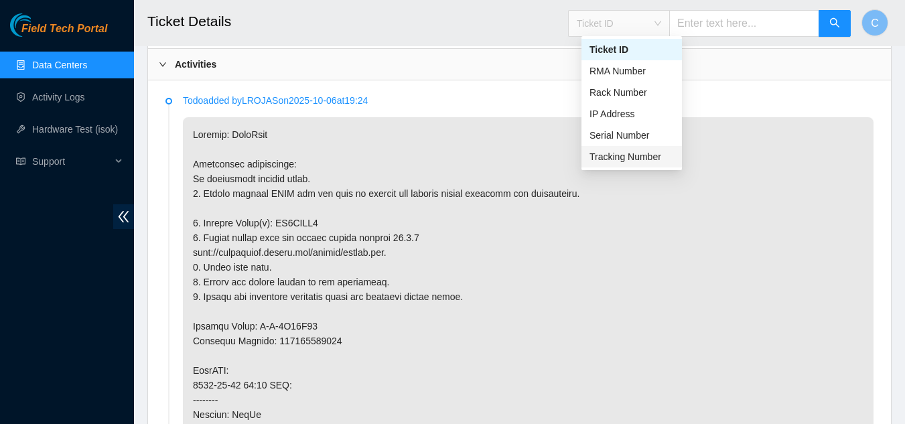
click at [640, 154] on div "Tracking Number" at bounding box center [632, 156] width 84 height 15
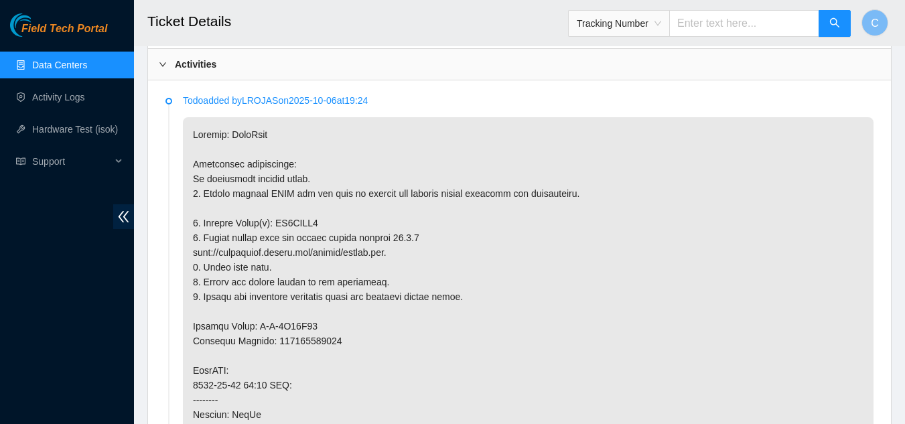
paste input "45082622"
type input "450826222122"
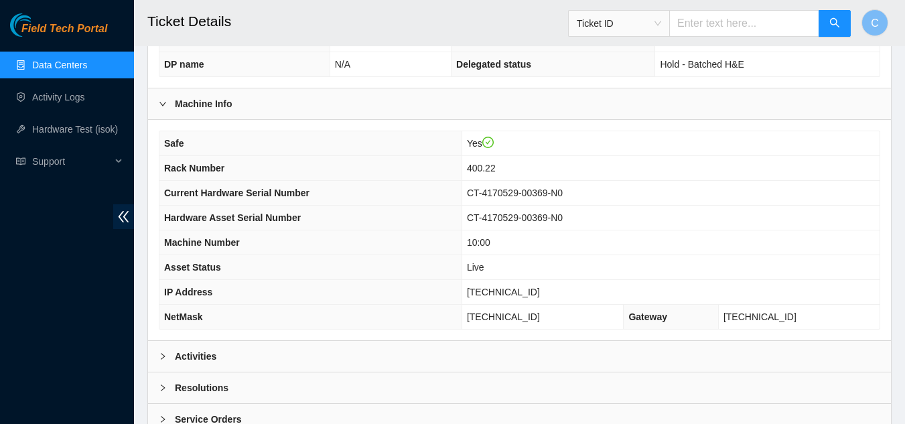
scroll to position [469, 0]
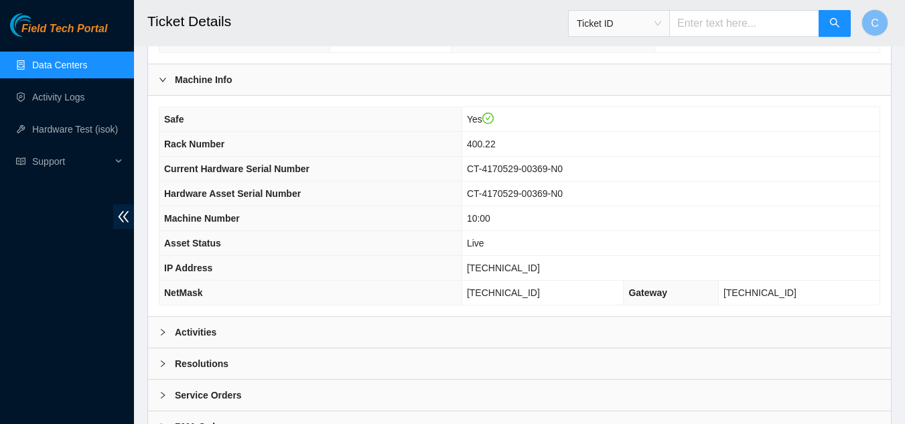
click at [355, 318] on div "Activities" at bounding box center [519, 332] width 743 height 31
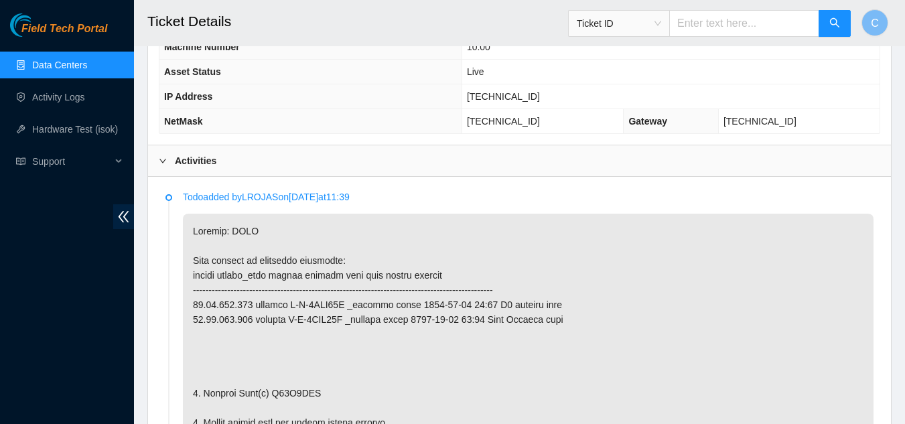
scroll to position [603, 0]
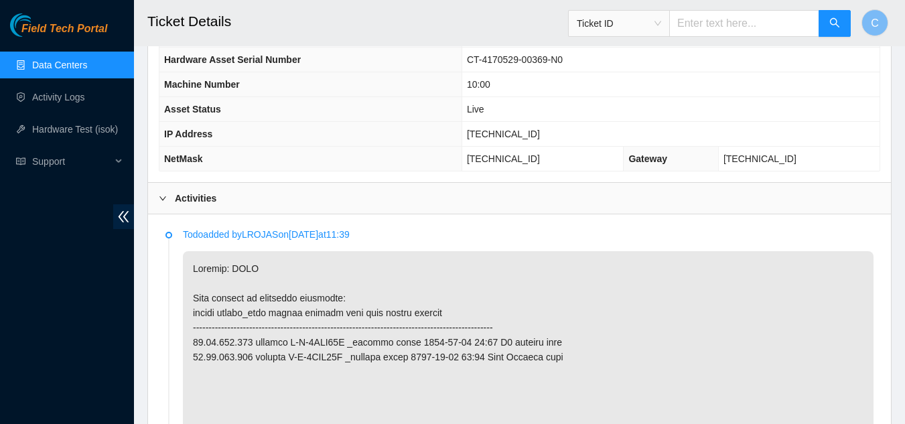
click at [641, 21] on span "Ticket ID" at bounding box center [619, 23] width 84 height 20
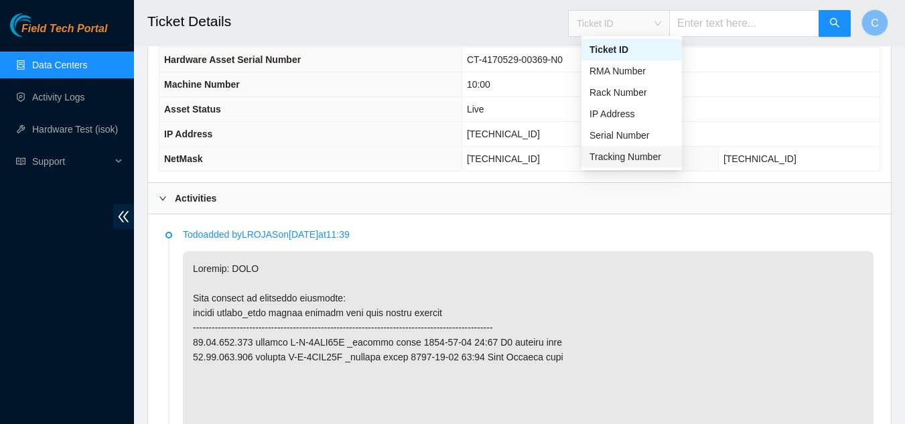
click at [638, 155] on div "Tracking Number" at bounding box center [632, 156] width 84 height 15
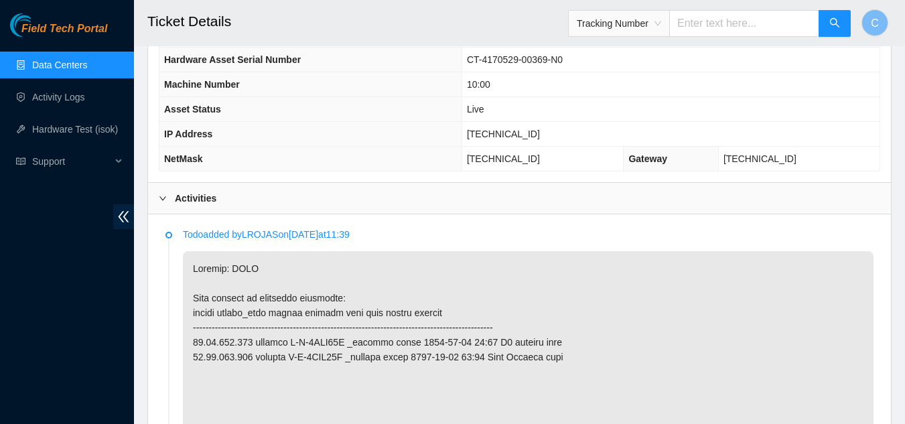
paste input "45082622"
type input "450826222589"
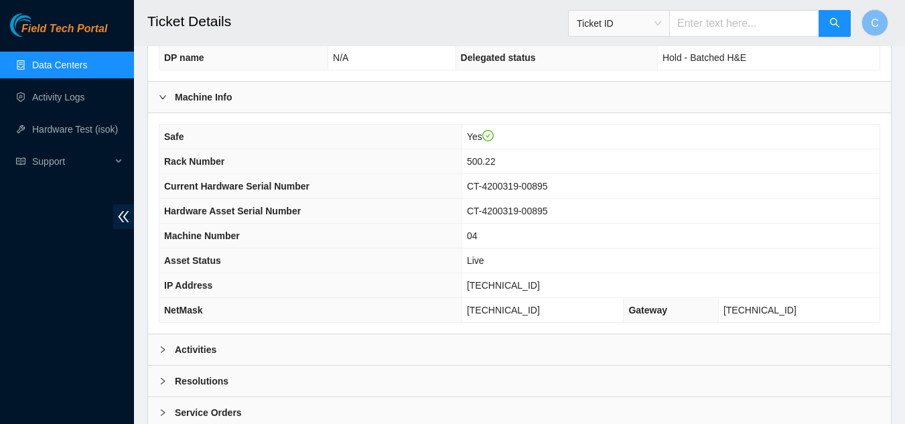
scroll to position [469, 0]
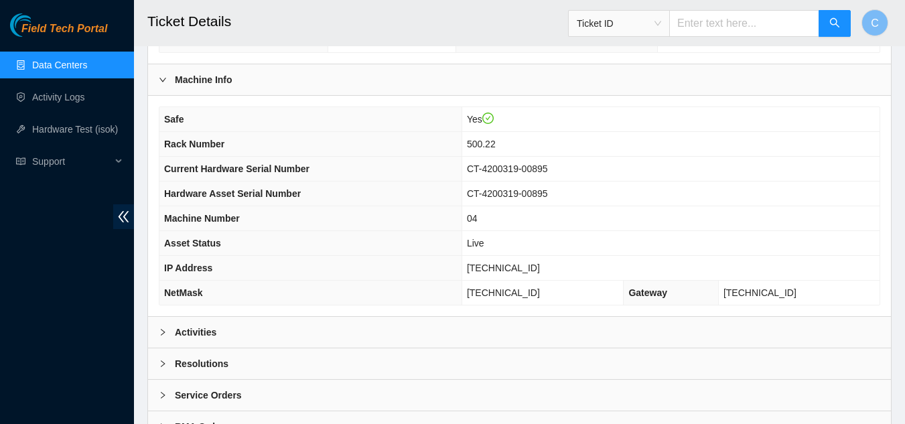
click at [279, 317] on div "Activities" at bounding box center [519, 332] width 743 height 31
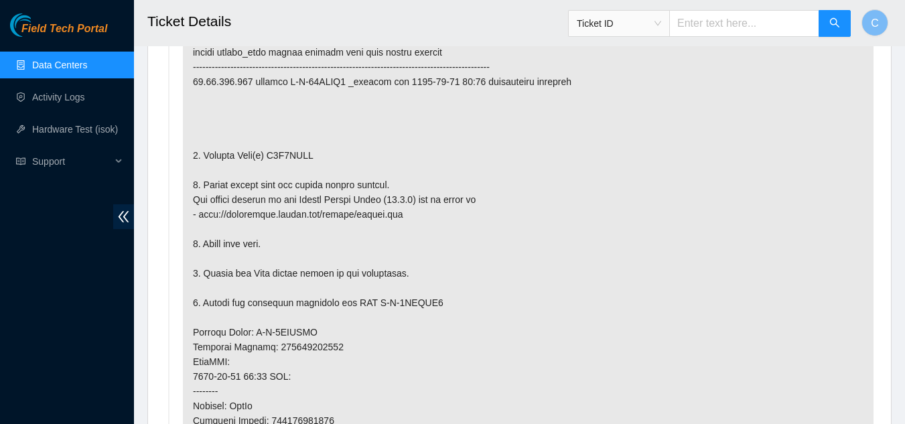
scroll to position [871, 0]
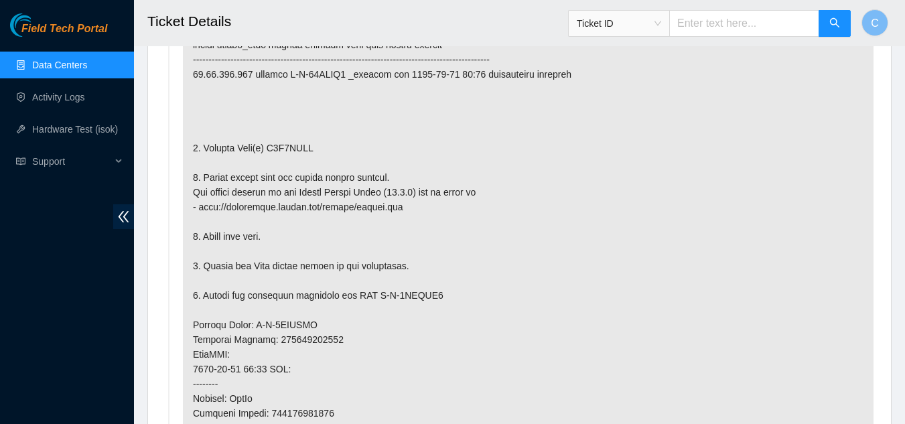
click at [659, 27] on span "Ticket ID" at bounding box center [619, 23] width 84 height 20
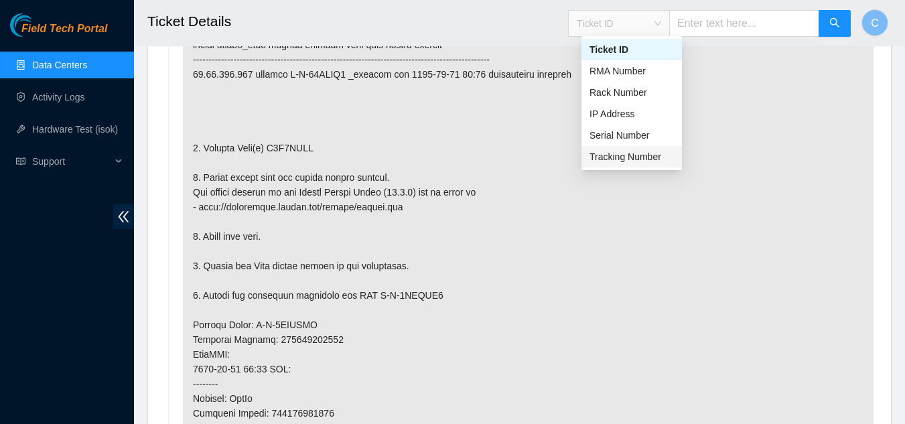
click at [635, 158] on div "Tracking Number" at bounding box center [632, 156] width 84 height 15
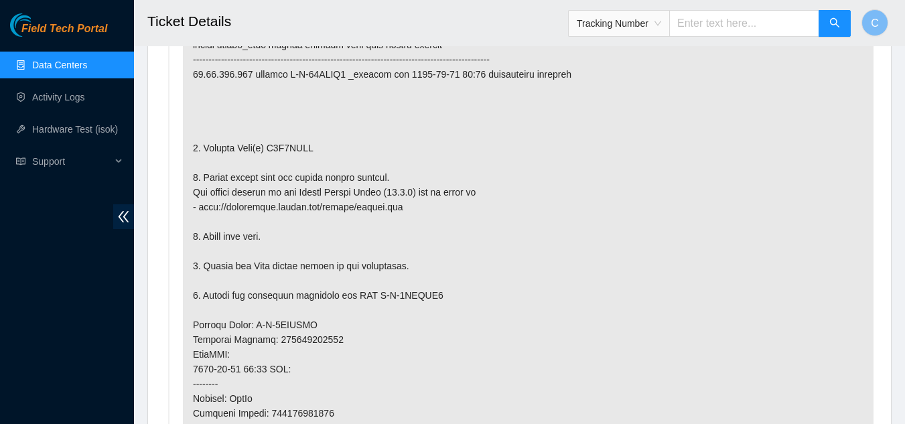
paste input "45082622"
type input "450826222762"
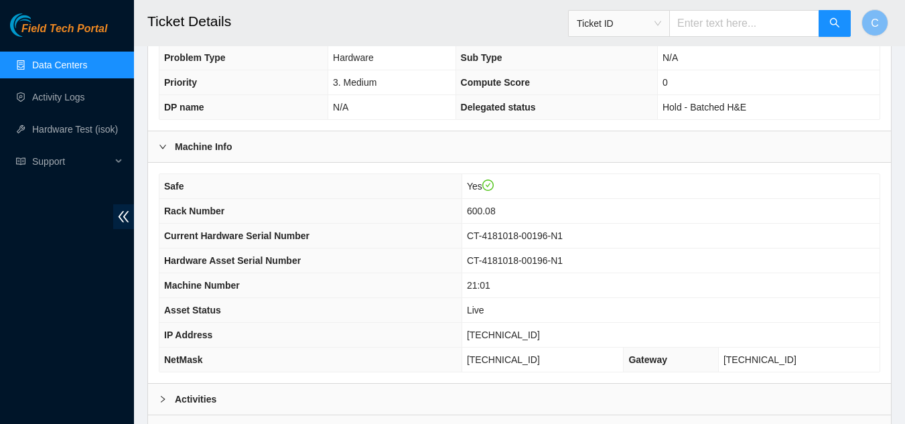
scroll to position [515, 0]
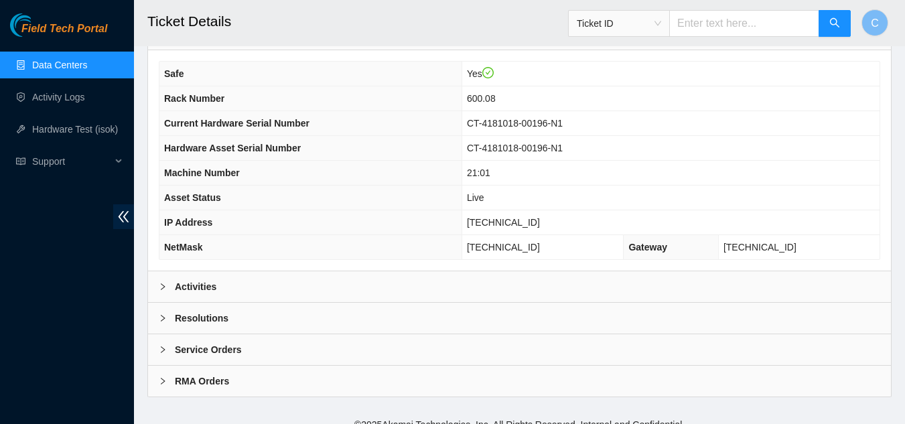
click at [162, 281] on div "Activities" at bounding box center [519, 286] width 743 height 31
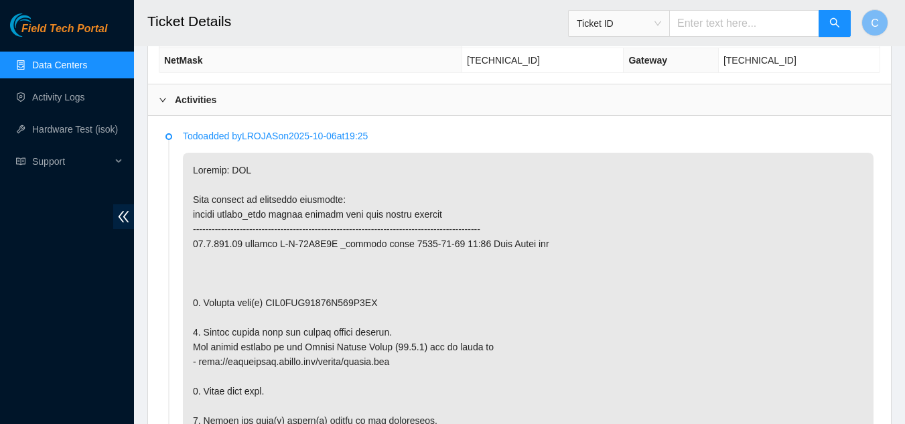
scroll to position [716, 0]
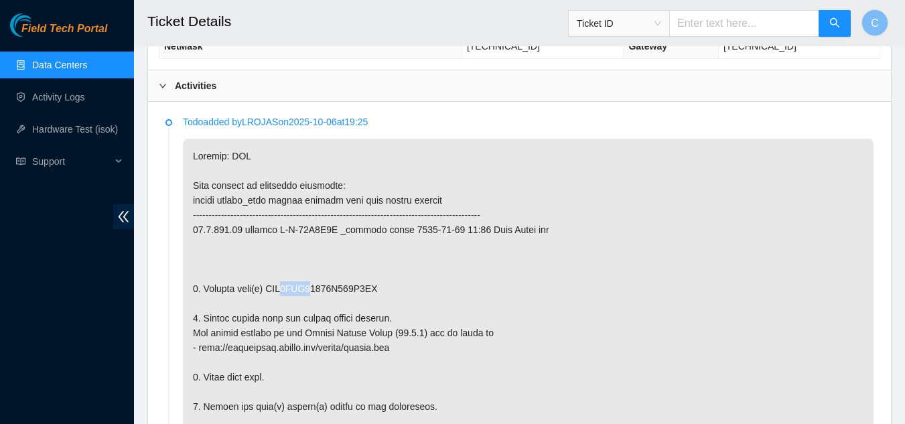
drag, startPoint x: 310, startPoint y: 273, endPoint x: 286, endPoint y: 270, distance: 23.6
click at [661, 23] on span "Ticket ID" at bounding box center [619, 23] width 84 height 20
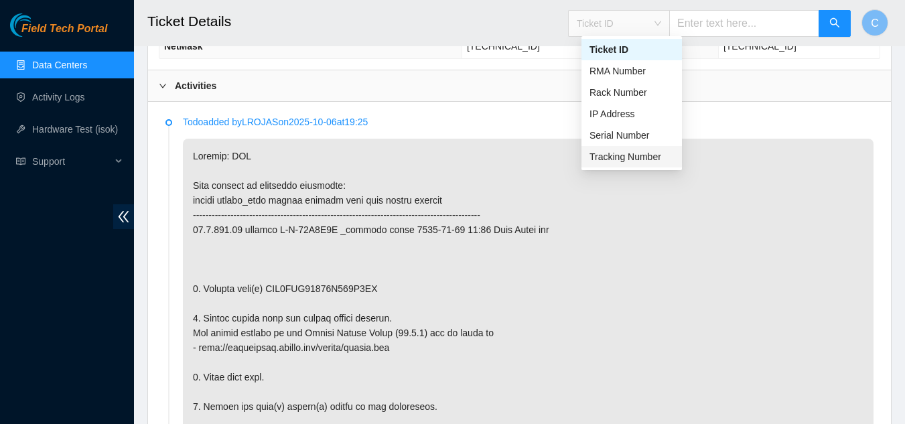
click at [631, 156] on div "Tracking Number" at bounding box center [632, 156] width 84 height 15
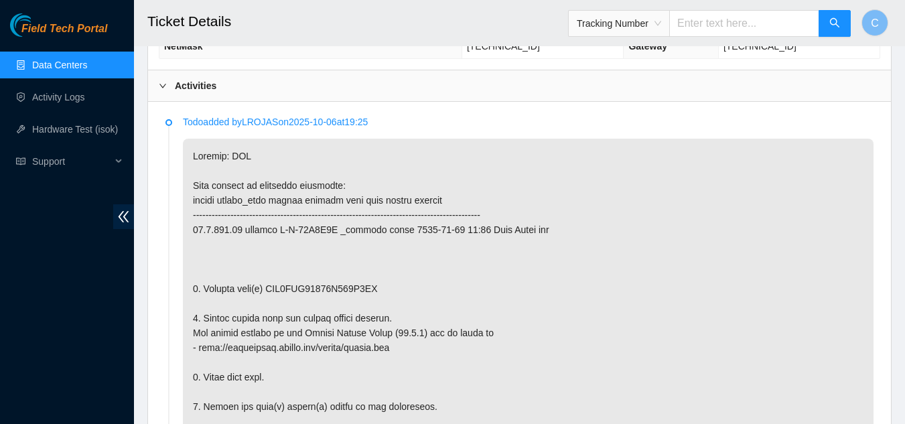
click at [747, 20] on input "text" at bounding box center [745, 23] width 150 height 27
drag, startPoint x: 741, startPoint y: 25, endPoint x: 684, endPoint y: 29, distance: 56.5
click at [684, 29] on input "46347006" at bounding box center [745, 23] width 150 height 27
click at [755, 22] on input "46347006" at bounding box center [745, 23] width 150 height 27
type input "463470062869"
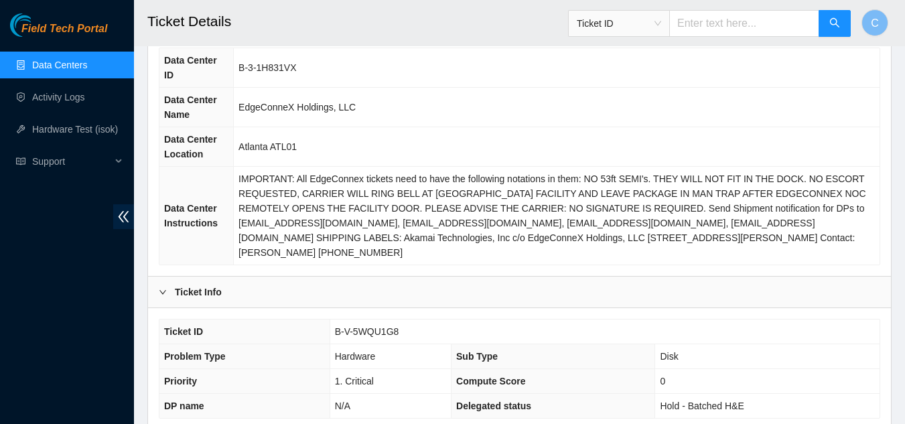
scroll to position [469, 0]
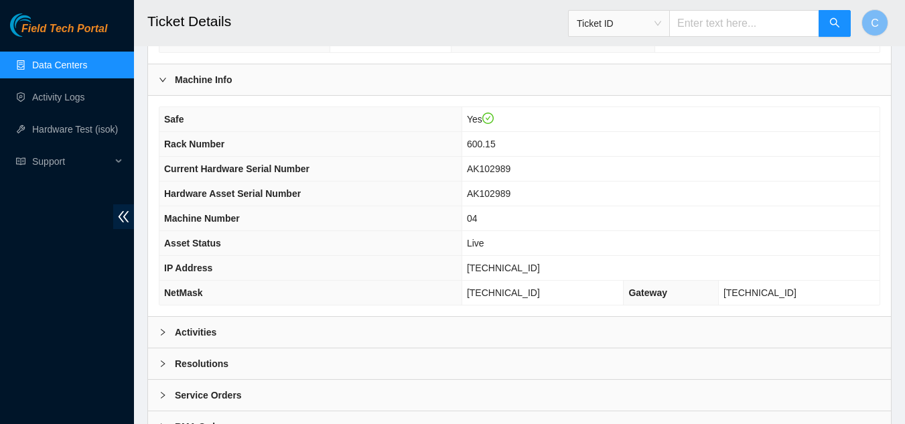
click at [242, 324] on div "Activities" at bounding box center [519, 332] width 743 height 31
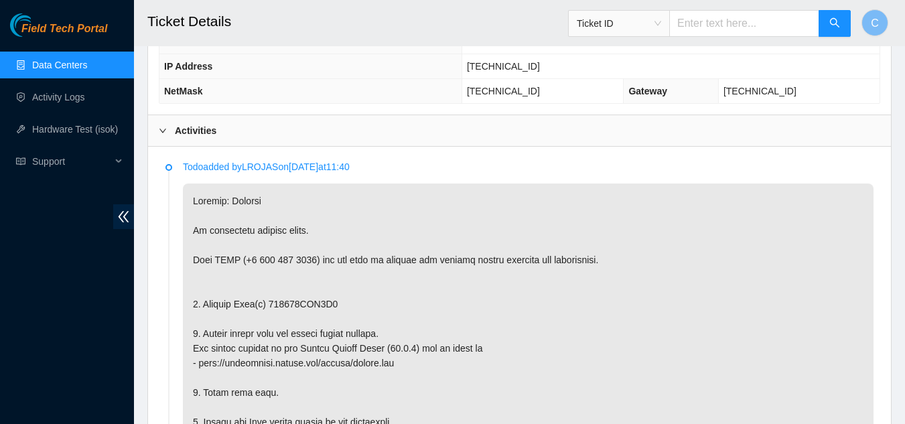
scroll to position [670, 0]
click at [631, 29] on span "Ticket ID" at bounding box center [619, 23] width 84 height 20
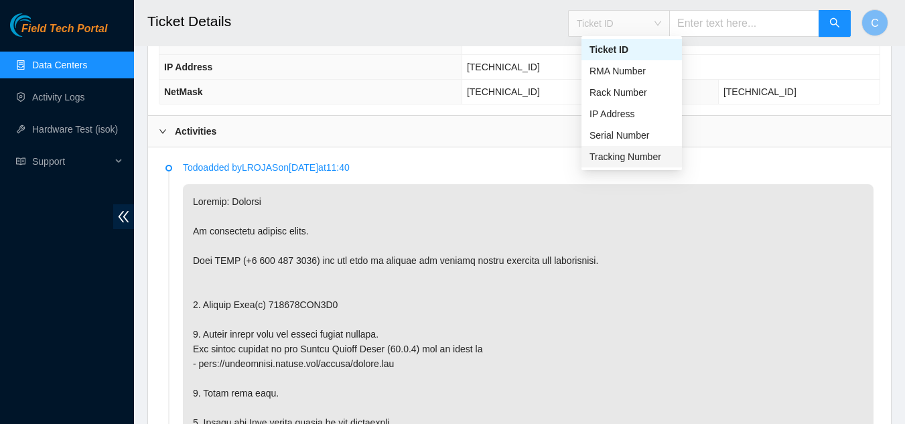
click at [631, 152] on div "Tracking Number" at bounding box center [632, 156] width 84 height 15
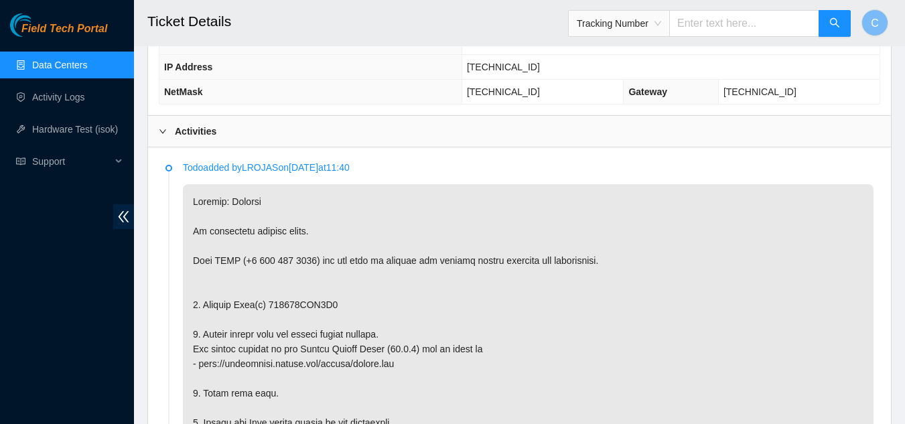
paste input "46347006"
type input "463470062744"
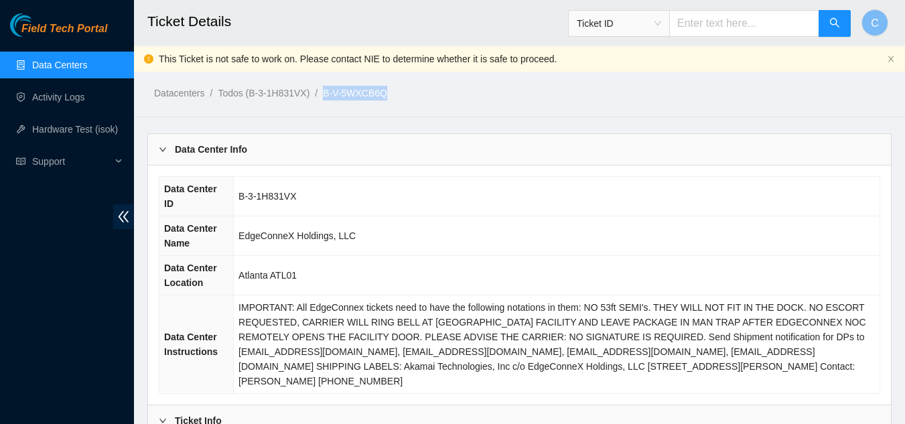
drag, startPoint x: 382, startPoint y: 94, endPoint x: 328, endPoint y: 97, distance: 53.7
click at [328, 97] on ol "Datacenters / Todos (B-3-1H831VX) / B-V-5WXCB6Q /" at bounding box center [433, 93] width 558 height 15
copy link "B-V-5WXCB6Q"
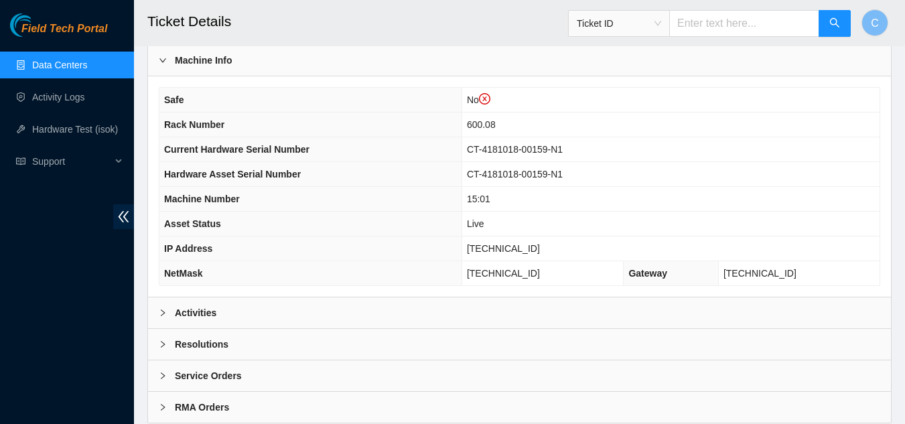
scroll to position [540, 0]
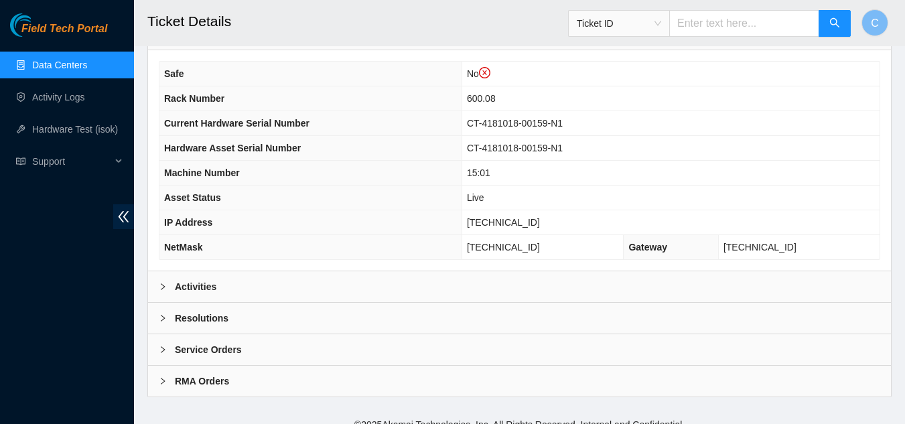
click at [292, 271] on div "Activities" at bounding box center [519, 286] width 743 height 31
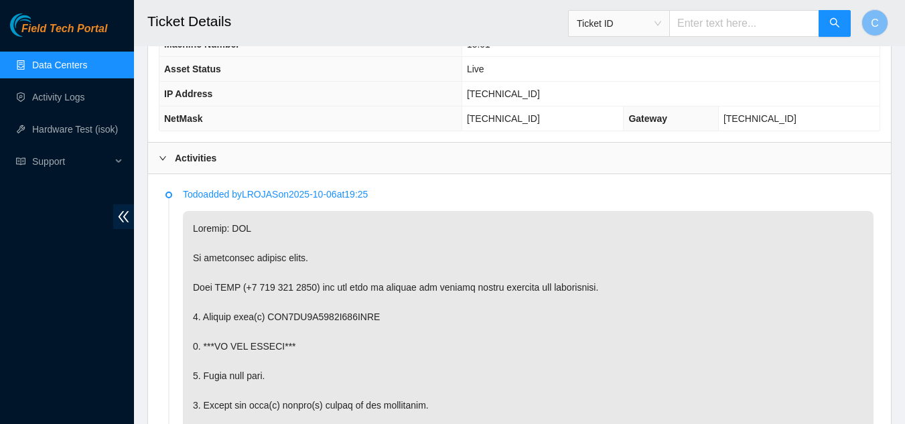
scroll to position [674, 0]
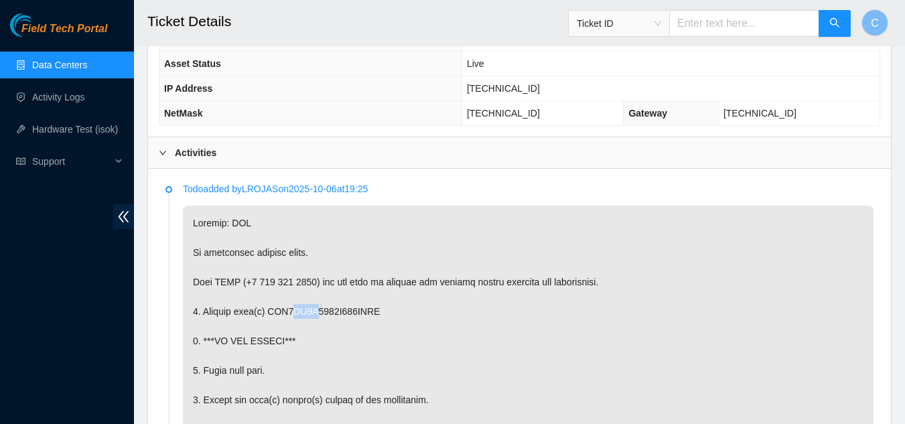
drag, startPoint x: 310, startPoint y: 298, endPoint x: 290, endPoint y: 296, distance: 19.5
click at [641, 23] on span "Ticket ID" at bounding box center [619, 23] width 84 height 20
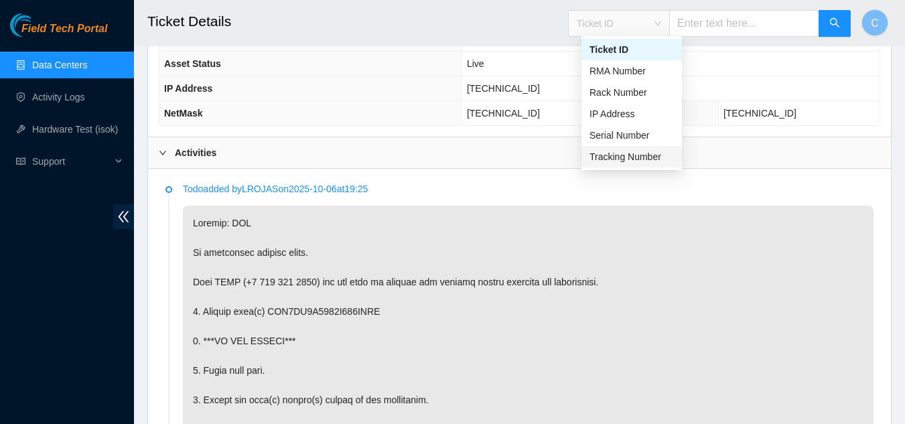
click at [627, 160] on div "Tracking Number" at bounding box center [632, 156] width 84 height 15
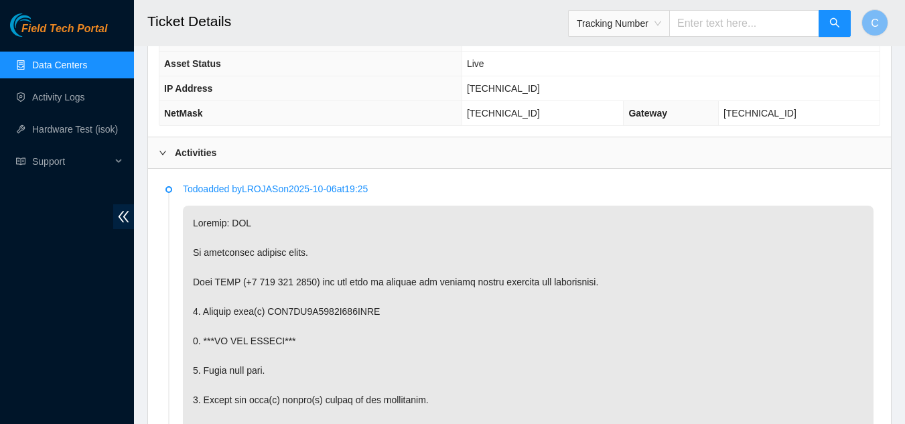
paste input "B-V-5WXCB6Q"
drag, startPoint x: 768, startPoint y: 20, endPoint x: 670, endPoint y: 23, distance: 97.9
click at [670, 23] on span "Tracking Number B-V-5WXCB6Q" at bounding box center [709, 23] width 283 height 27
drag, startPoint x: 743, startPoint y: 20, endPoint x: 708, endPoint y: 37, distance: 38.7
click at [676, 37] on div "Tracking Number 46347006" at bounding box center [709, 23] width 283 height 43
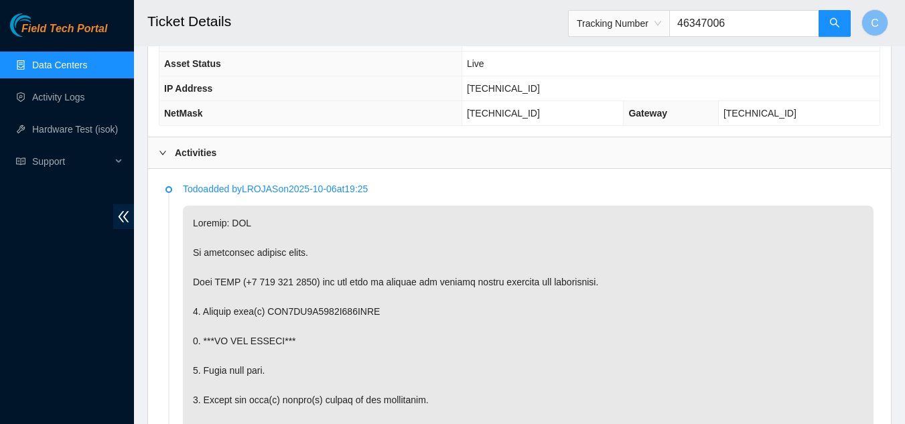
click at [753, 28] on input "46347006" at bounding box center [745, 23] width 150 height 27
type input "463470061884"
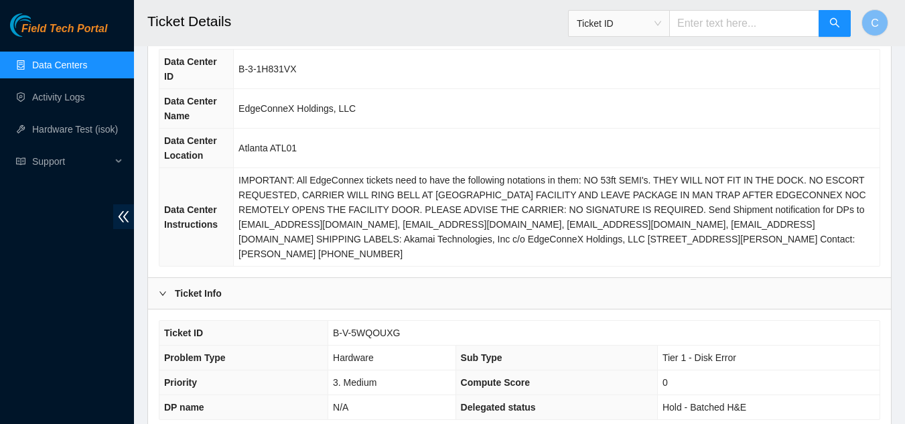
scroll to position [469, 0]
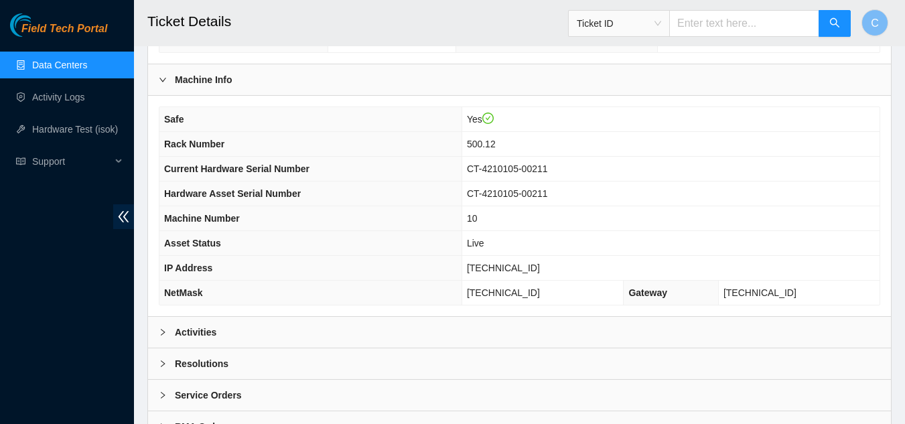
click at [383, 326] on div "Activities" at bounding box center [519, 332] width 743 height 31
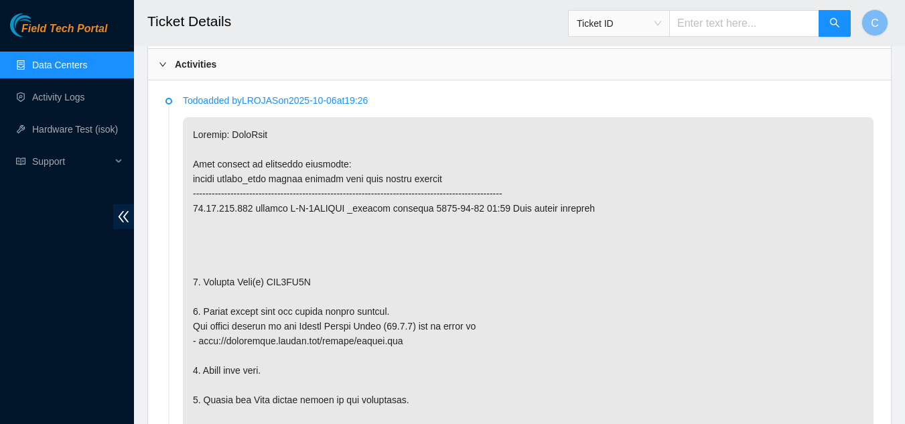
scroll to position [804, 0]
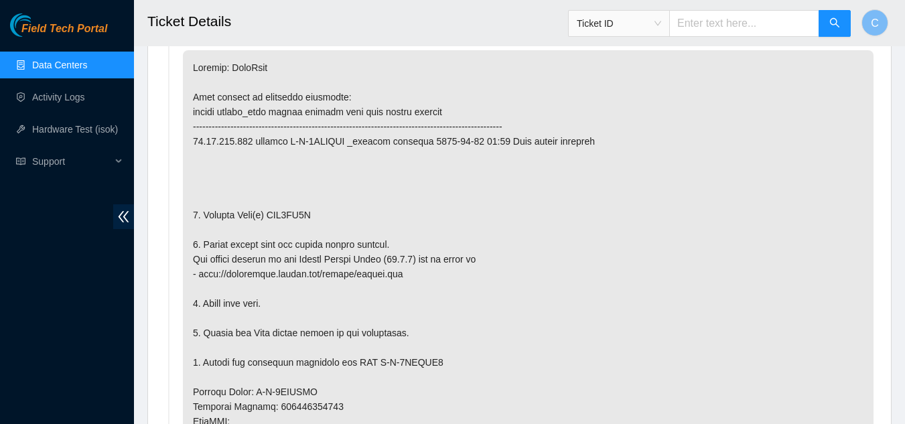
click at [661, 29] on span "Ticket ID" at bounding box center [619, 23] width 84 height 20
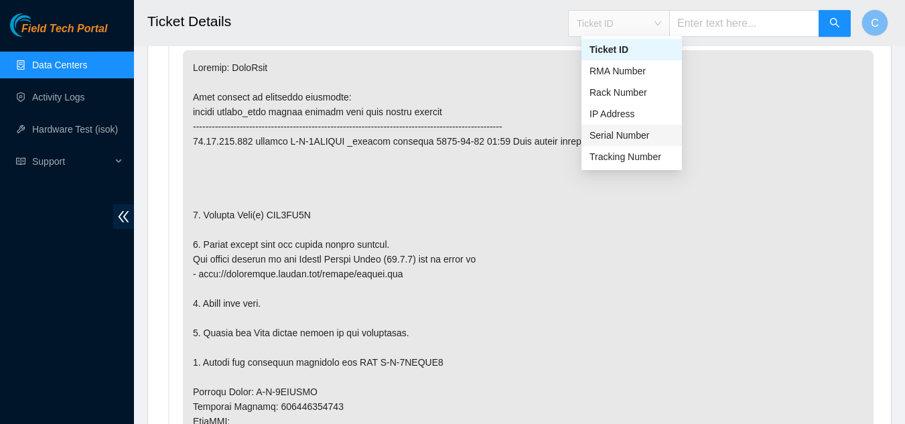
click at [632, 151] on div "Tracking Number" at bounding box center [632, 156] width 84 height 15
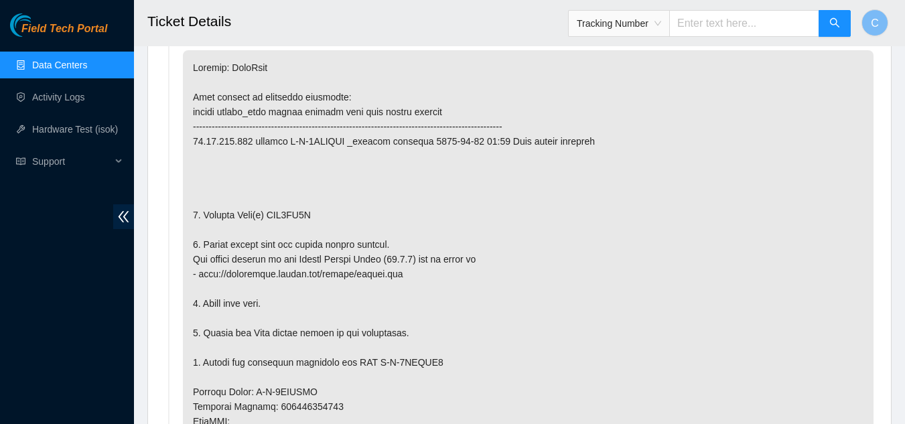
paste input "46347006"
type input "463470062505"
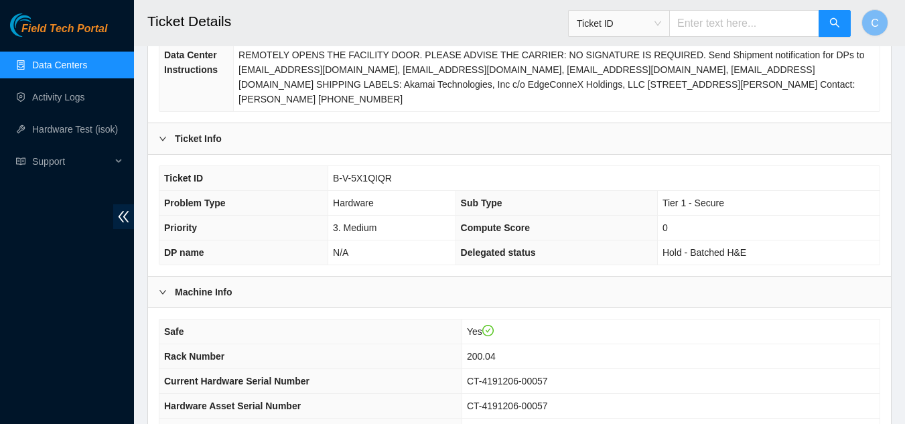
scroll to position [402, 0]
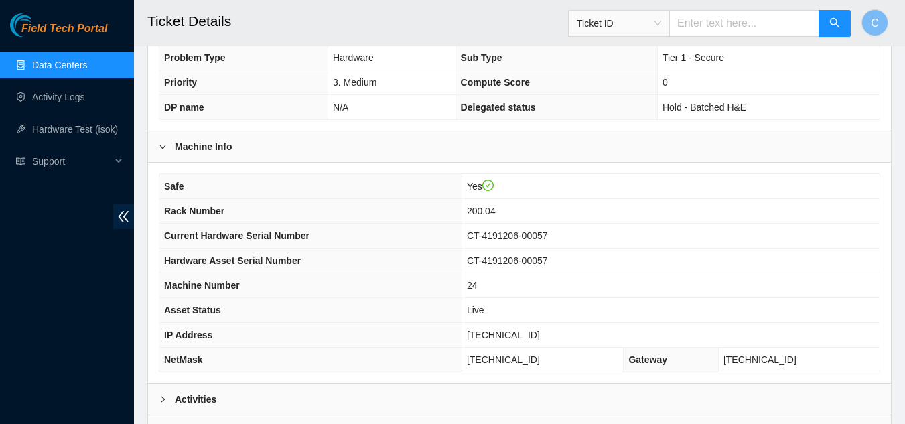
click at [207, 392] on b "Activities" at bounding box center [196, 399] width 42 height 15
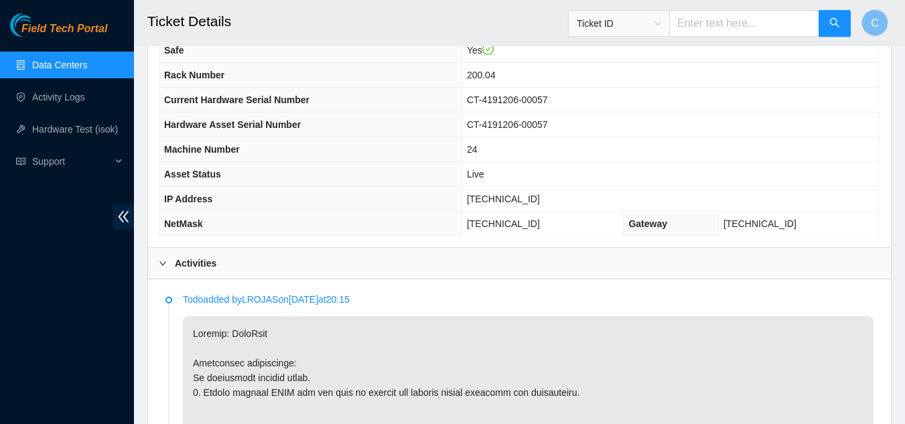
scroll to position [737, 0]
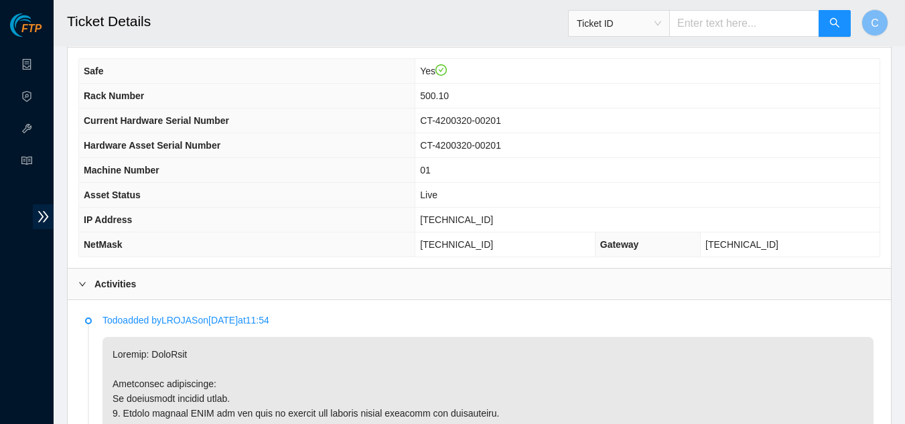
scroll to position [72, 0]
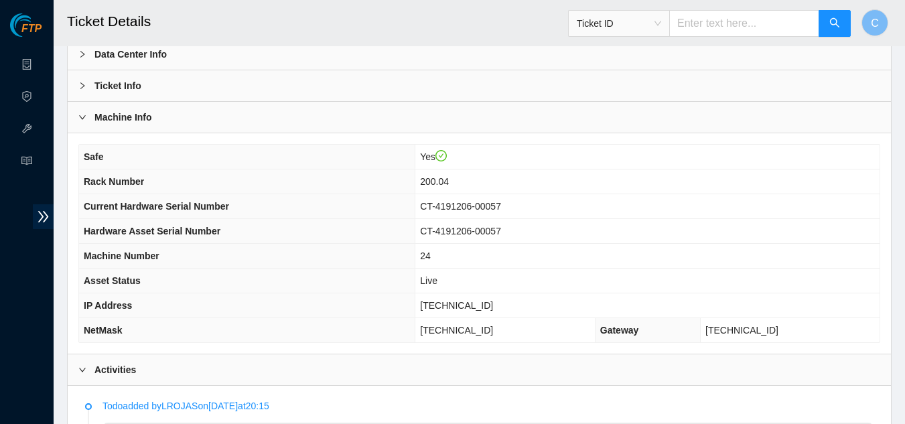
scroll to position [64, 0]
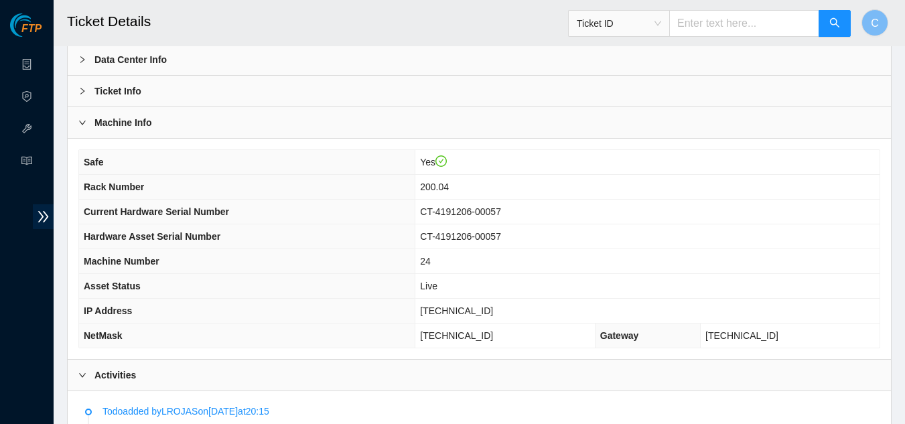
click at [121, 369] on b "Activities" at bounding box center [115, 375] width 42 height 15
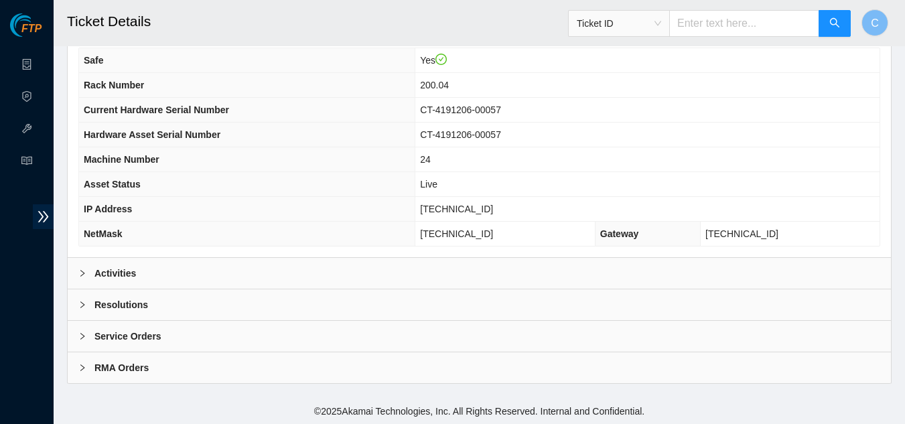
scroll to position [168, 0]
click at [128, 300] on b "Resolutions" at bounding box center [121, 303] width 54 height 15
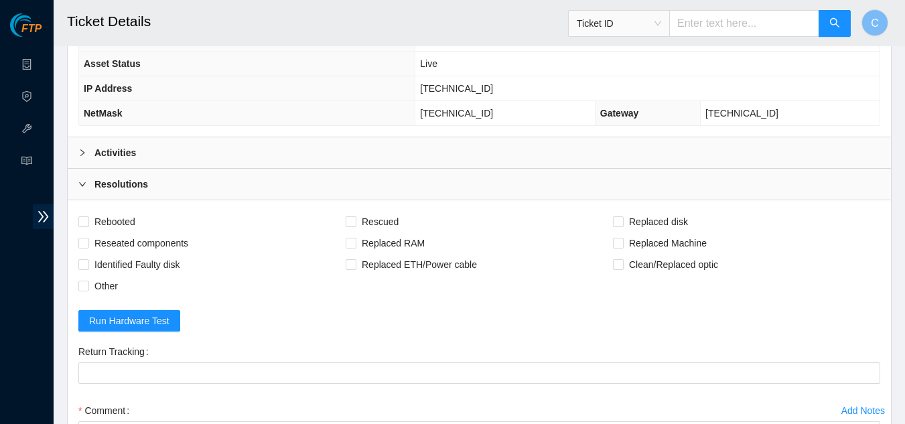
scroll to position [436, 0]
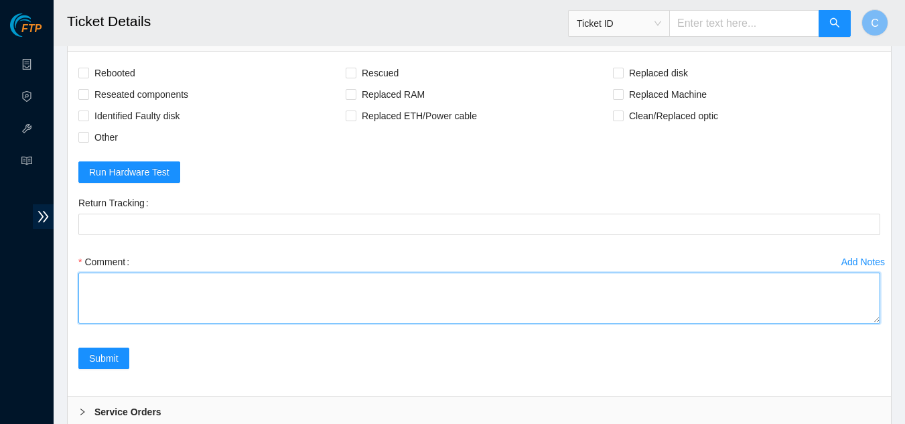
paste textarea "Powered down server Replaced disk sn: With new disk sn: Rebooted Rescued and co…"
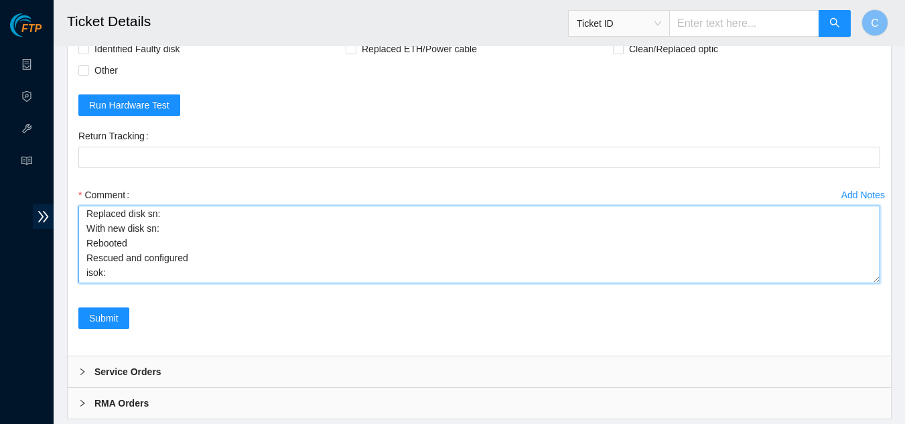
scroll to position [32, 0]
drag, startPoint x: 875, startPoint y: 252, endPoint x: 870, endPoint y: 279, distance: 27.3
click at [870, 279] on textarea "Powered down server Replaced disk sn: With new disk sn: Rebooted Rescued and co…" at bounding box center [479, 245] width 802 height 78
type textarea "Powered down server Replaced disk sn: With new disk sn: Rebooted Rescued and co…"
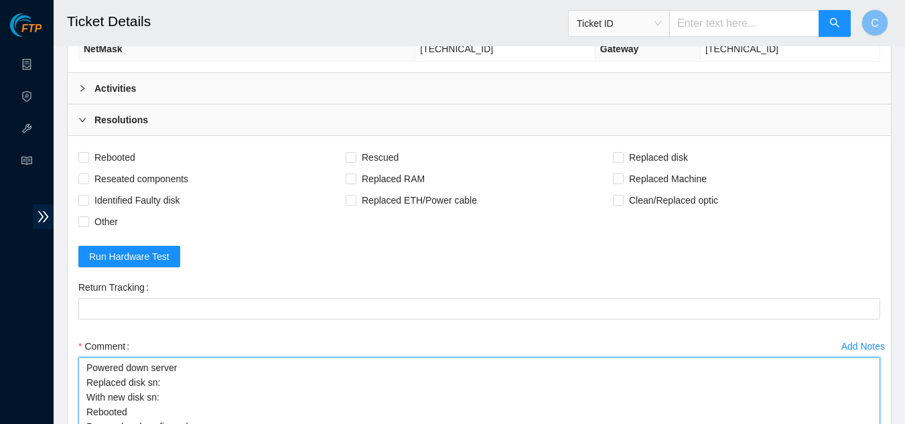
scroll to position [302, 0]
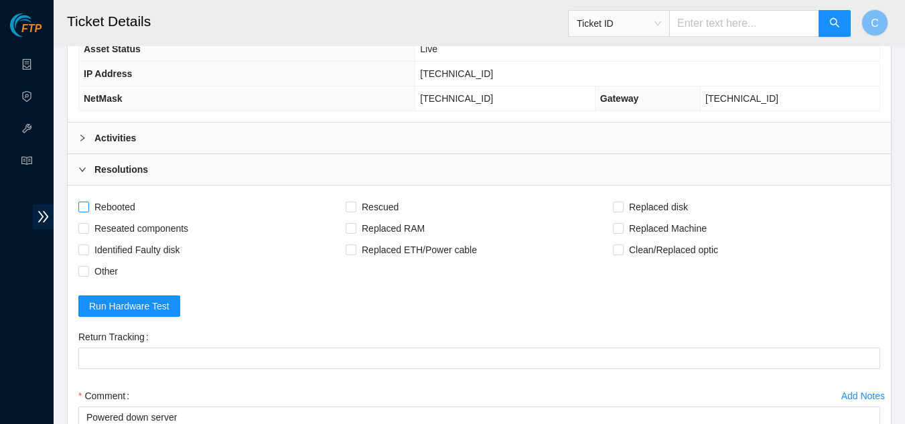
click at [88, 206] on span at bounding box center [83, 207] width 11 height 11
click at [88, 206] on input "Rebooted" at bounding box center [82, 206] width 9 height 9
checkbox input "true"
click at [347, 203] on input "Rescued" at bounding box center [350, 206] width 9 height 9
checkbox input "true"
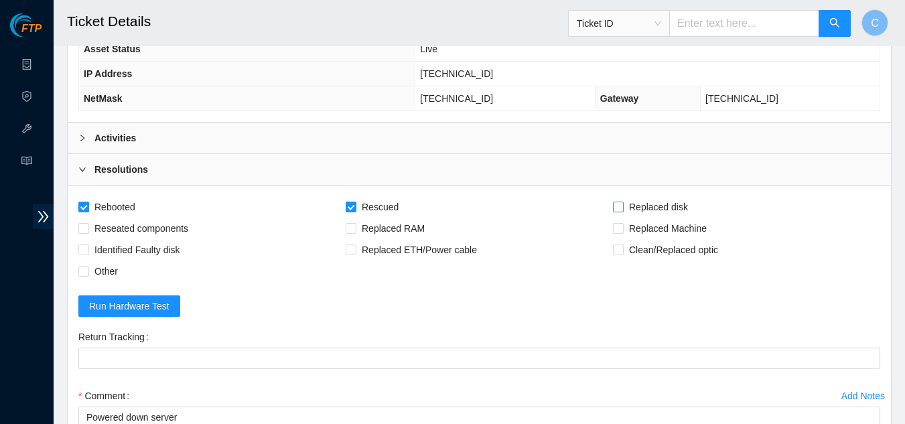
click at [619, 205] on input "Replaced disk" at bounding box center [617, 206] width 9 height 9
checkbox input "true"
click at [229, 135] on div "Activities" at bounding box center [480, 138] width 824 height 31
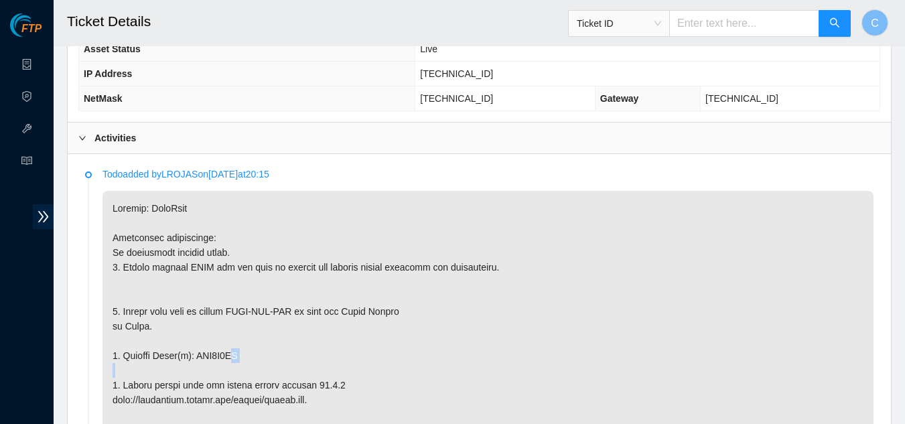
drag, startPoint x: 235, startPoint y: 355, endPoint x: 172, endPoint y: 365, distance: 64.6
drag, startPoint x: 195, startPoint y: 357, endPoint x: 239, endPoint y: 361, distance: 43.7
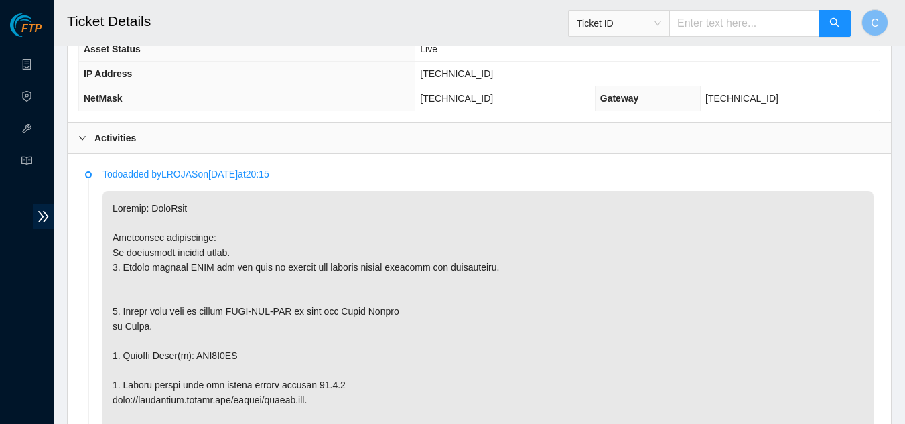
click at [82, 141] on icon "right" at bounding box center [82, 138] width 8 height 8
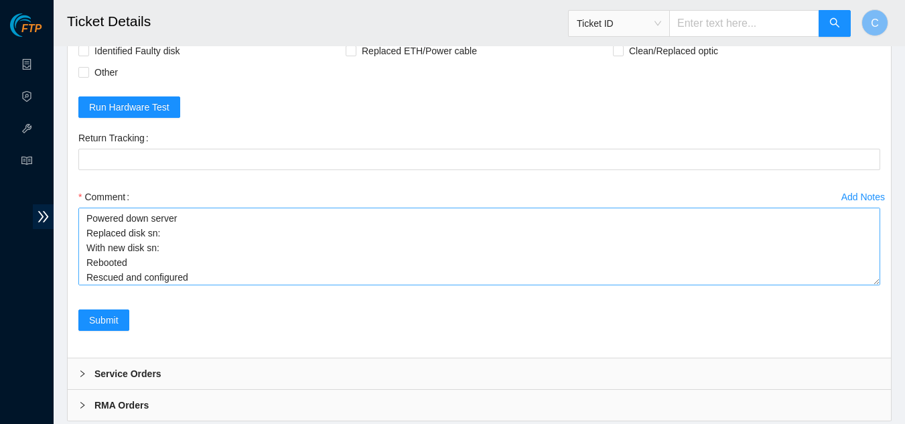
scroll to position [503, 0]
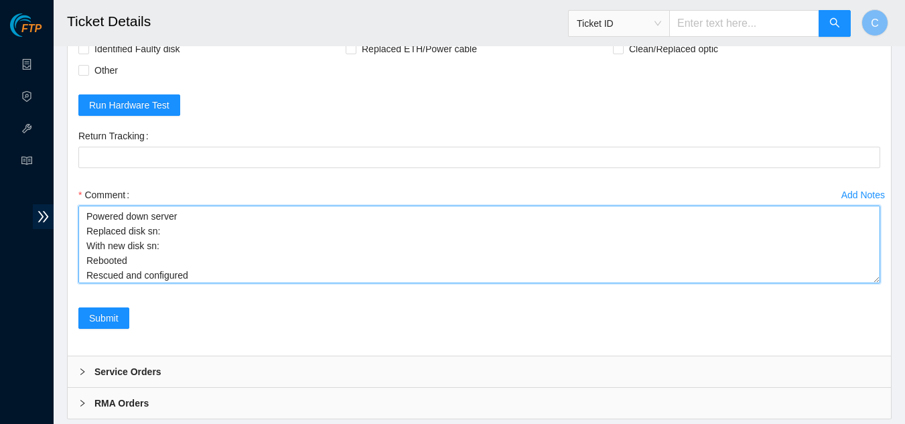
click at [161, 229] on textarea "Powered down server Replaced disk sn: With new disk sn: Rebooted Rescued and co…" at bounding box center [479, 245] width 802 height 78
paste textarea "Powered down server Replaced disk sn: With new disk sn: Rebooted Rescued and co…"
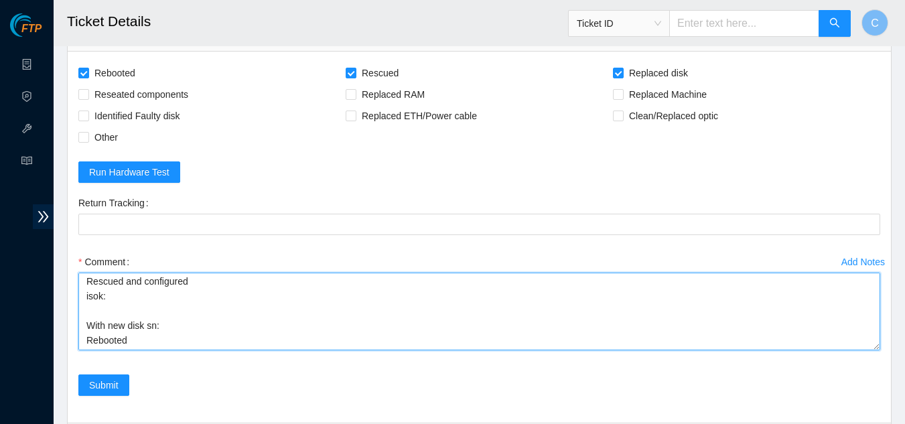
scroll to position [52, 0]
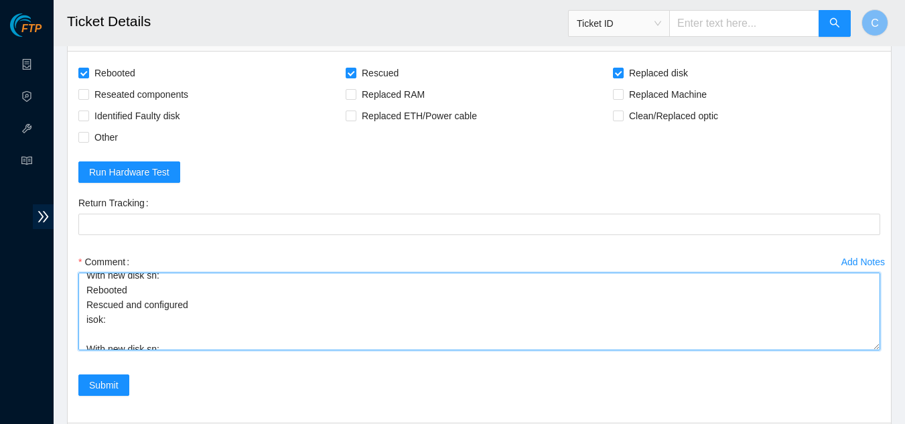
drag, startPoint x: 86, startPoint y: 314, endPoint x: 182, endPoint y: 320, distance: 96.7
click at [182, 320] on textarea "Powered down server Replaced disk sn:Powered down server Replaced disk sn: With…" at bounding box center [479, 312] width 802 height 78
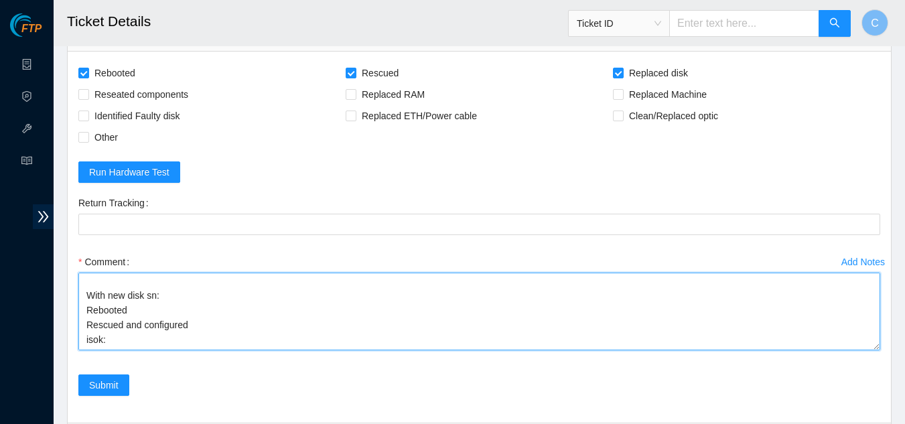
scroll to position [0, 0]
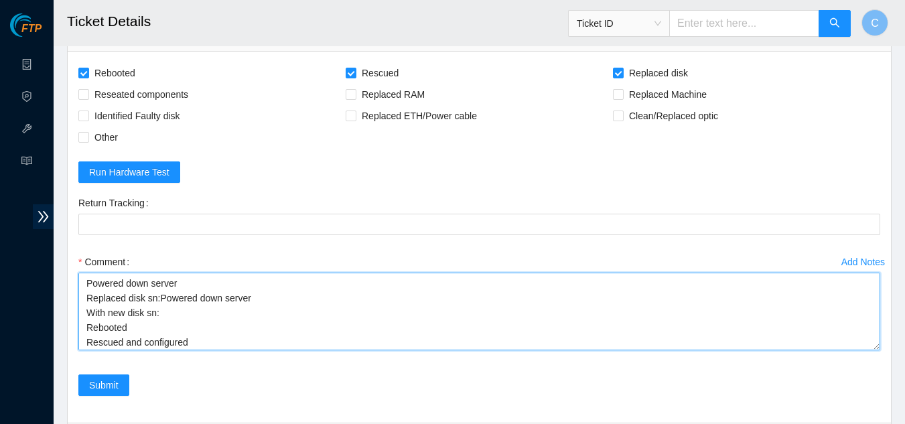
drag, startPoint x: 157, startPoint y: 300, endPoint x: 249, endPoint y: 302, distance: 91.9
click at [249, 302] on textarea "Powered down server Replaced disk sn:Powered down server With new disk sn: Rebo…" at bounding box center [479, 312] width 802 height 78
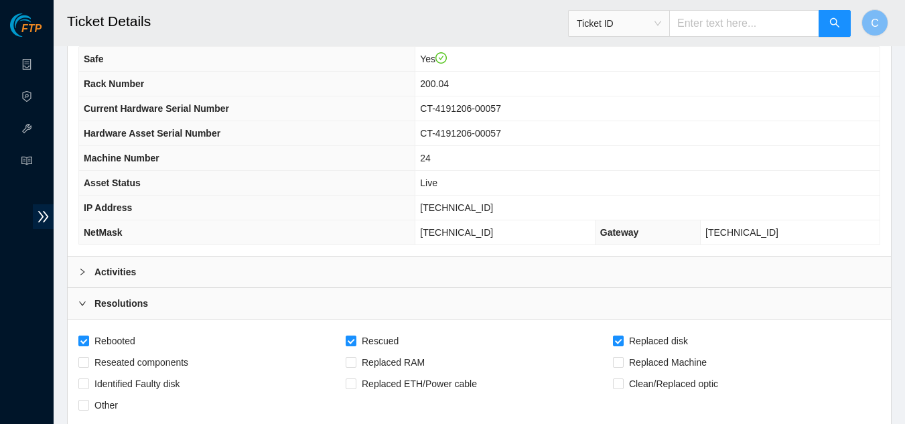
click at [119, 272] on b "Activities" at bounding box center [115, 272] width 42 height 15
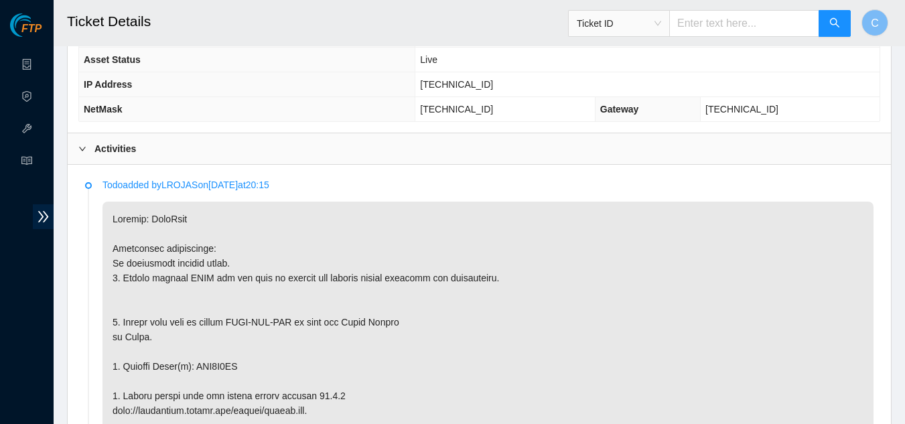
scroll to position [302, 0]
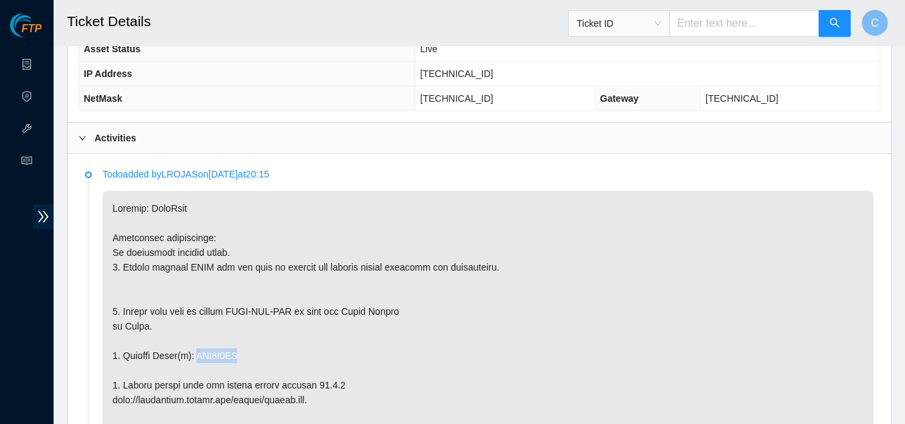
drag, startPoint x: 226, startPoint y: 353, endPoint x: 194, endPoint y: 351, distance: 32.2
copy p "WJG0E8MJ"
click at [151, 143] on div "Activities" at bounding box center [480, 138] width 824 height 31
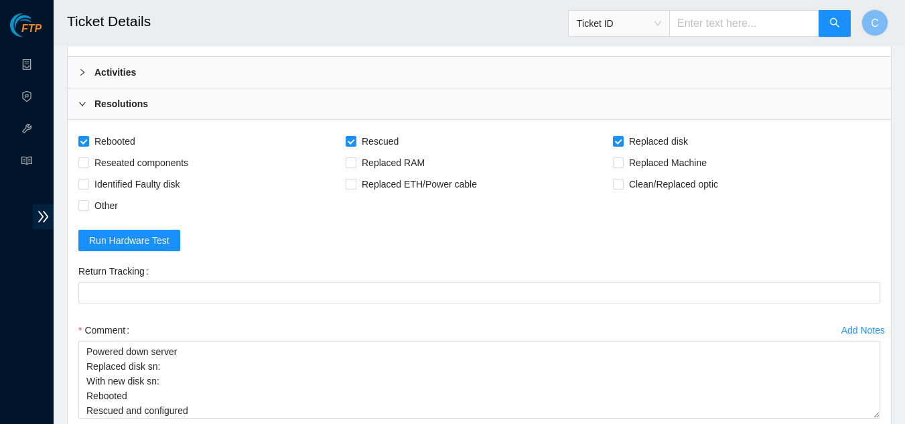
scroll to position [503, 0]
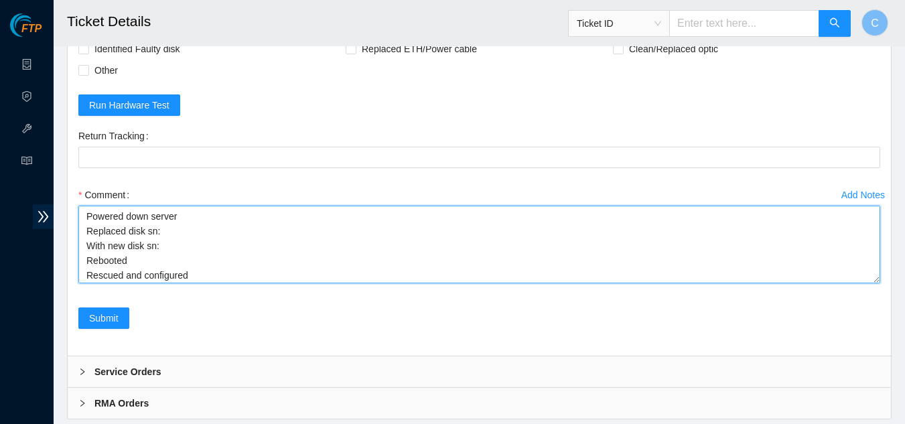
click at [173, 231] on textarea "Powered down server Replaced disk sn: With new disk sn: Rebooted Rescued and co…" at bounding box center [479, 245] width 802 height 78
paste textarea "WJG0E8MJ"
click at [157, 233] on textarea "Powered down server Replaced disk sn:WJG0E8MJ With new disk sn: Rebooted Rescue…" at bounding box center [479, 245] width 802 height 78
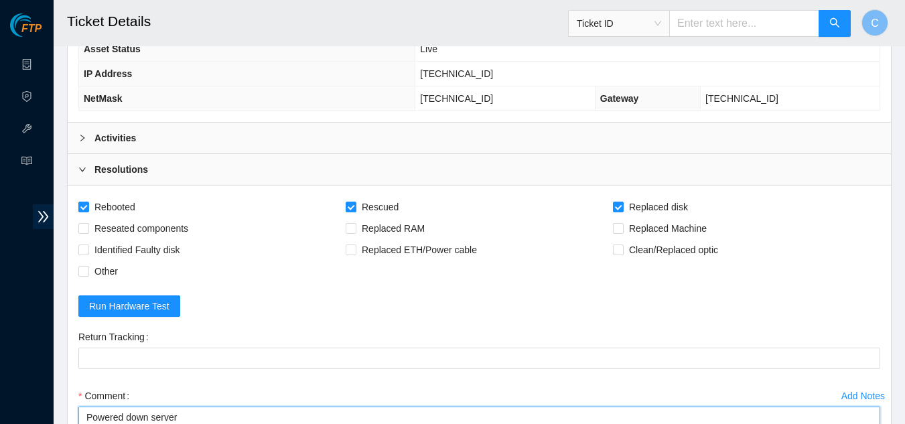
type textarea "Powered down server Replaced disk sn: WJG0E8MJ With new disk sn: Rebooted Rescu…"
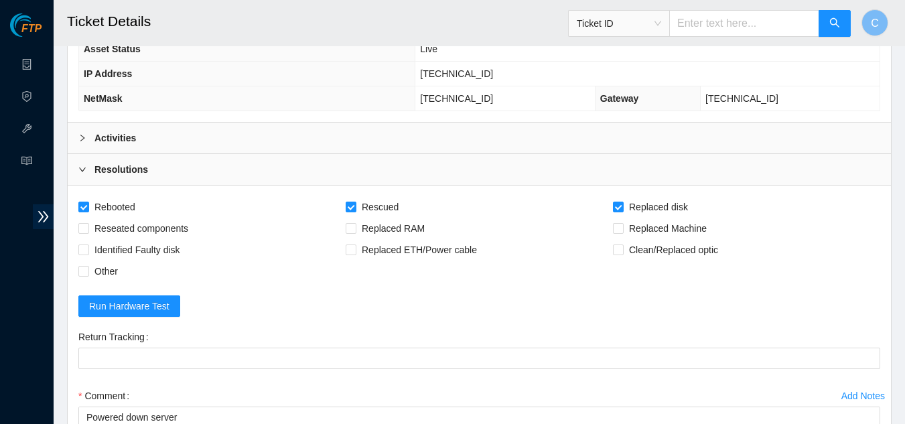
click at [171, 139] on div "Activities" at bounding box center [480, 138] width 824 height 31
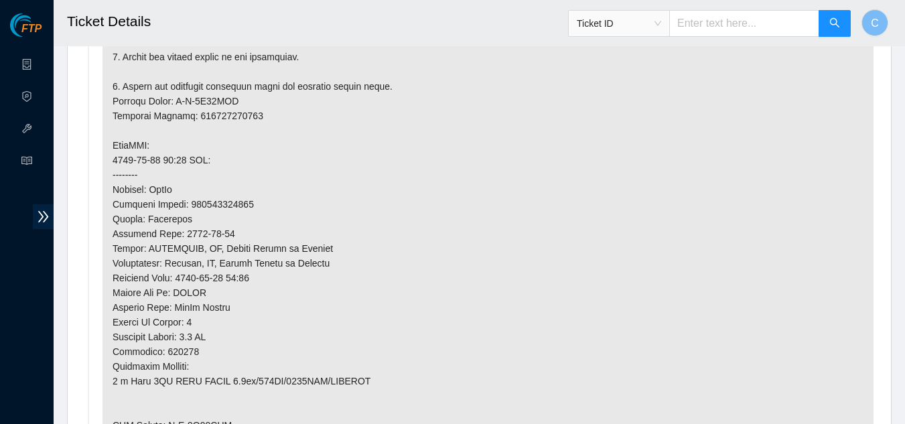
scroll to position [838, 0]
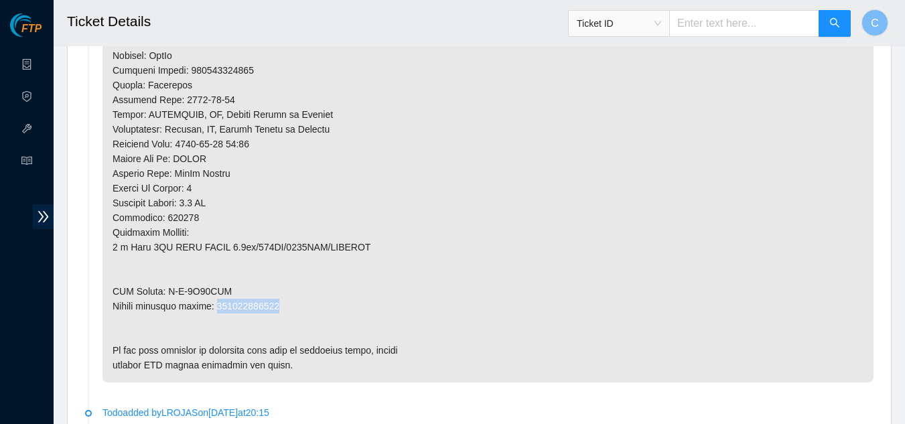
drag, startPoint x: 277, startPoint y: 302, endPoint x: 218, endPoint y: 305, distance: 59.0
click at [218, 305] on p at bounding box center [488, 19] width 771 height 728
copy p "463470062516"
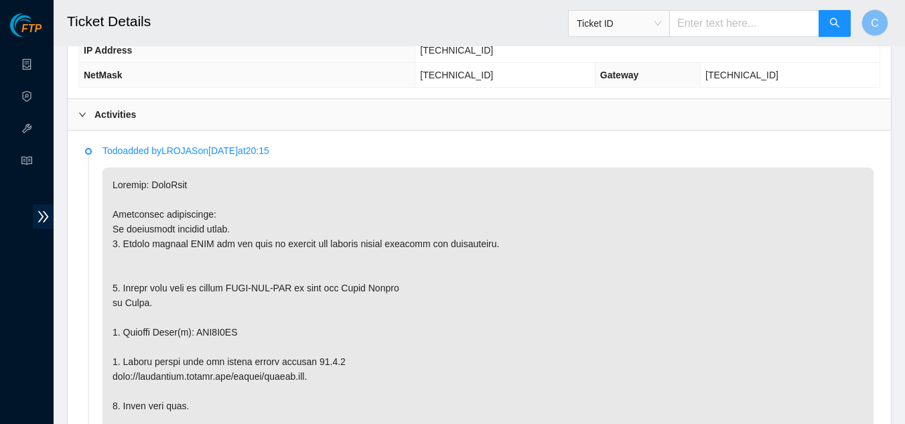
scroll to position [302, 0]
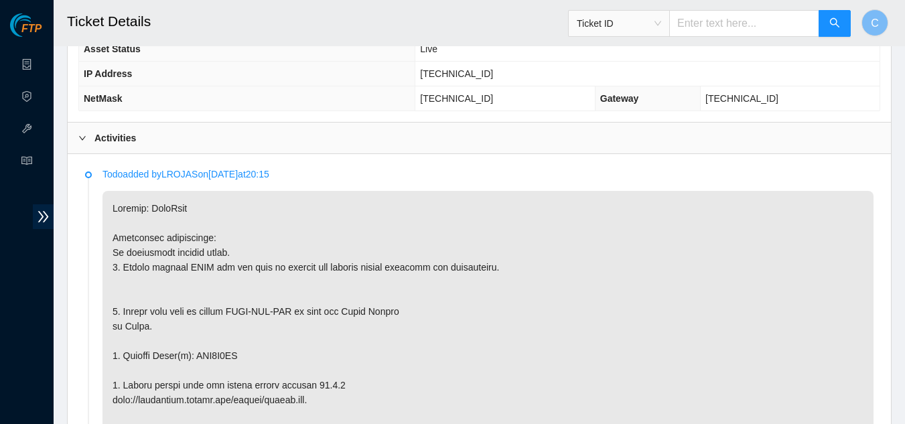
click at [138, 147] on div "Activities" at bounding box center [480, 138] width 824 height 31
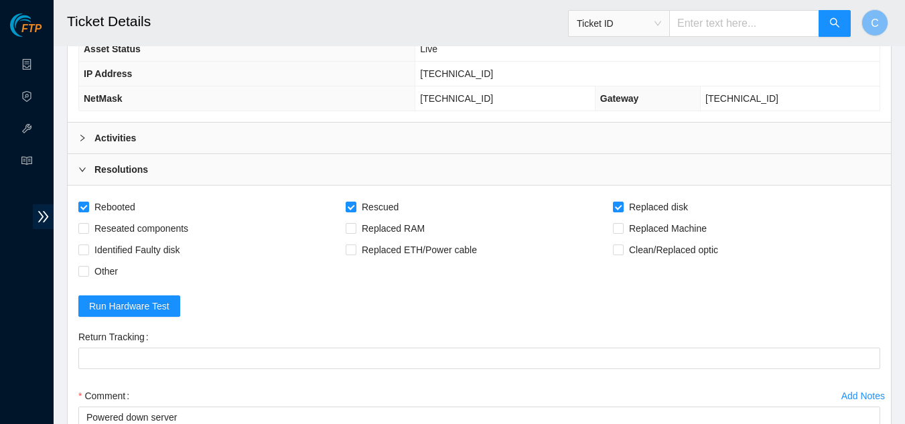
click at [210, 369] on div "Return Tracking" at bounding box center [479, 355] width 813 height 59
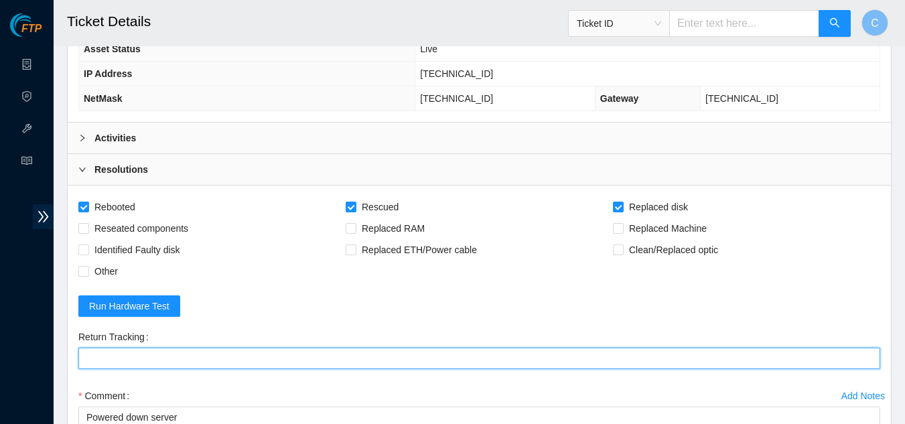
click at [210, 361] on Tracking "Return Tracking" at bounding box center [479, 358] width 802 height 21
paste Tracking "463470062516"
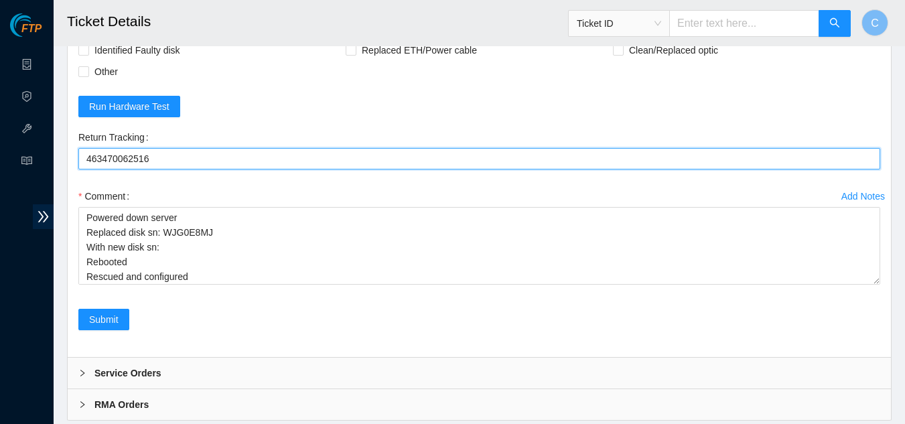
scroll to position [503, 0]
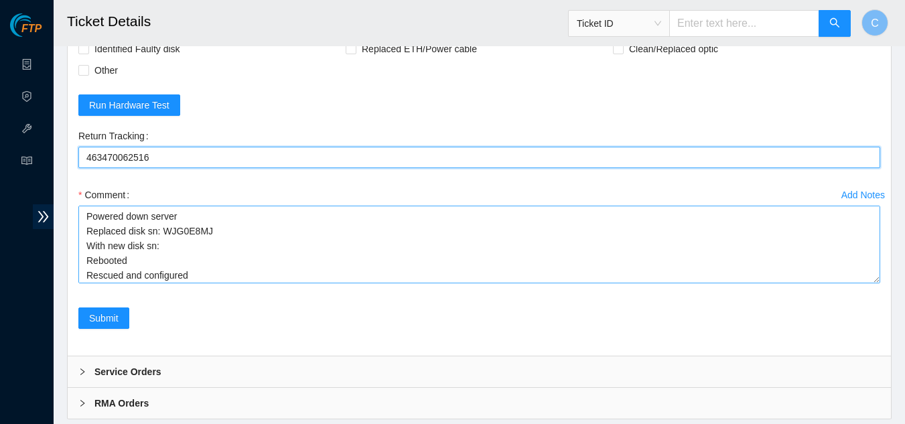
type Tracking "463470062516"
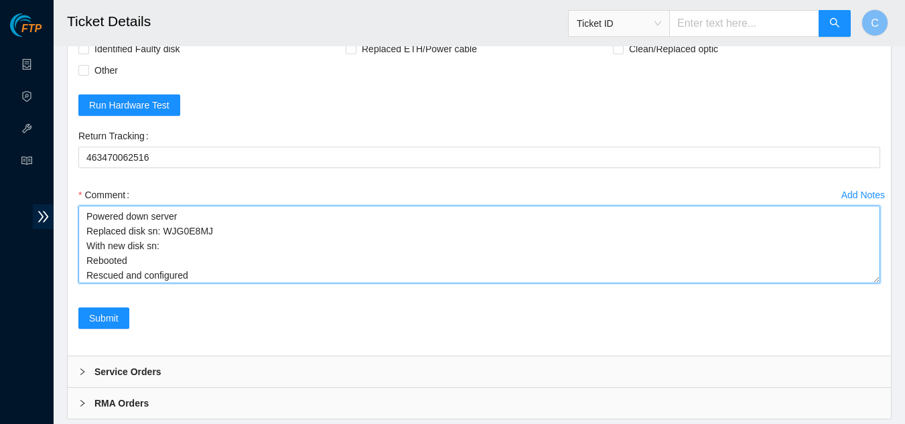
click at [173, 245] on textarea "Powered down server Replaced disk sn: WJG0E8MJ With new disk sn: Rebooted Rescu…" at bounding box center [479, 245] width 802 height 78
click at [159, 246] on textarea "Powered down server Replaced disk sn: WJG0E8MJ With new disk sn:Z1Z8QELQ Reboot…" at bounding box center [479, 245] width 802 height 78
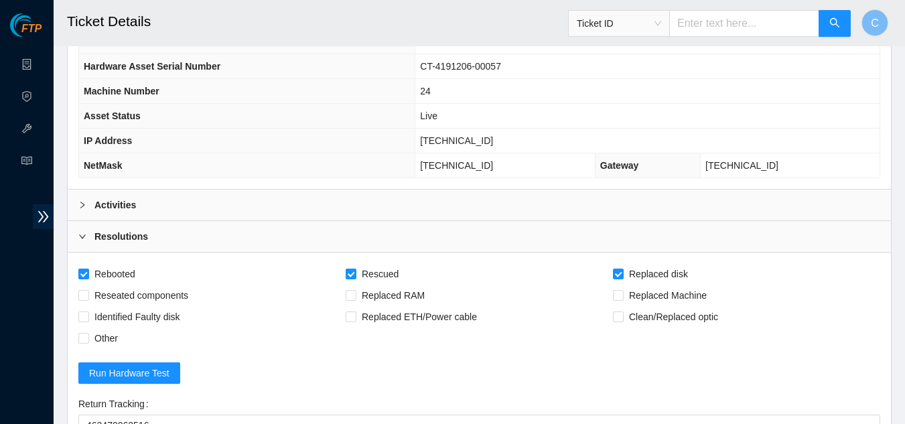
scroll to position [168, 0]
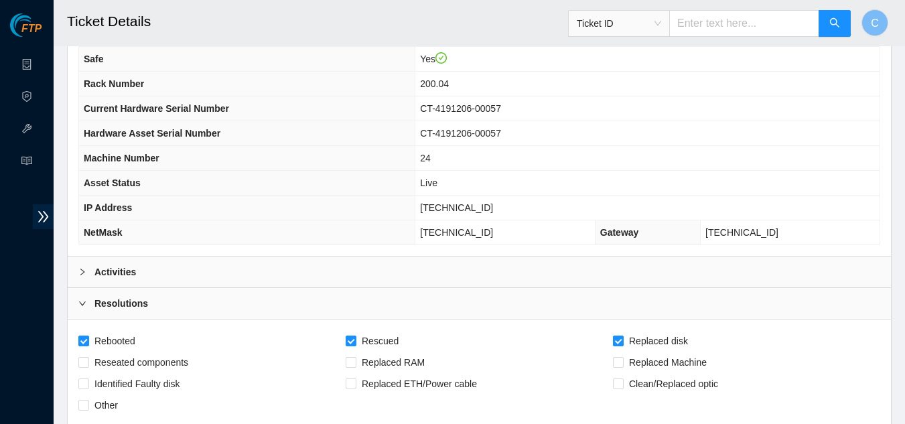
type textarea "Powered down server Replaced disk sn: WJG0E8MJ With new disk sn: Z1Z8QELQ Reboo…"
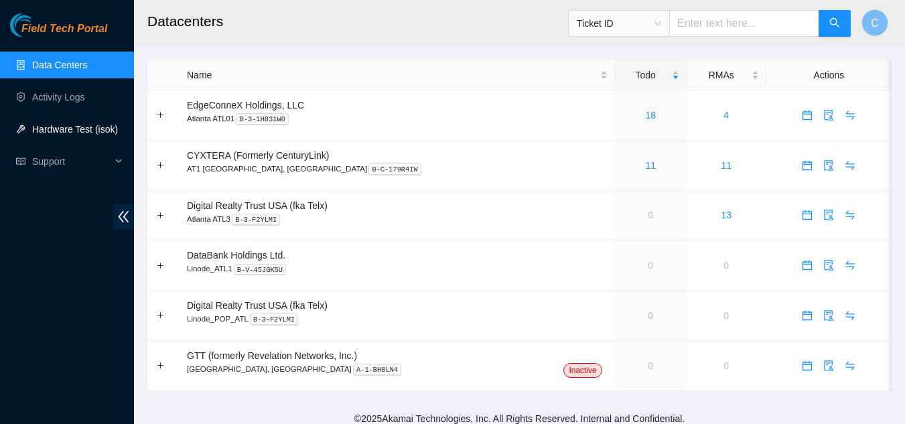
click at [40, 129] on link "Hardware Test (isok)" at bounding box center [75, 129] width 86 height 11
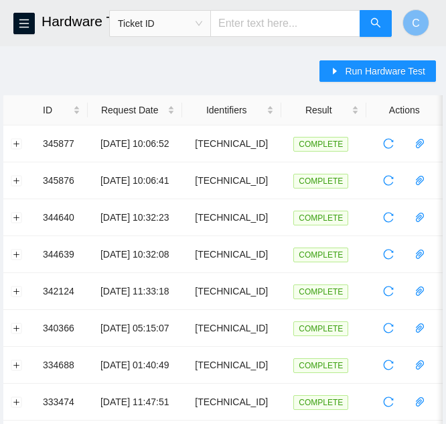
click at [195, 28] on span "Ticket ID" at bounding box center [160, 23] width 84 height 20
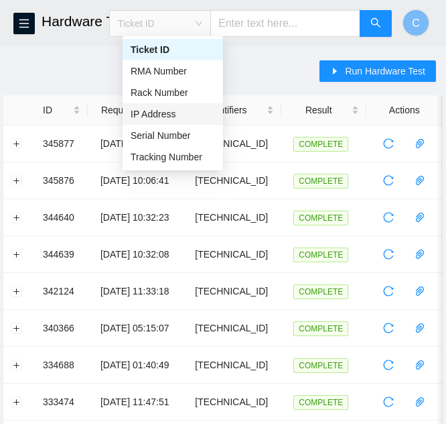
click at [198, 111] on div "IP Address" at bounding box center [173, 114] width 84 height 15
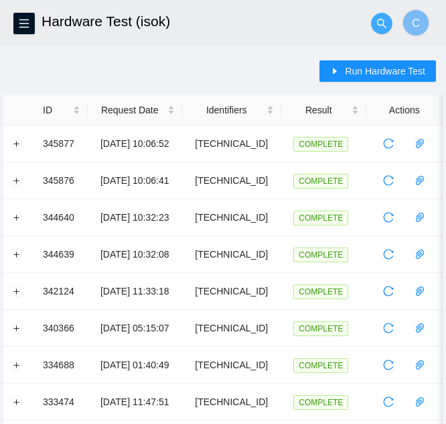
click at [373, 24] on span "search" at bounding box center [382, 23] width 20 height 11
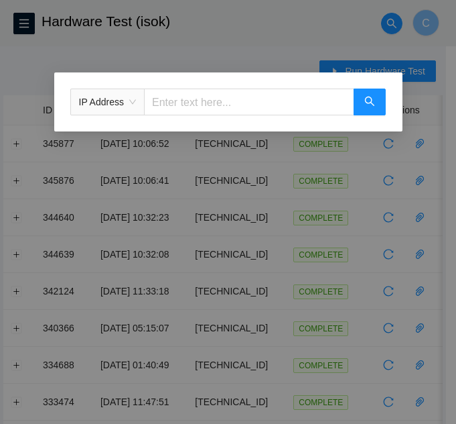
paste input "23.1.32.82"
type input "23.1.32.82"
click at [376, 107] on button "button" at bounding box center [370, 101] width 32 height 27
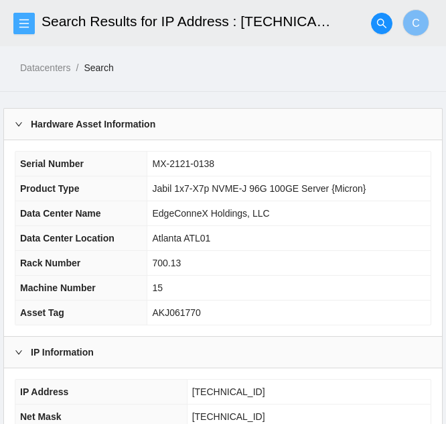
click at [23, 23] on icon "menu" at bounding box center [24, 23] width 11 height 11
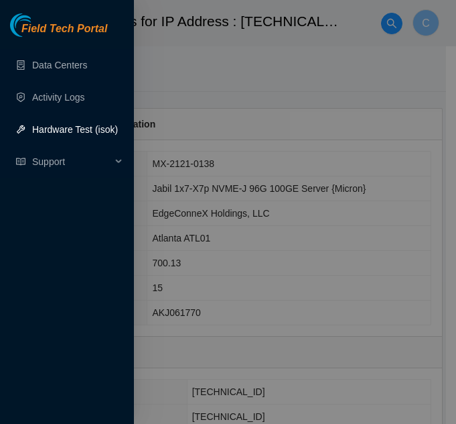
click at [56, 131] on link "Hardware Test (isok)" at bounding box center [75, 129] width 86 height 11
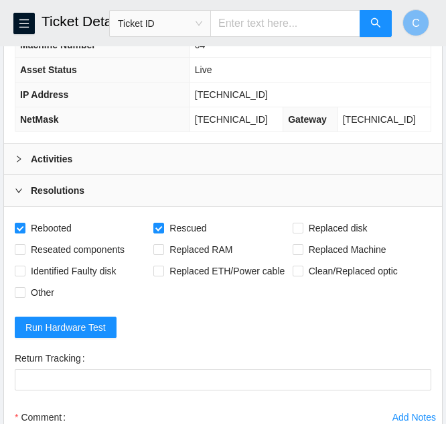
scroll to position [271, 0]
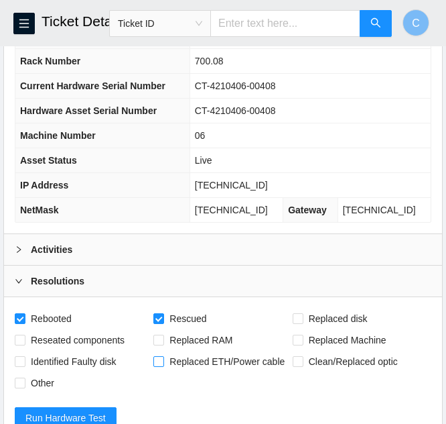
scroll to position [168, 0]
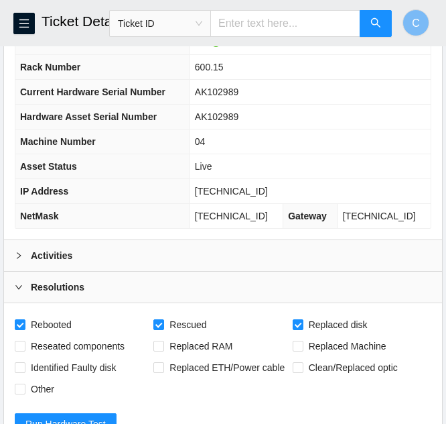
scroll to position [117, 0]
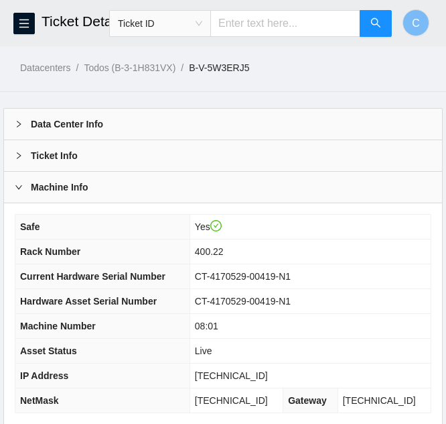
scroll to position [201, 0]
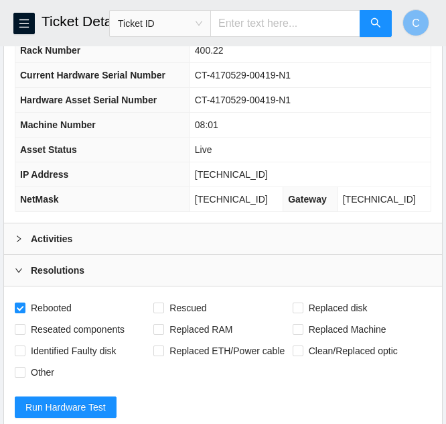
click at [142, 241] on div "Activities" at bounding box center [223, 238] width 438 height 31
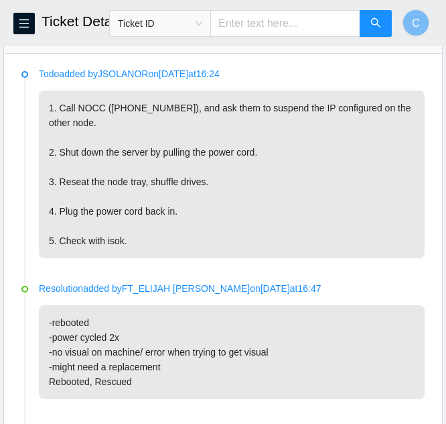
scroll to position [335, 0]
